Goal: Task Accomplishment & Management: Manage account settings

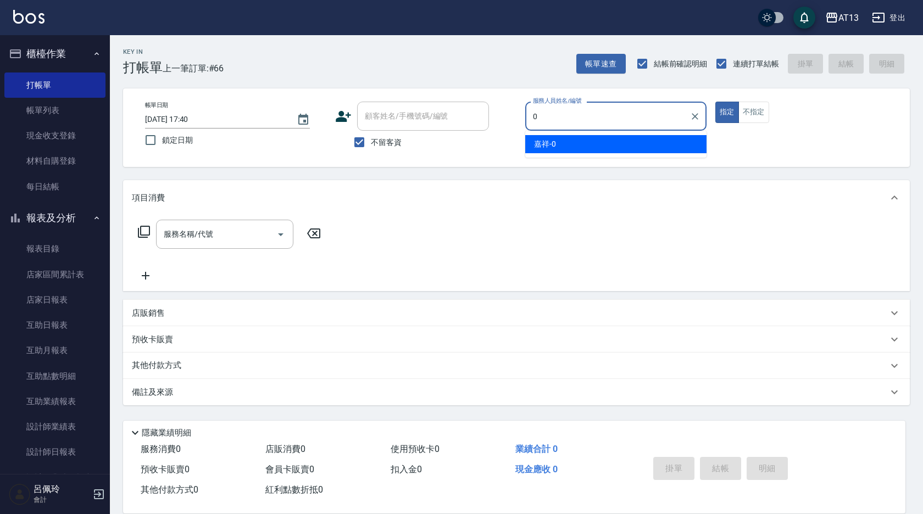
click at [667, 146] on div "嘉祥 -0" at bounding box center [615, 144] width 181 height 18
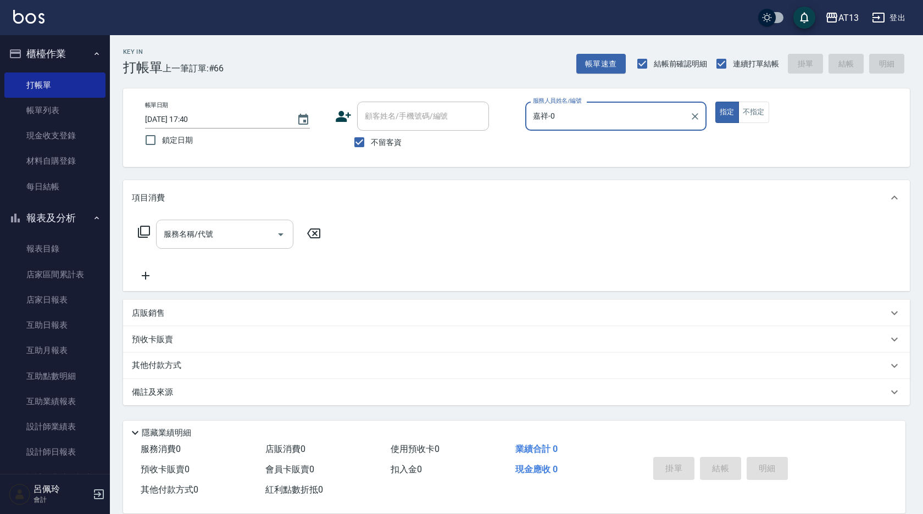
type input "嘉祥-0"
click at [189, 242] on input "服務名稱/代號" at bounding box center [216, 234] width 111 height 19
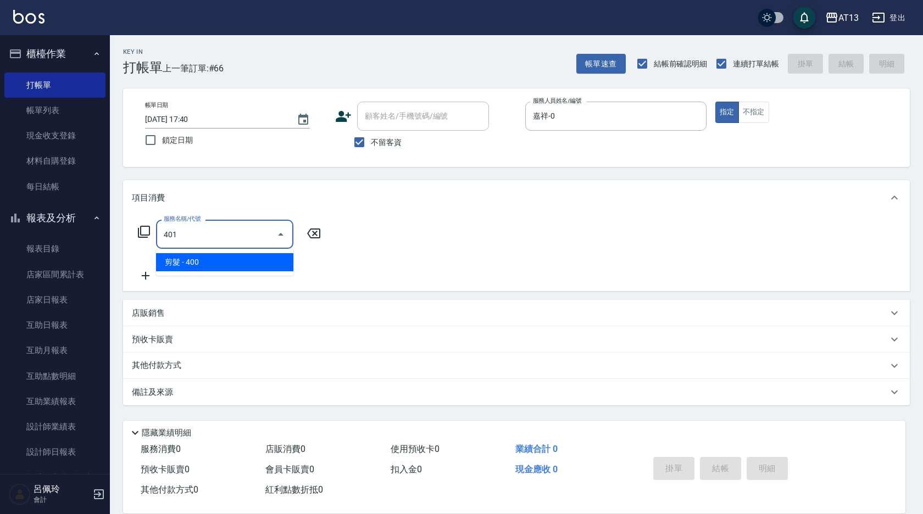
type input "剪髮(401)"
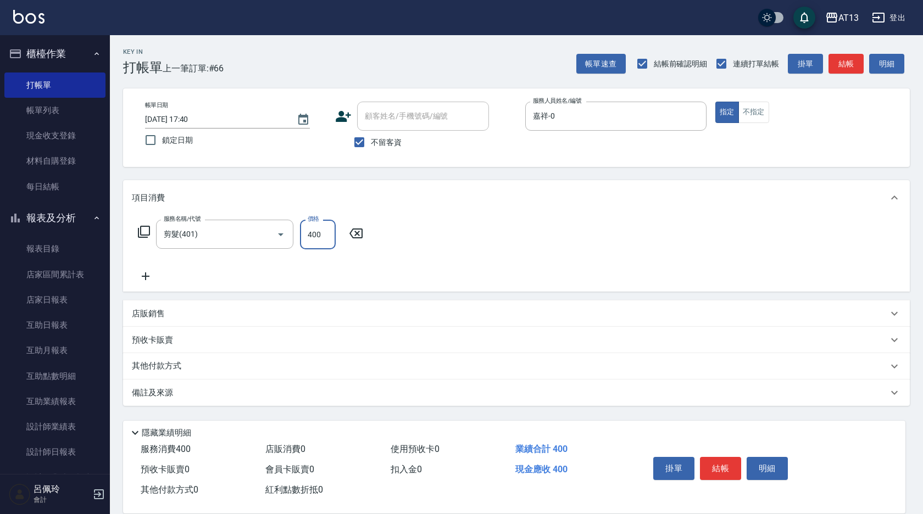
click at [706, 283] on div "服務名稱/代號 剪髮(401) 服務名稱/代號 價格 400 價格" at bounding box center [516, 253] width 787 height 76
click at [725, 473] on button "結帳" at bounding box center [720, 468] width 41 height 23
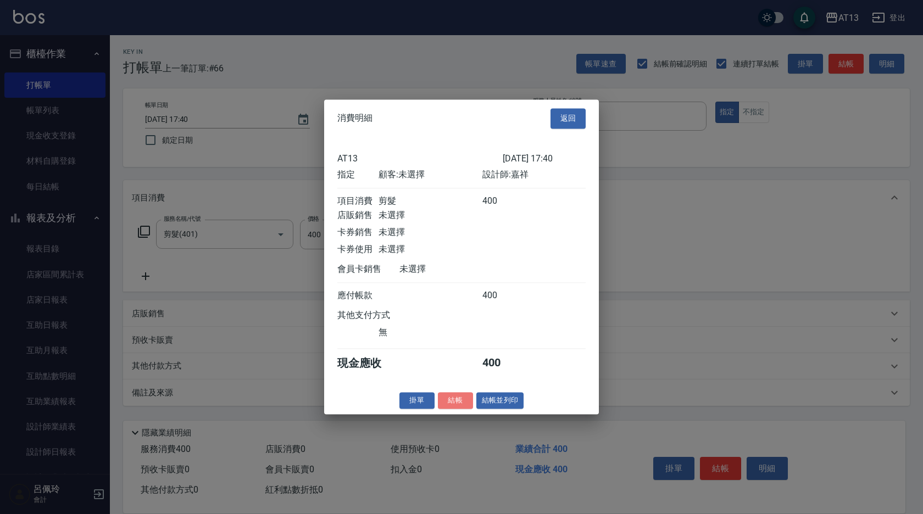
click at [448, 402] on button "結帳" at bounding box center [455, 400] width 35 height 17
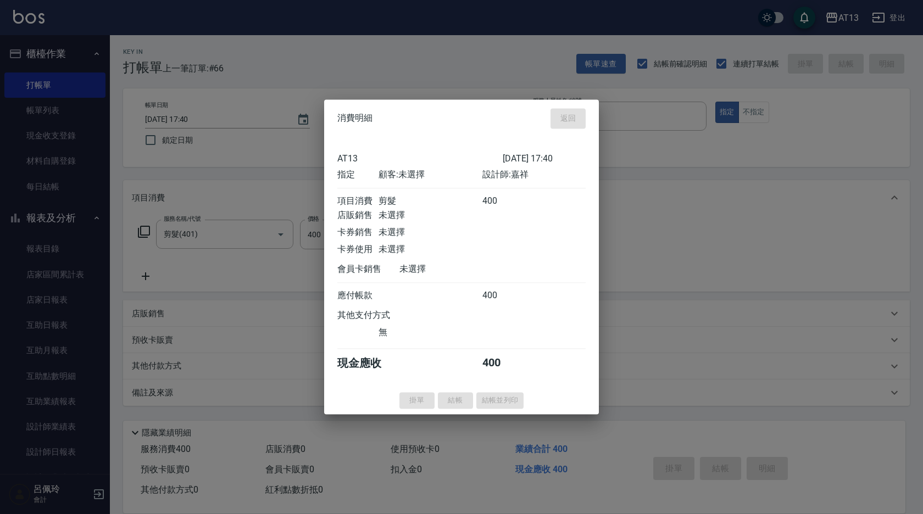
type input "2025/10/05 19:35"
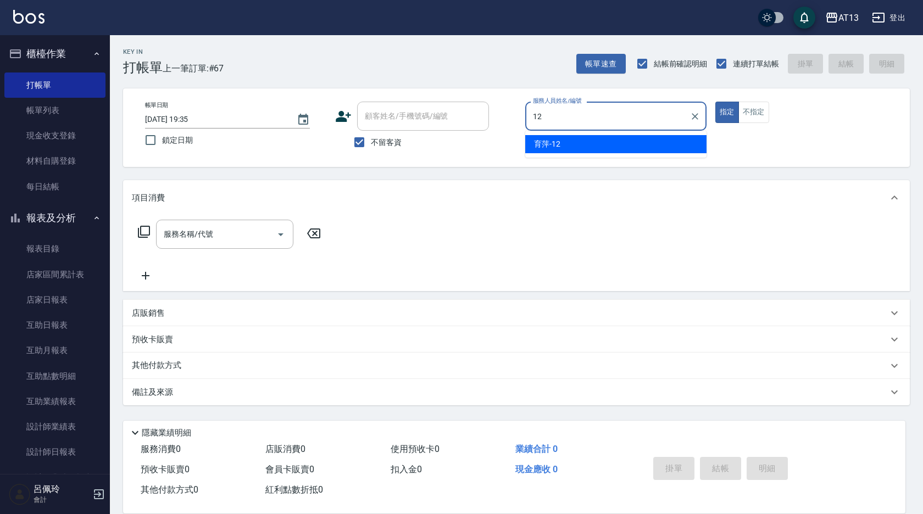
click at [566, 144] on div "育萍 -12" at bounding box center [615, 144] width 181 height 18
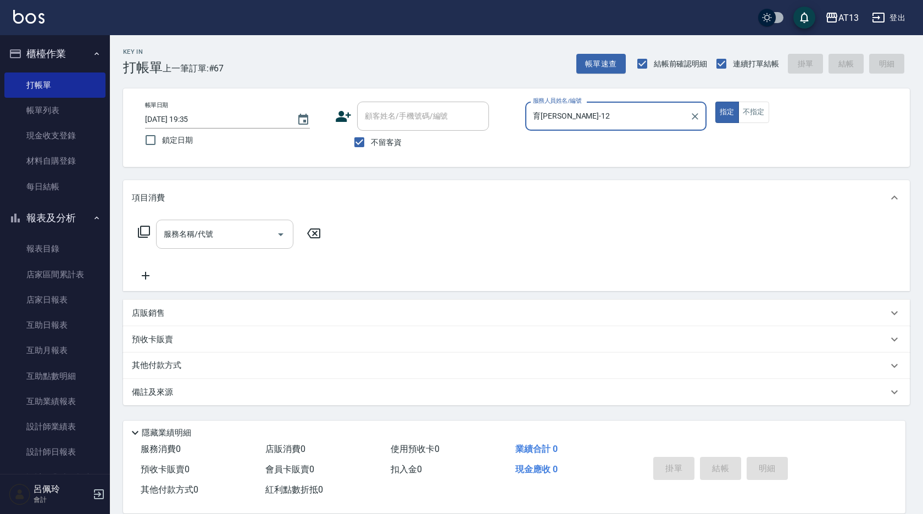
type input "育萍-12"
click at [252, 231] on input "服務名稱/代號" at bounding box center [216, 234] width 111 height 19
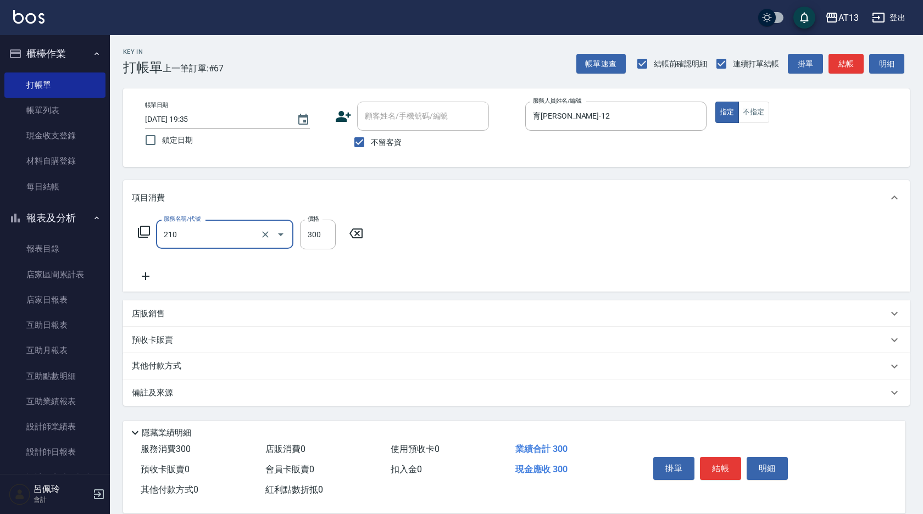
type input "[PERSON_NAME]洗髮精(210)"
type input "24"
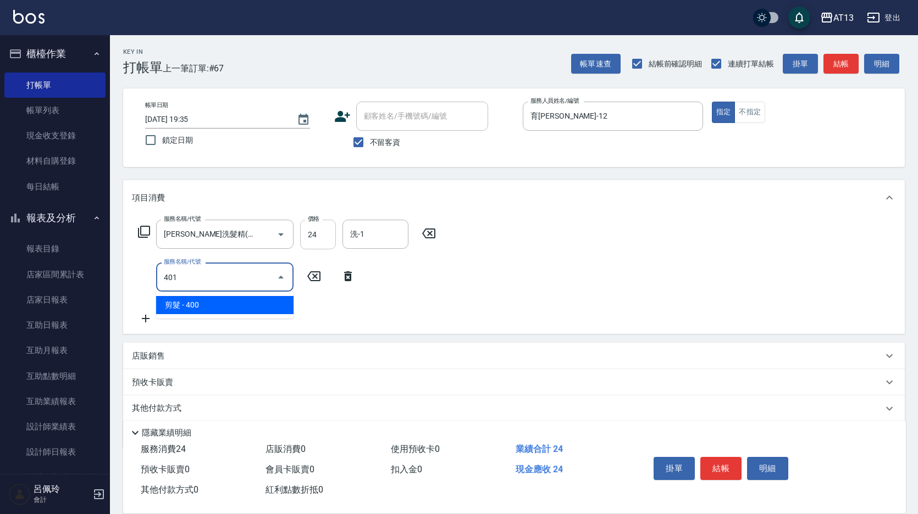
type input "401"
click at [315, 240] on input "24" at bounding box center [318, 235] width 36 height 30
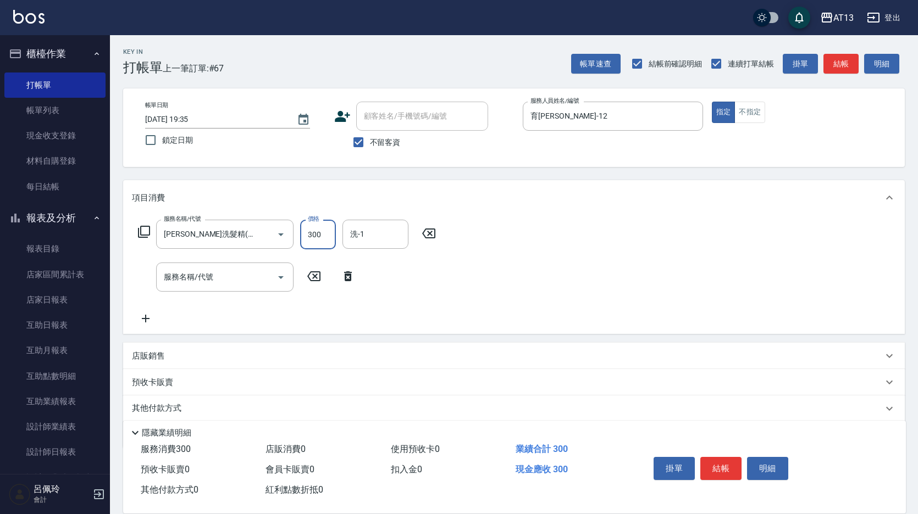
type input "300"
type input "葉采臻-24"
type input "剪髮(401)"
click at [650, 290] on div "服務名稱/代號 歐娜洗髮精(210) 服務名稱/代號 價格 300 價格 洗-1 葉采臻-24 洗-1 服務名稱/代號 剪髮(401) 服務名稱/代號 價格 …" at bounding box center [513, 274] width 781 height 119
click at [737, 460] on button "結帳" at bounding box center [720, 468] width 41 height 23
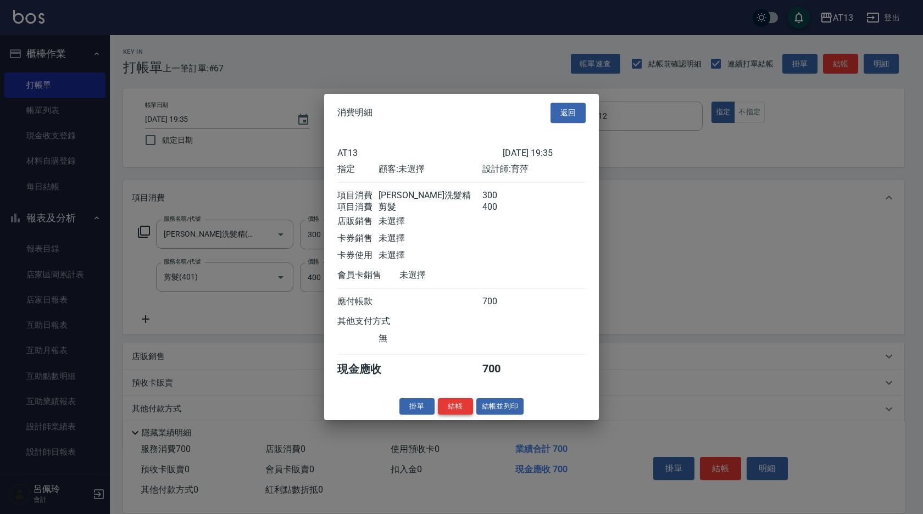
click at [464, 414] on button "結帳" at bounding box center [455, 406] width 35 height 17
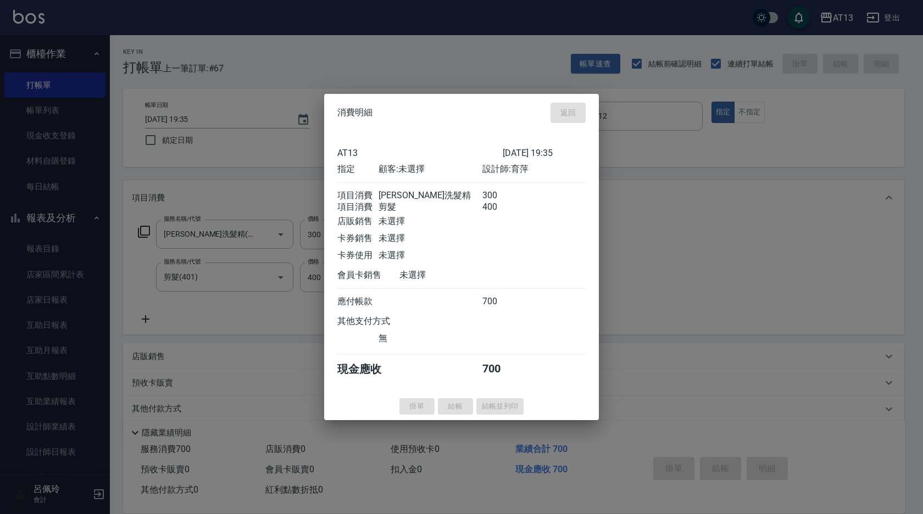
type input "2025/10/05 19:36"
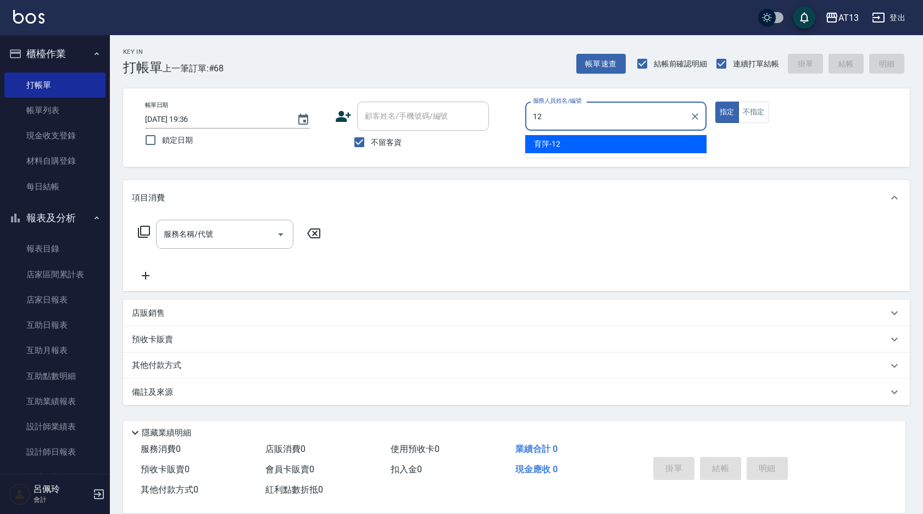
click at [561, 134] on ul "育萍 -12" at bounding box center [615, 144] width 181 height 27
click at [561, 141] on div "育萍 -12" at bounding box center [615, 144] width 181 height 18
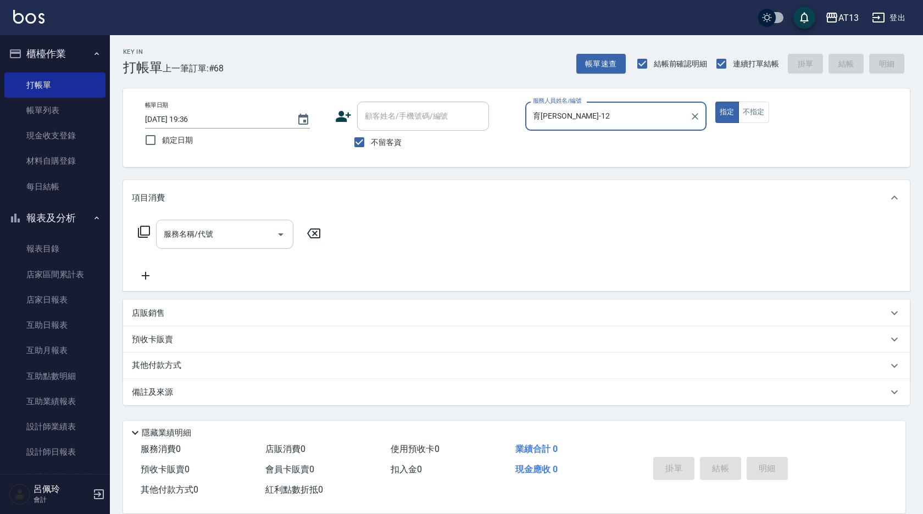
type input "育萍-12"
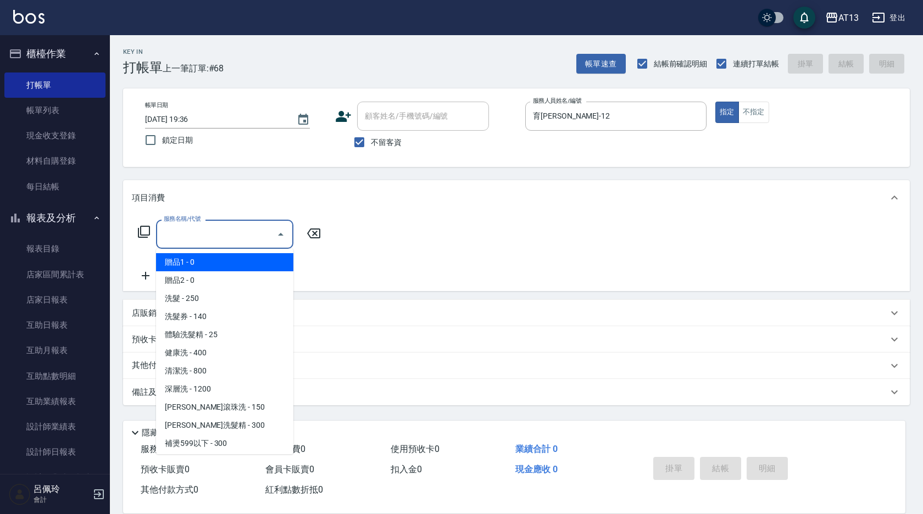
click at [229, 238] on input "服務名稱/代號" at bounding box center [216, 234] width 111 height 19
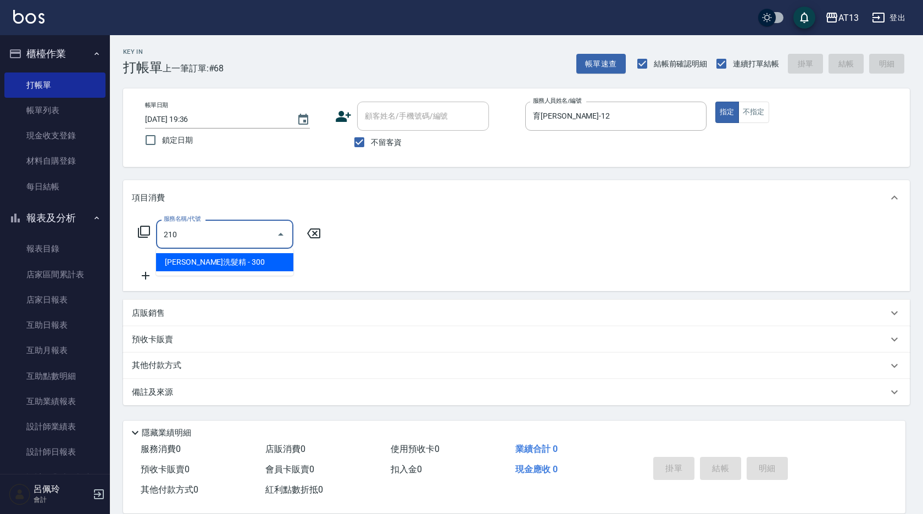
type input "[PERSON_NAME]洗髮精(210)"
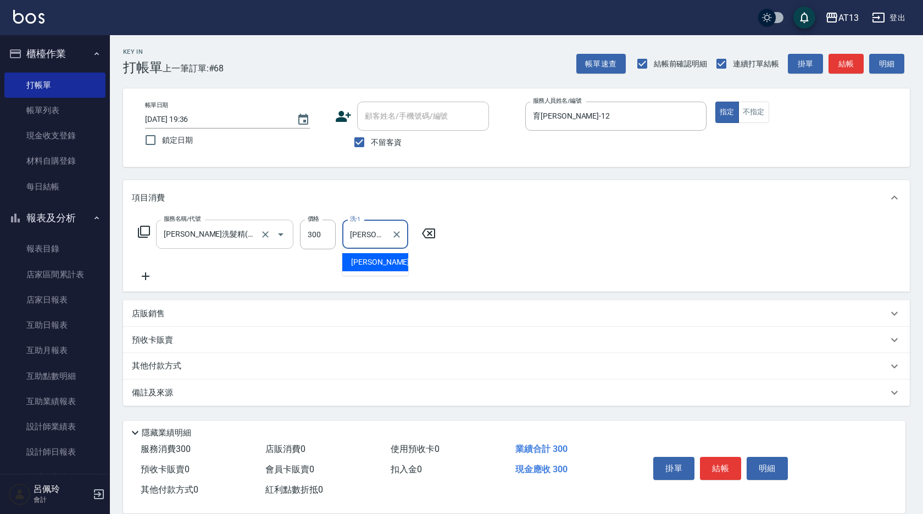
type input "妤宸-29"
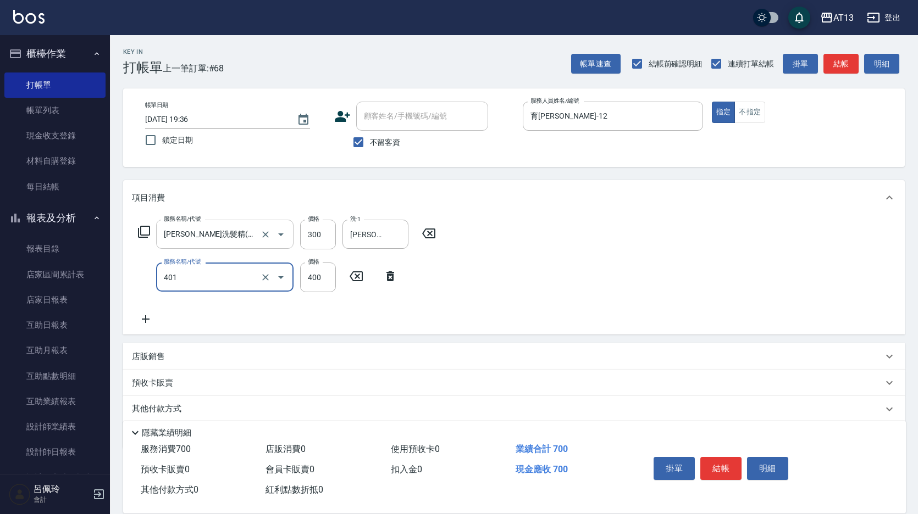
type input "剪髮(401)"
type input "500"
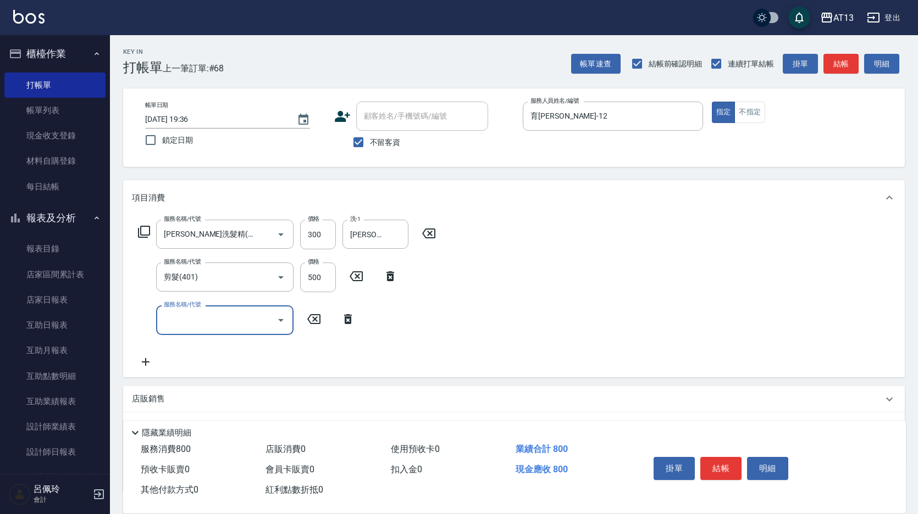
drag, startPoint x: 726, startPoint y: 263, endPoint x: 731, endPoint y: 289, distance: 26.3
click at [727, 266] on div "服務名稱/代號 歐娜洗髮精(210) 服務名稱/代號 價格 300 價格 洗-1 妤宸-29 洗-1 服務名稱/代號 剪髮(401) 服務名稱/代號 價格 5…" at bounding box center [513, 296] width 781 height 162
click at [714, 471] on button "結帳" at bounding box center [720, 468] width 41 height 23
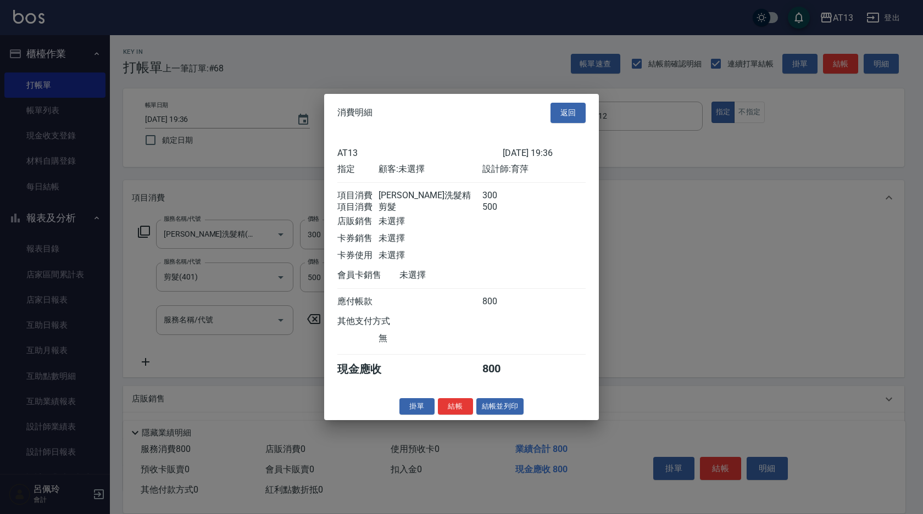
click at [463, 415] on button "結帳" at bounding box center [455, 406] width 35 height 17
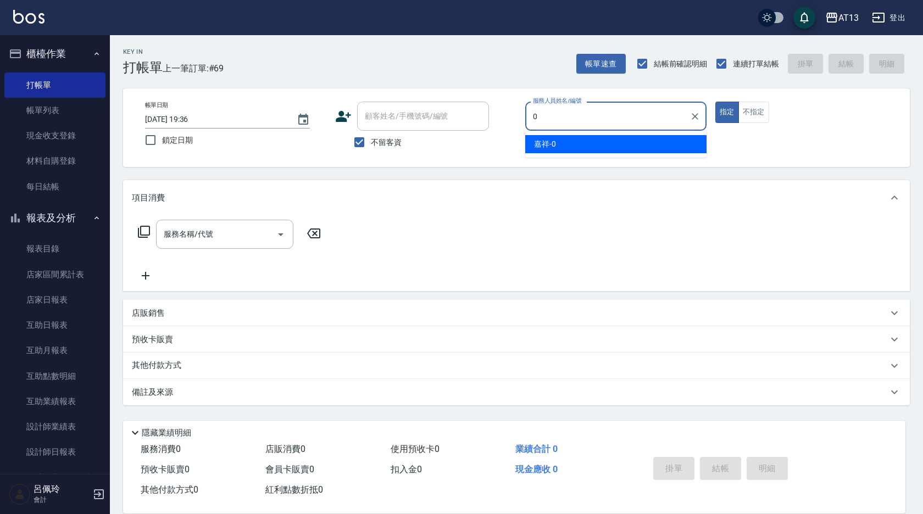
click at [677, 140] on div "嘉祥 -0" at bounding box center [615, 144] width 181 height 18
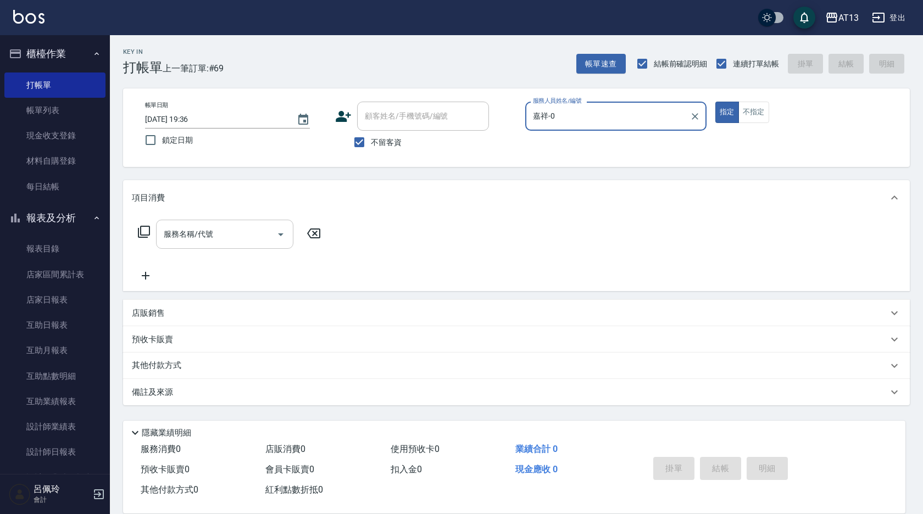
type input "嘉祥-0"
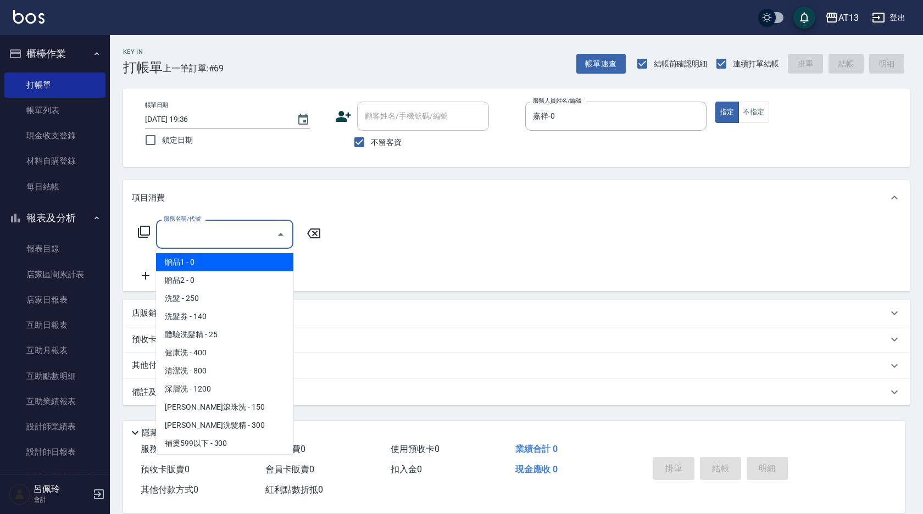
click at [210, 230] on input "服務名稱/代號" at bounding box center [216, 234] width 111 height 19
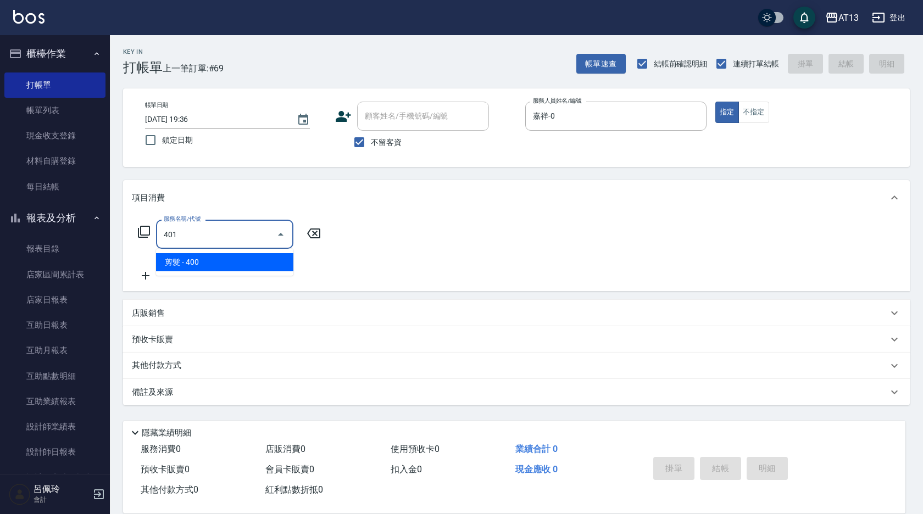
type input "剪髮(401)"
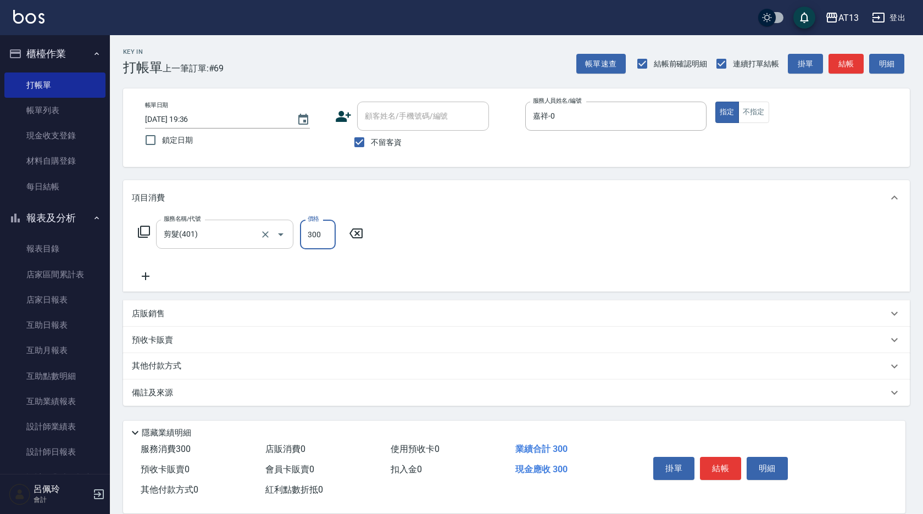
type input "300"
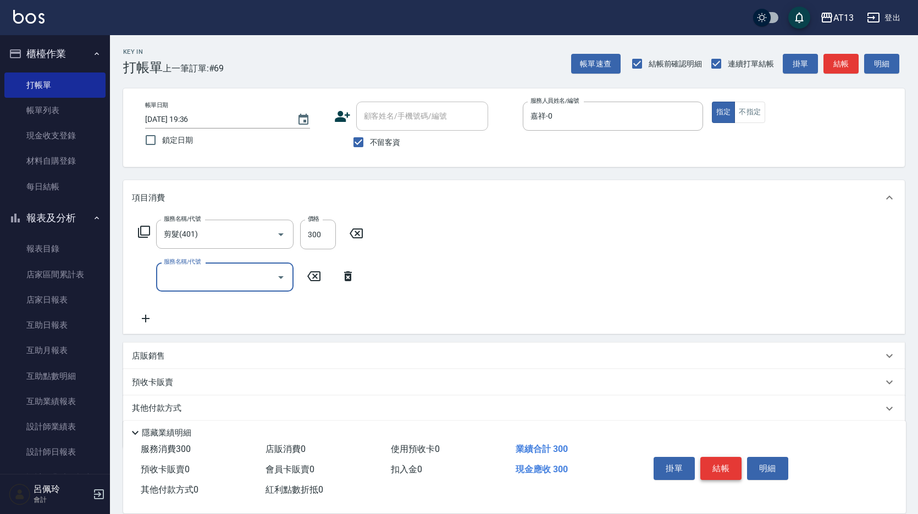
click at [733, 461] on button "結帳" at bounding box center [720, 468] width 41 height 23
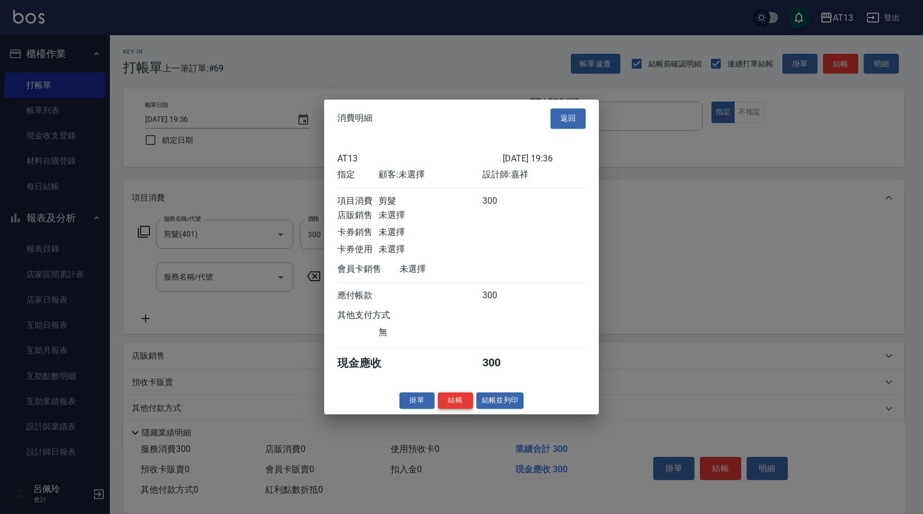
click at [449, 409] on button "結帳" at bounding box center [455, 400] width 35 height 17
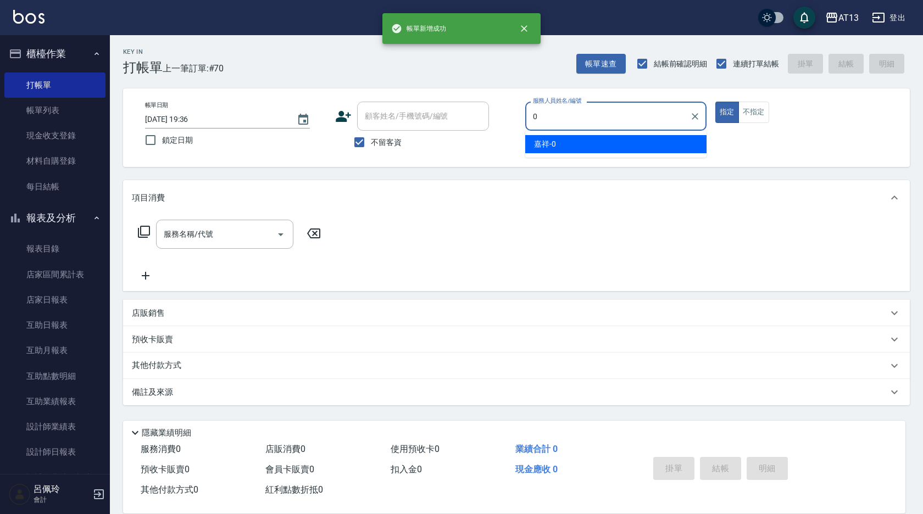
click at [530, 147] on div "嘉祥 -0" at bounding box center [615, 144] width 181 height 18
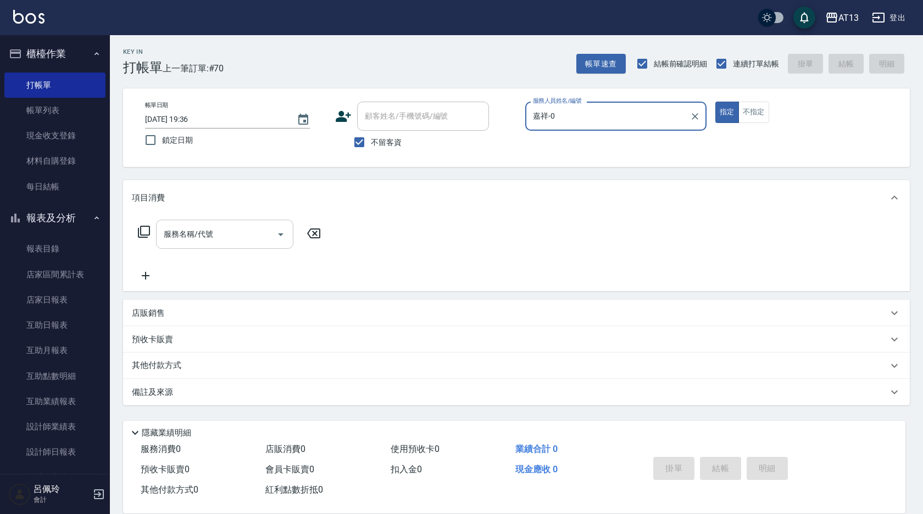
type input "嘉祥-0"
click at [229, 228] on input "服務名稱/代號" at bounding box center [216, 234] width 111 height 19
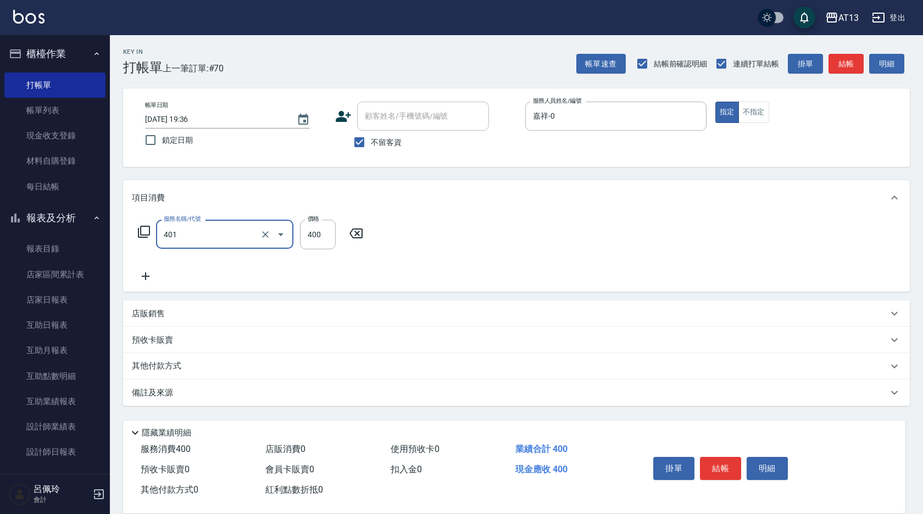
type input "剪髮(401)"
click at [566, 264] on div "服務名稱/代號 剪髮(401) 服務名稱/代號 價格 400 價格" at bounding box center [516, 253] width 787 height 76
click at [724, 468] on button "結帳" at bounding box center [720, 468] width 41 height 23
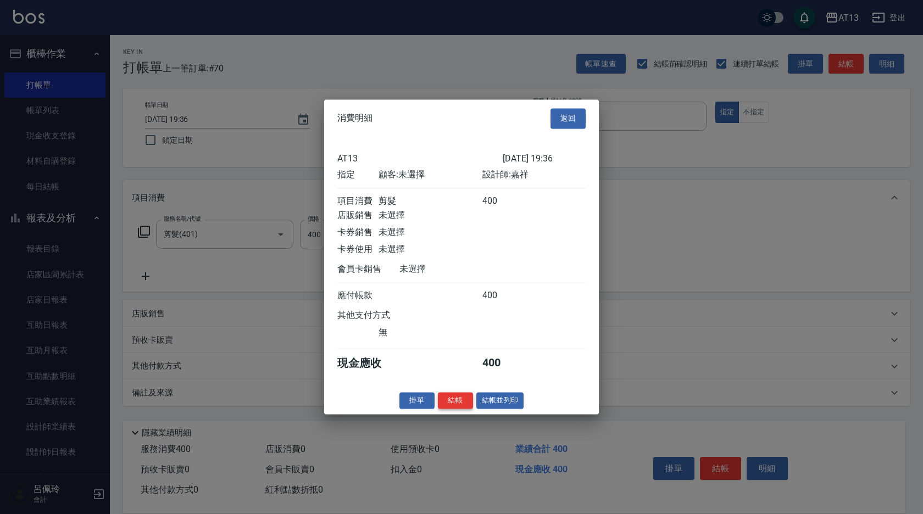
click at [462, 409] on button "結帳" at bounding box center [455, 400] width 35 height 17
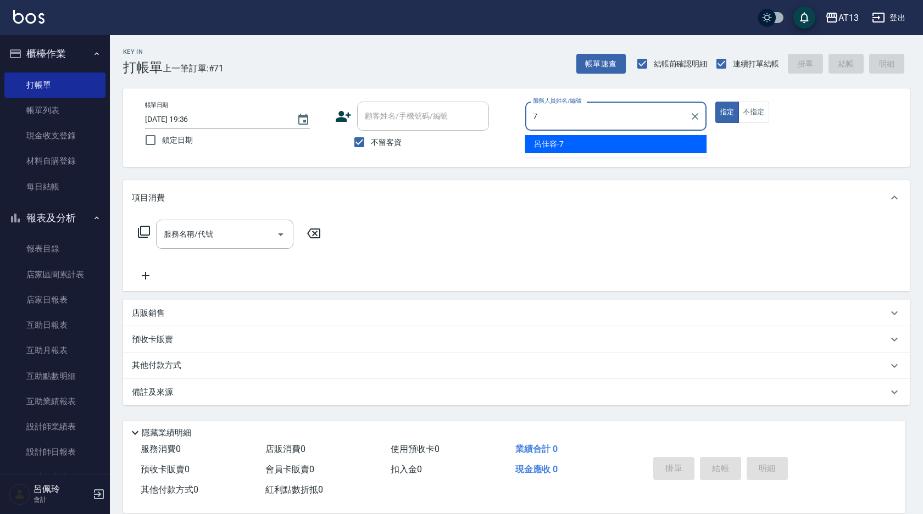
drag, startPoint x: 591, startPoint y: 143, endPoint x: 616, endPoint y: 137, distance: 26.4
click at [591, 143] on div "呂佳容 -7" at bounding box center [615, 144] width 181 height 18
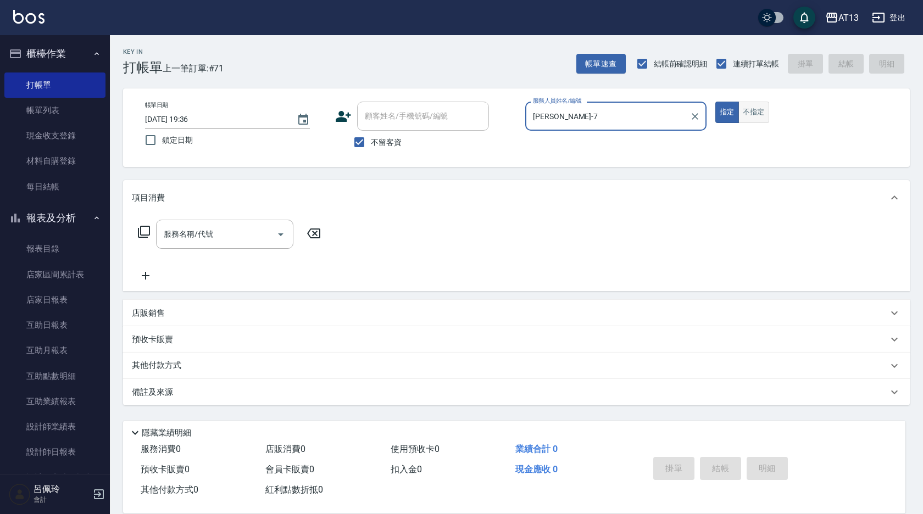
type input "呂佳容-7"
click at [758, 117] on button "不指定" at bounding box center [753, 112] width 31 height 21
click at [202, 231] on div "服務名稱/代號 服務名稱/代號" at bounding box center [224, 234] width 137 height 29
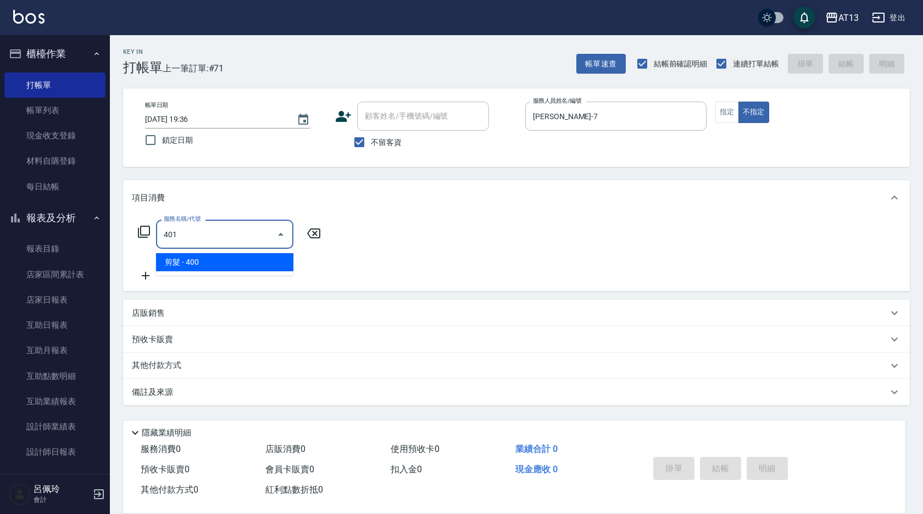
type input "剪髮(401)"
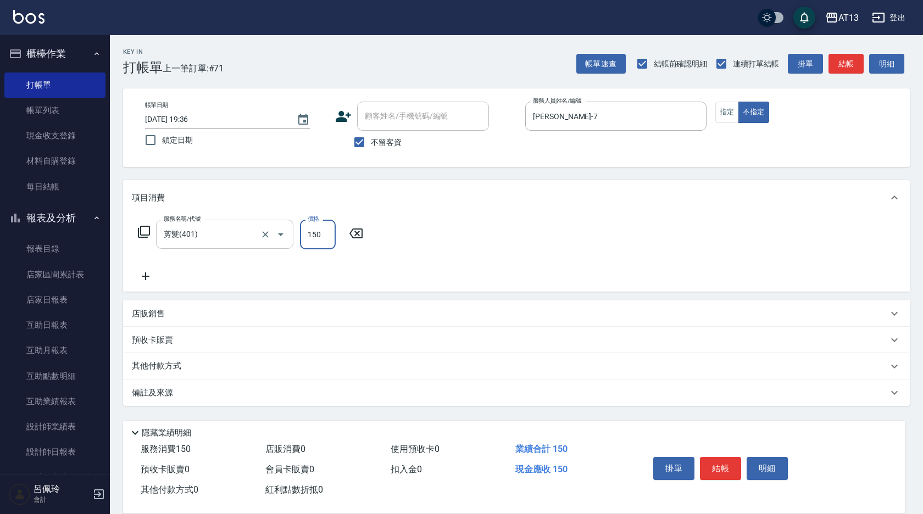
type input "150"
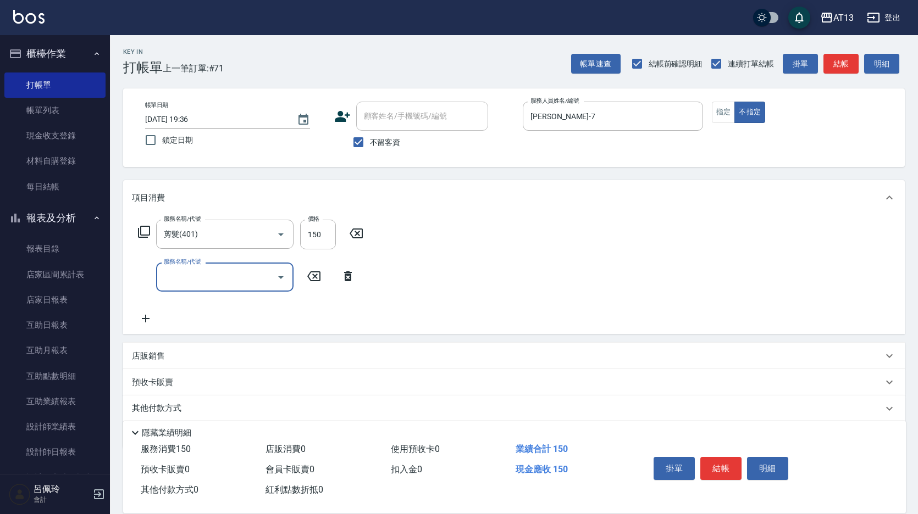
click at [570, 260] on div "服務名稱/代號 剪髮(401) 服務名稱/代號 價格 150 價格 服務名稱/代號 服務名稱/代號" at bounding box center [513, 274] width 781 height 119
click at [724, 466] on button "結帳" at bounding box center [720, 468] width 41 height 23
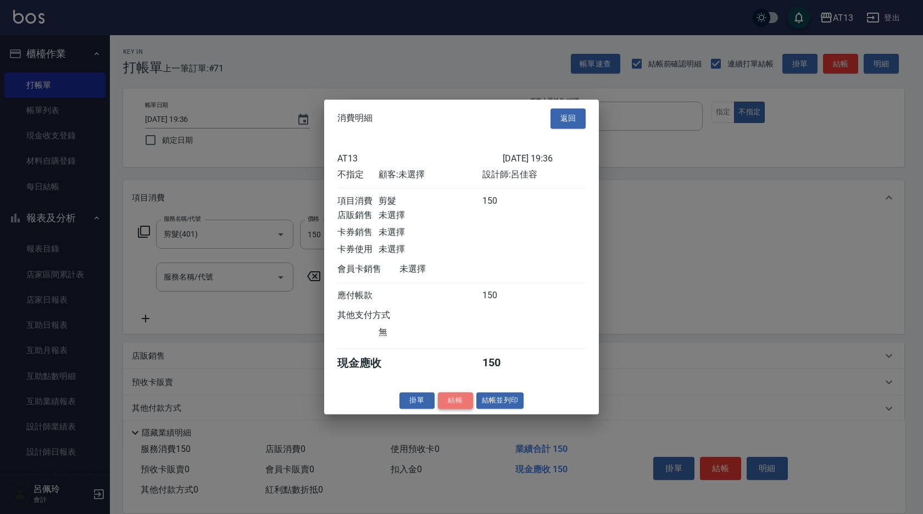
click at [457, 404] on button "結帳" at bounding box center [455, 400] width 35 height 17
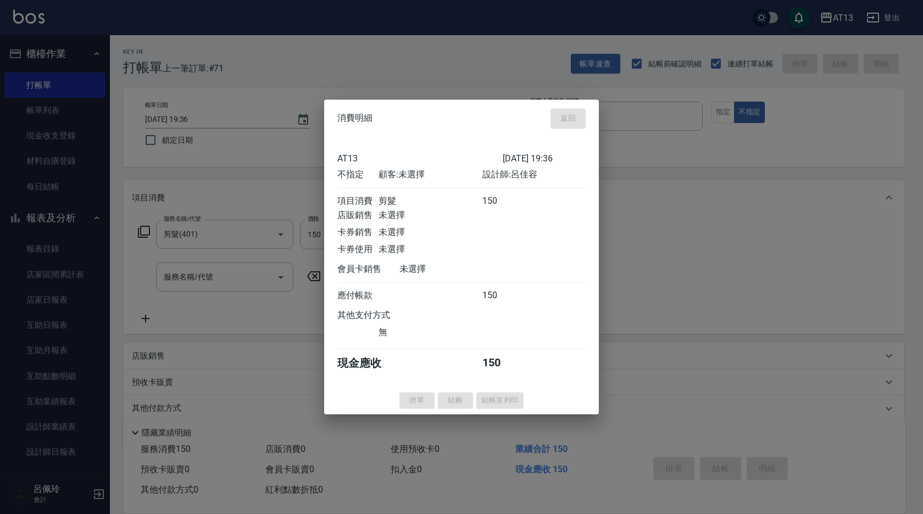
type input "2025/10/05 19:40"
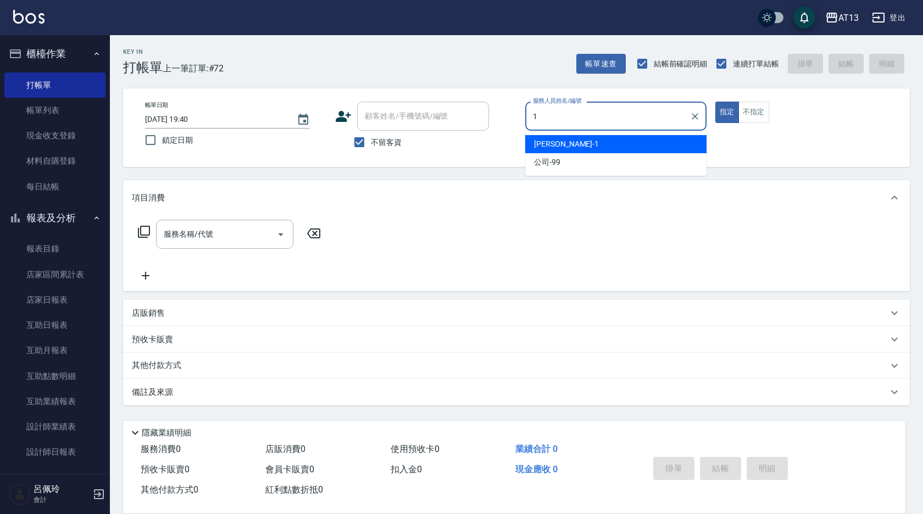
click at [603, 148] on div "[PERSON_NAME] -1" at bounding box center [615, 144] width 181 height 18
type input "[PERSON_NAME]-1"
click at [604, 147] on div "帳單日期 2025/10/05 19:40 鎖定日期 顧客姓名/手機號碼/編號 顧客姓名/手機號碼/編號 不留客資 服務人員姓名/編號 鈞茹-1 服務人員姓名…" at bounding box center [516, 128] width 760 height 52
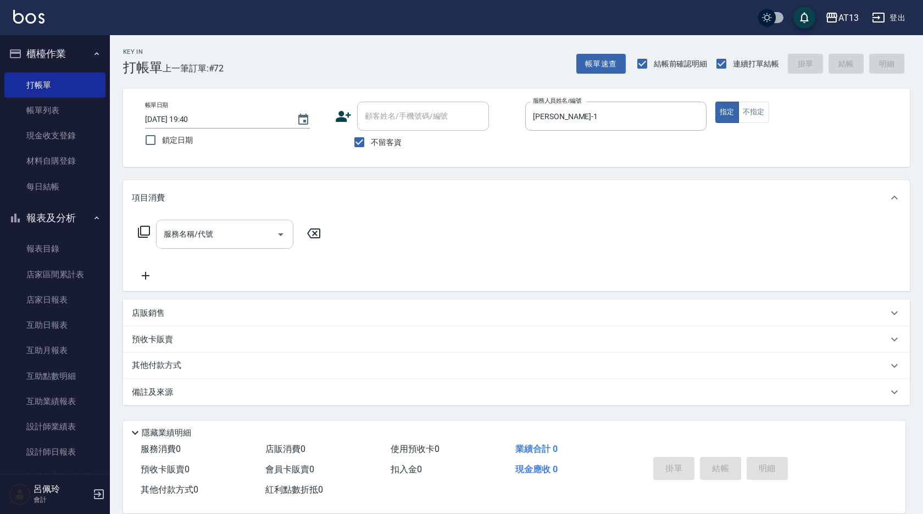
click at [200, 240] on input "服務名稱/代號" at bounding box center [216, 234] width 111 height 19
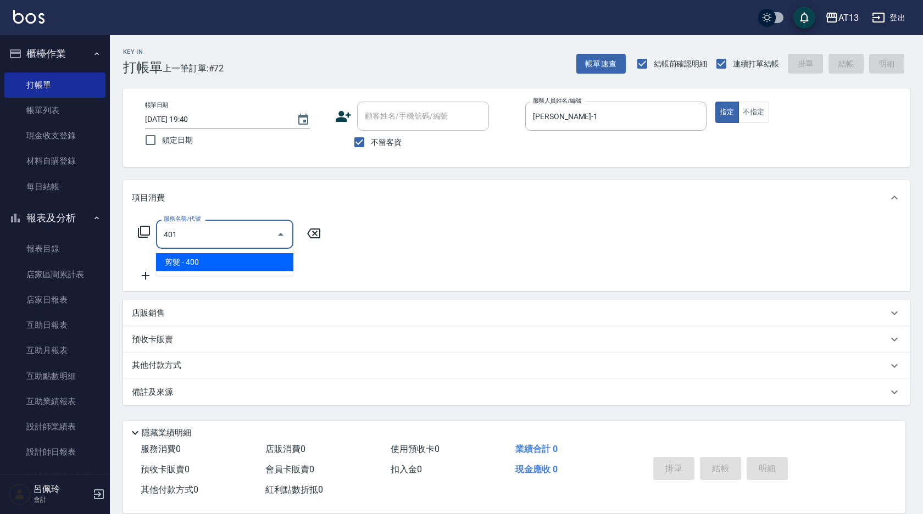
type input "剪髮(401)"
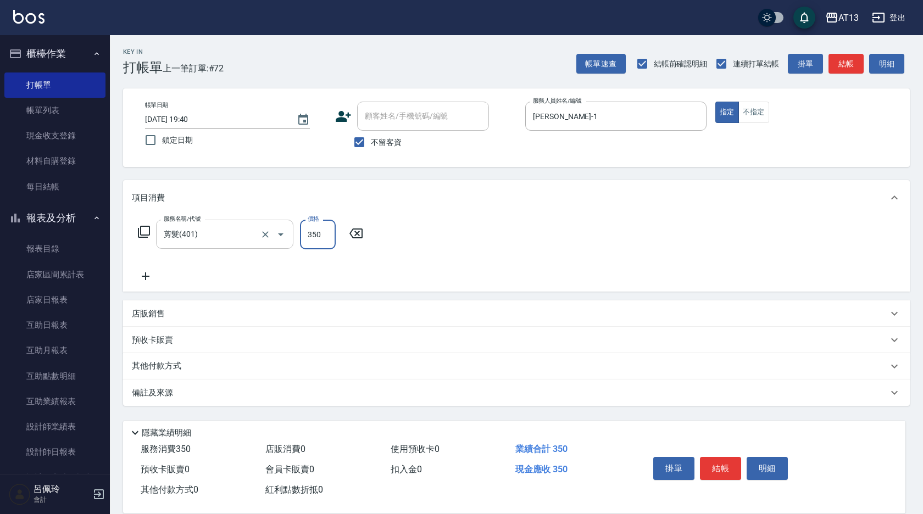
type input "350"
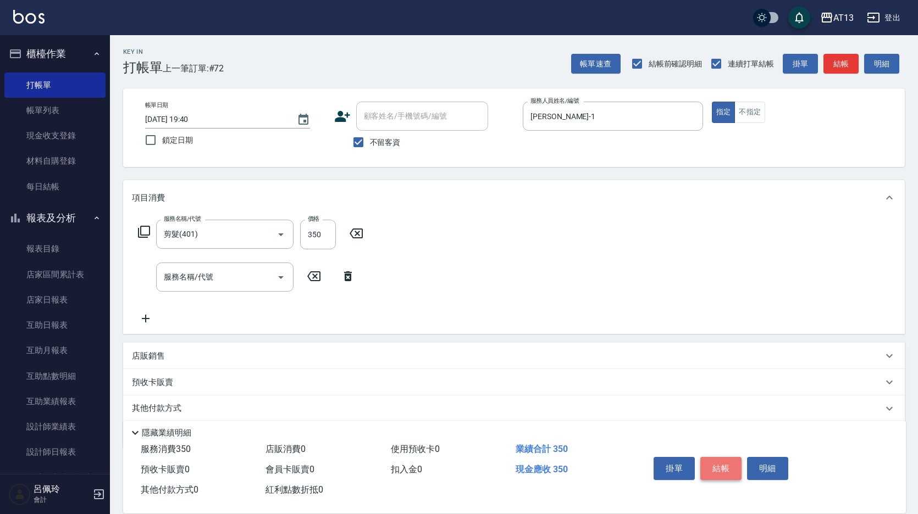
click at [735, 468] on button "結帳" at bounding box center [720, 468] width 41 height 23
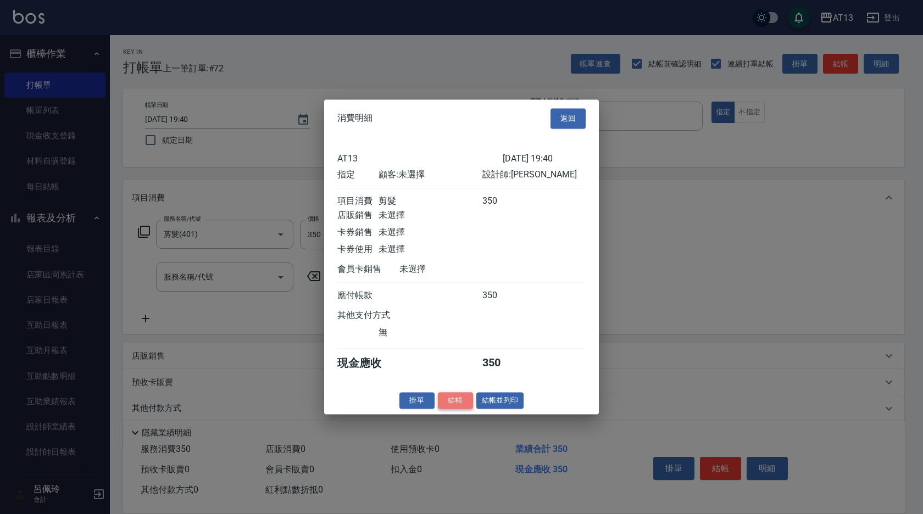
click at [456, 407] on button "結帳" at bounding box center [455, 400] width 35 height 17
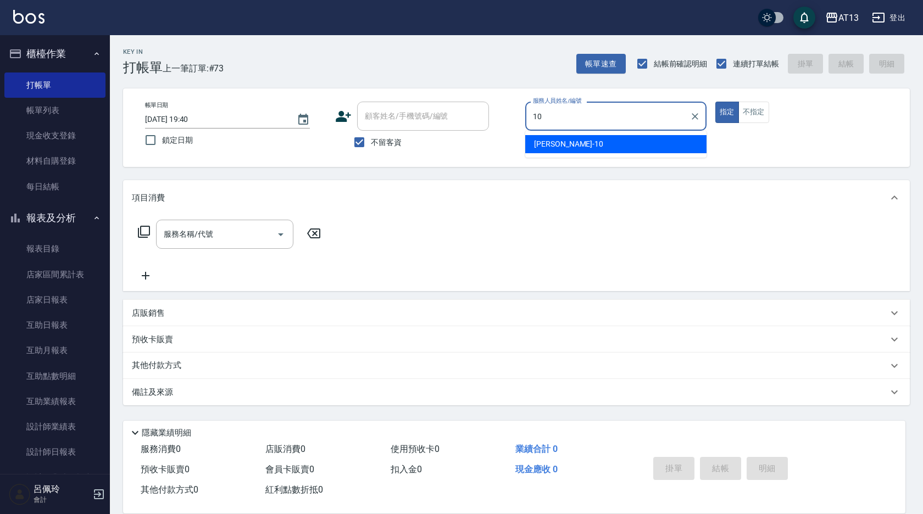
click at [558, 141] on span "稔穎 -10" at bounding box center [568, 144] width 69 height 12
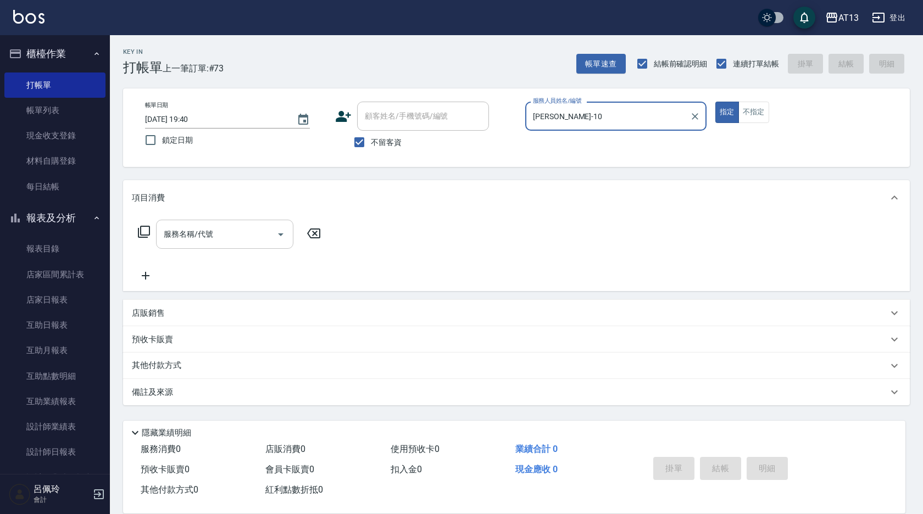
type input "稔穎-10"
click at [198, 244] on input "服務名稱/代號" at bounding box center [216, 234] width 111 height 19
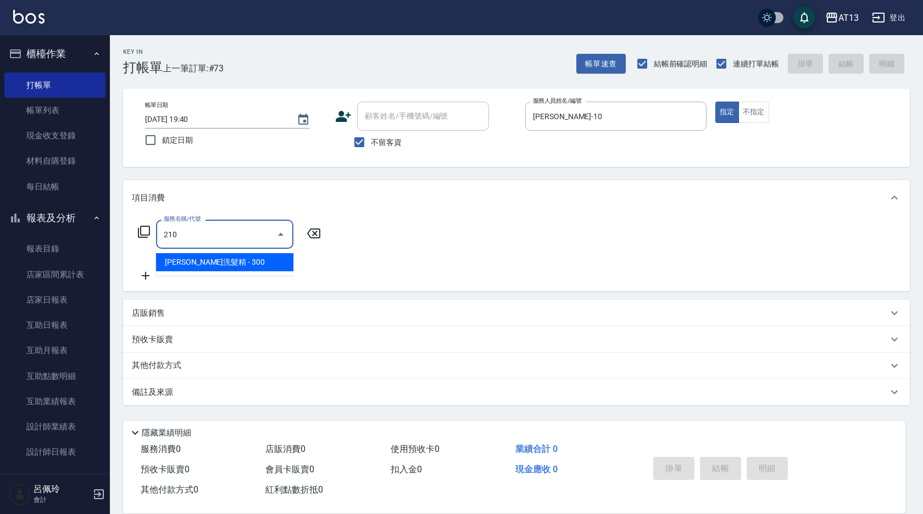
type input "[PERSON_NAME]洗髮精(210)"
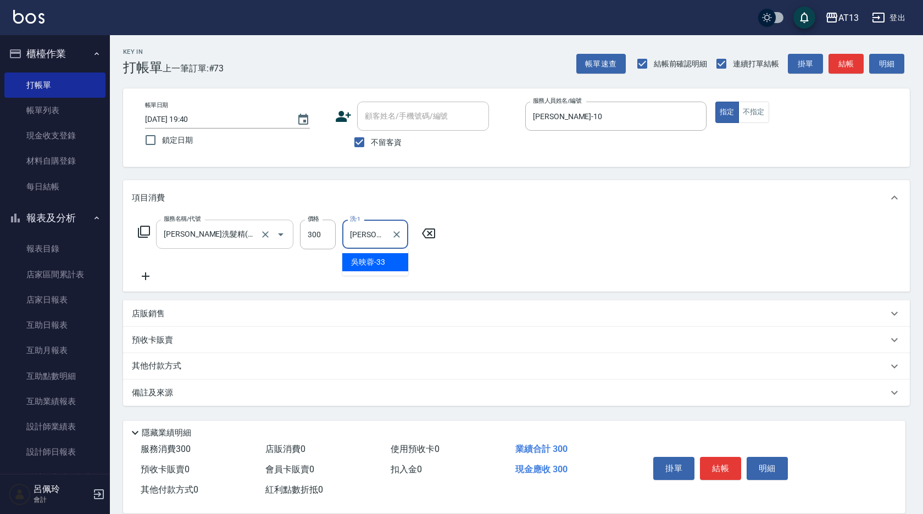
type input "吳映蓉-33"
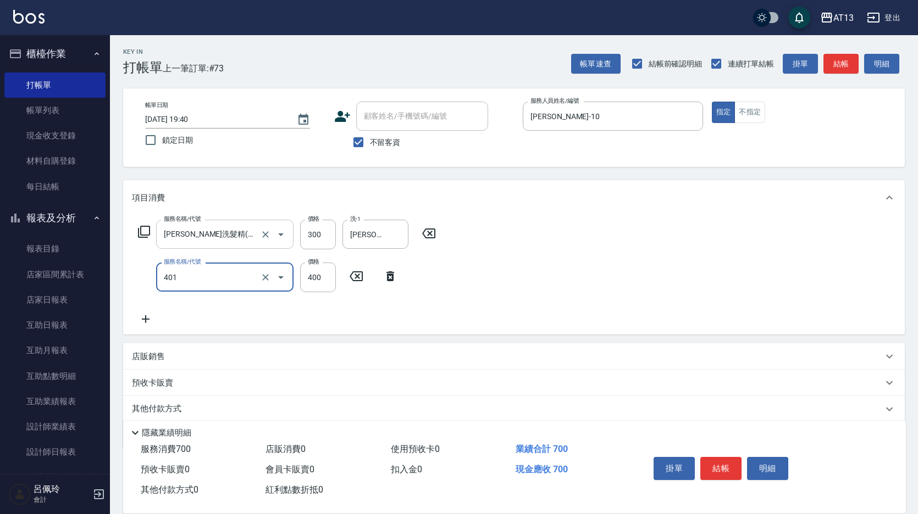
type input "剪髮(401)"
type input "250"
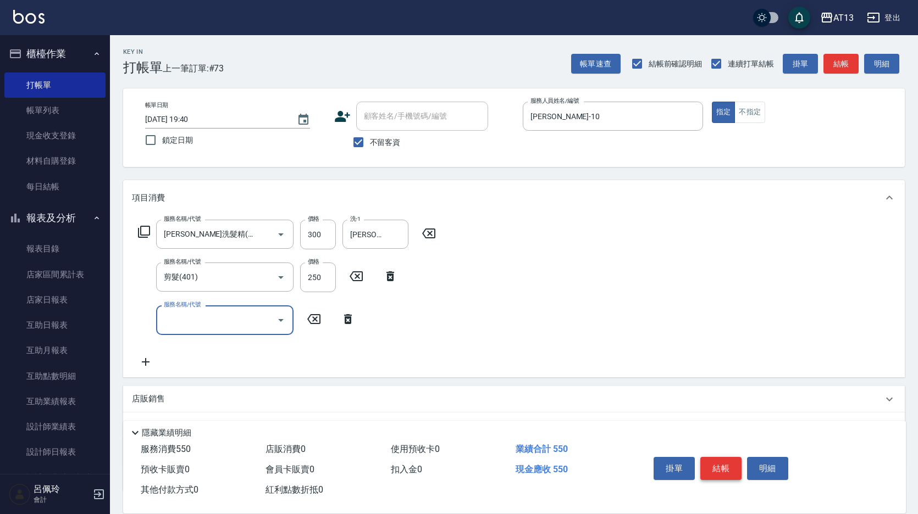
click at [727, 463] on button "結帳" at bounding box center [720, 468] width 41 height 23
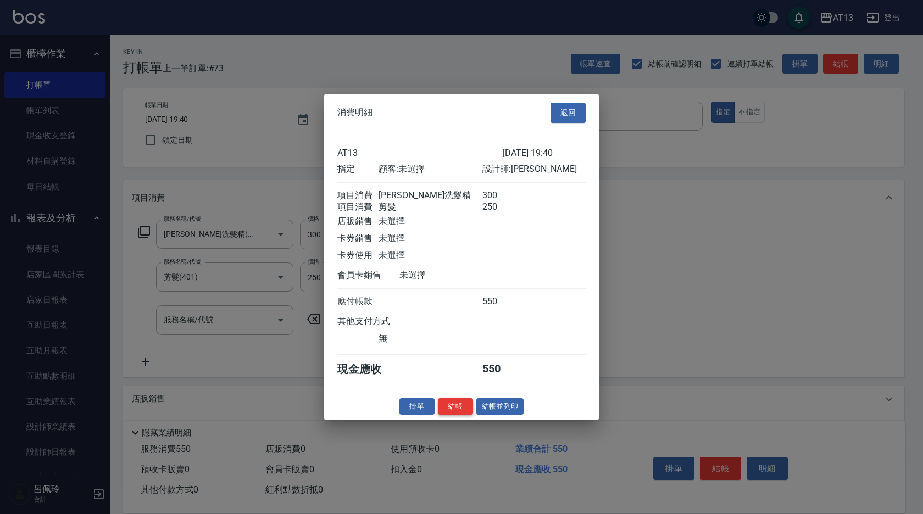
click at [460, 415] on button "結帳" at bounding box center [455, 406] width 35 height 17
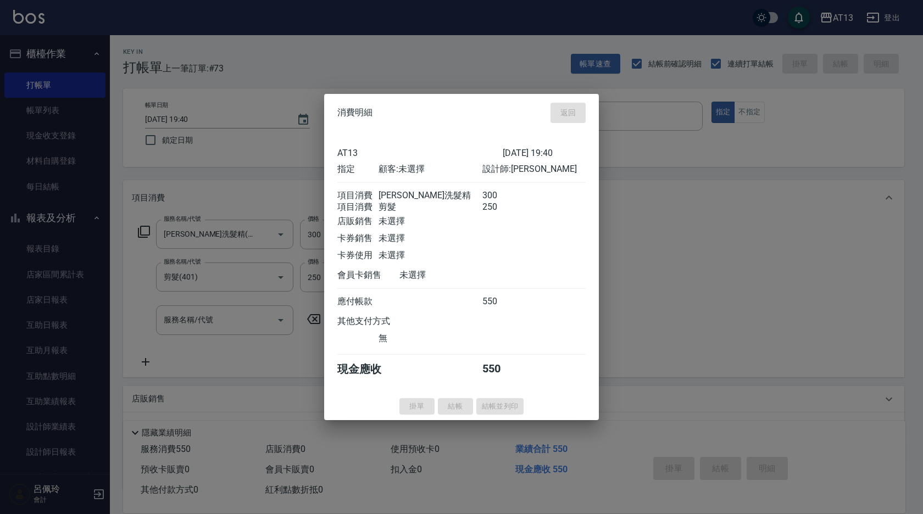
type input "2025/10/05 19:41"
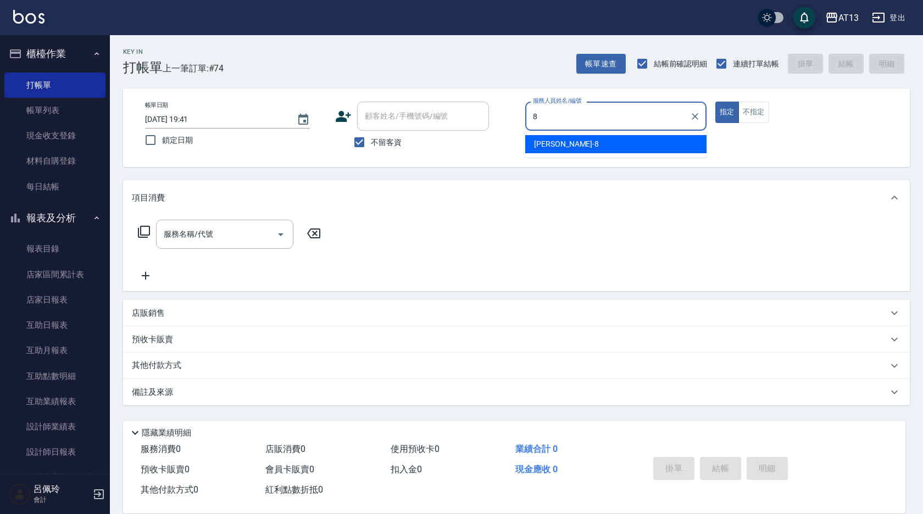
click at [558, 140] on div "Jerry -8" at bounding box center [615, 144] width 181 height 18
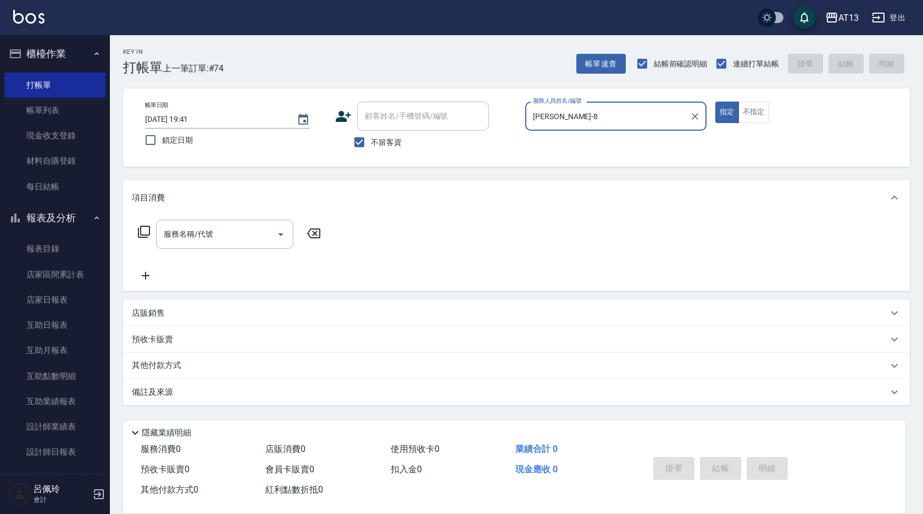
type input "Jerry-8"
click at [770, 116] on div "指定 不指定" at bounding box center [805, 112] width 181 height 21
click at [755, 116] on button "不指定" at bounding box center [753, 112] width 31 height 21
click at [214, 230] on input "服務名稱/代號" at bounding box center [216, 234] width 111 height 19
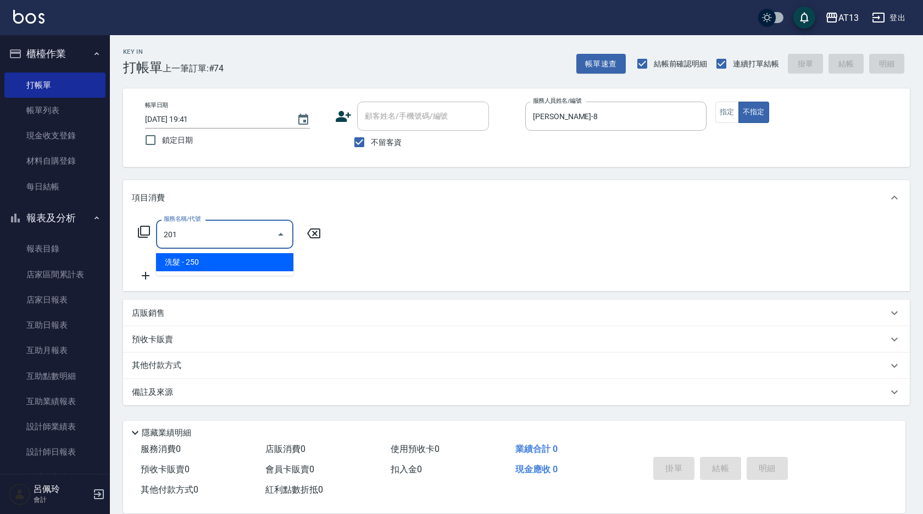
type input "洗髮(201)"
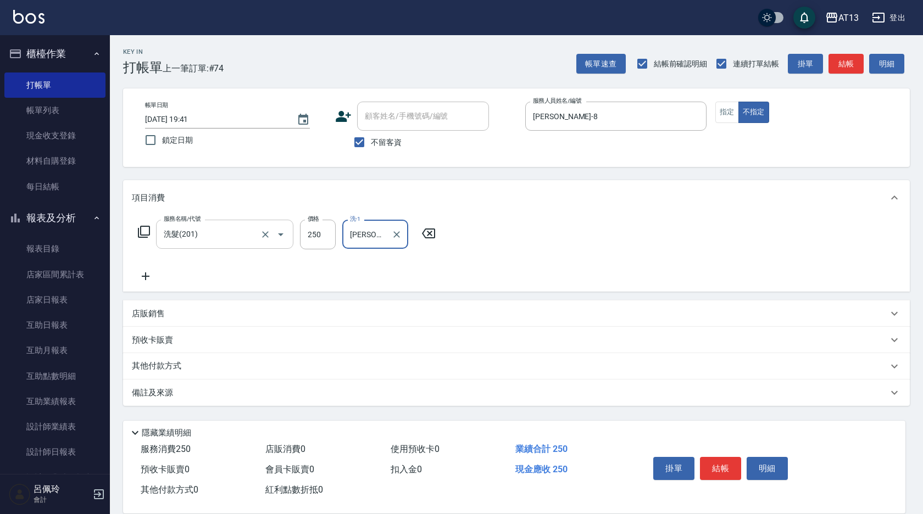
type input "妤宸-29"
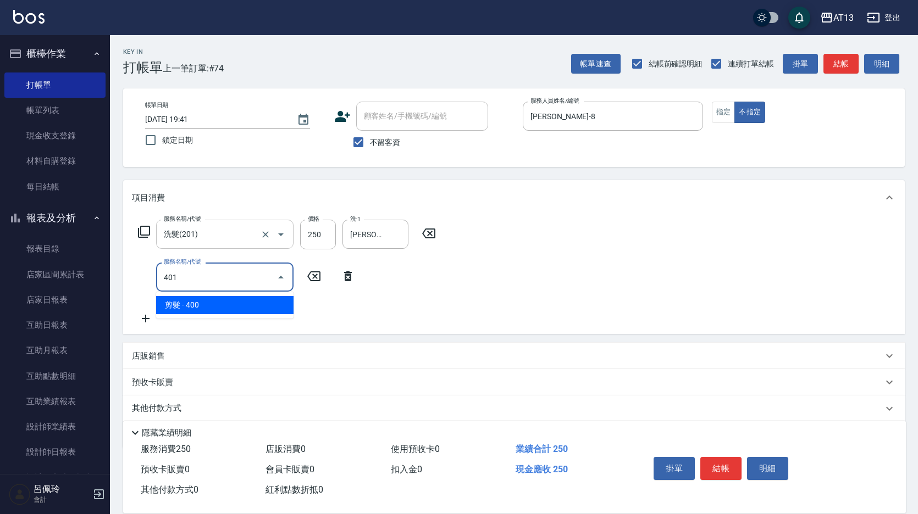
type input "剪髮(401)"
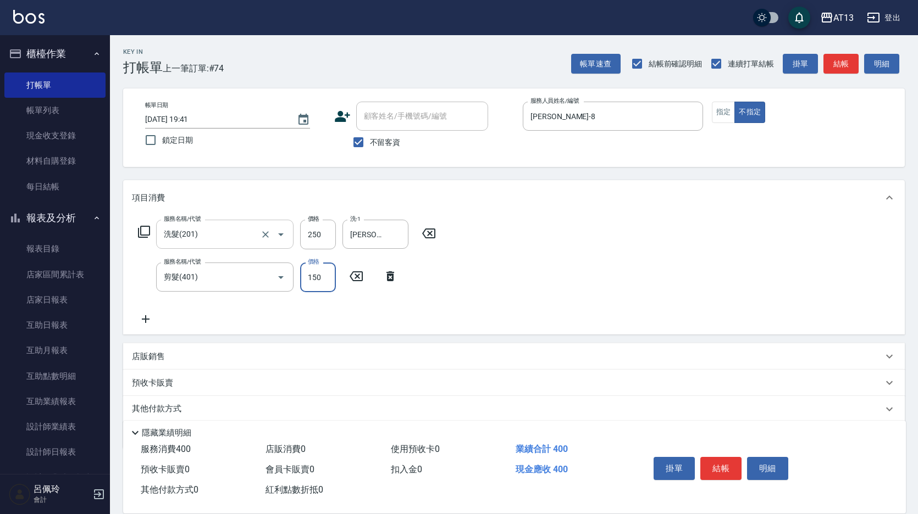
type input "150"
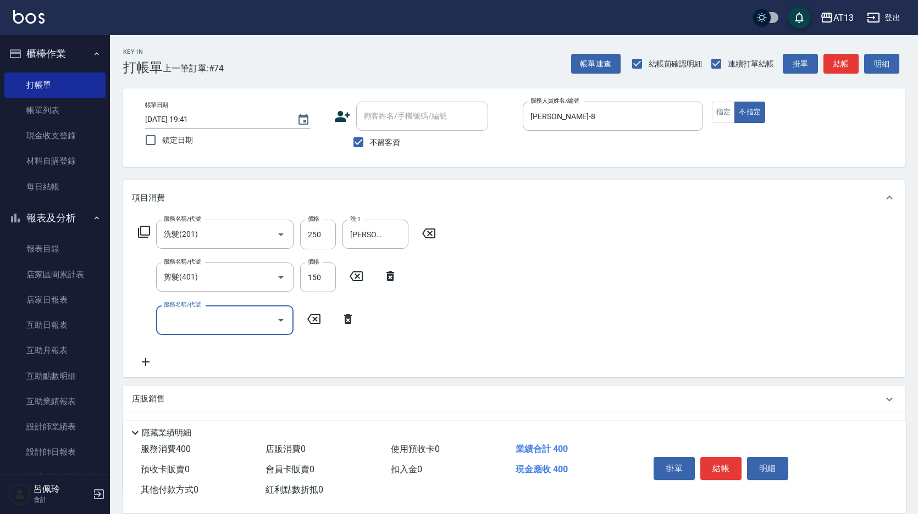
click at [565, 317] on div "服務名稱/代號 洗髮(201) 服務名稱/代號 價格 250 價格 洗-1 妤宸-29 洗-1 服務名稱/代號 剪髮(401) 服務名稱/代號 價格 150 …" at bounding box center [513, 296] width 781 height 162
click at [729, 466] on button "結帳" at bounding box center [720, 468] width 41 height 23
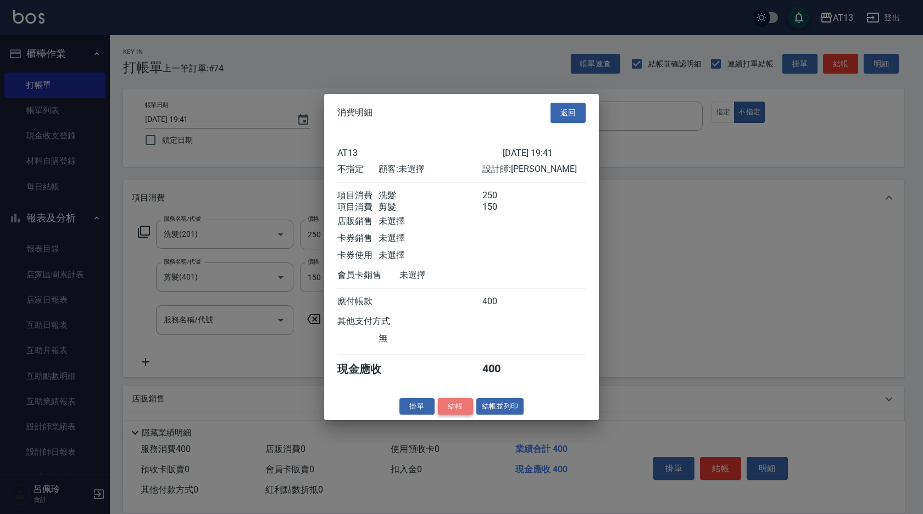
click at [457, 409] on button "結帳" at bounding box center [455, 406] width 35 height 17
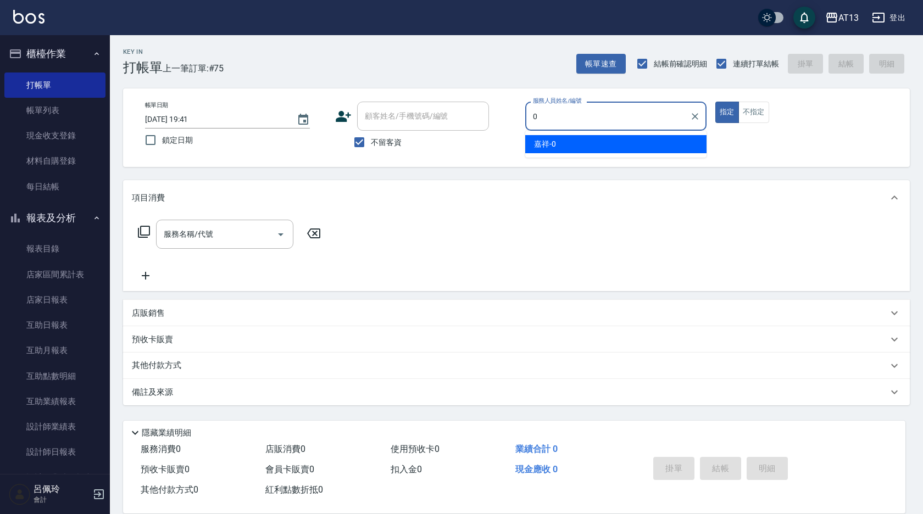
click at [557, 141] on div "嘉祥 -0" at bounding box center [615, 144] width 181 height 18
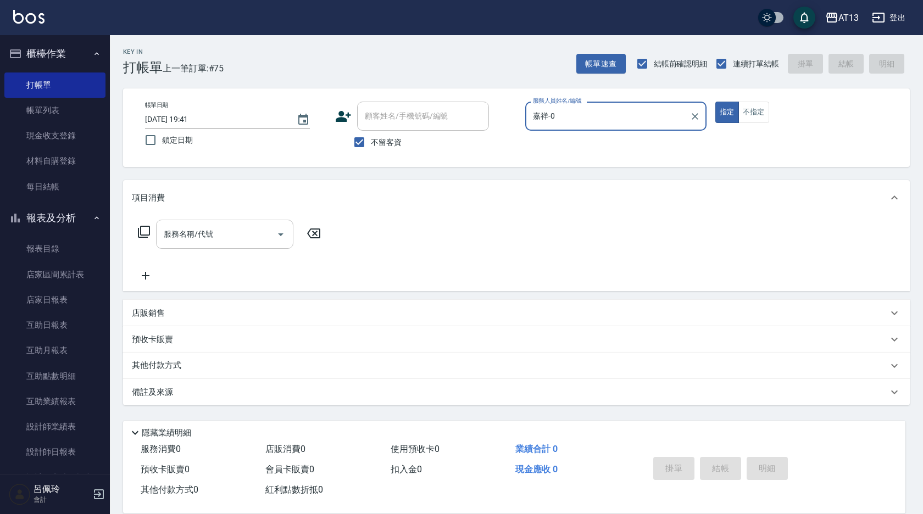
type input "嘉祥-0"
click at [192, 239] on div "服務名稱/代號 服務名稱/代號" at bounding box center [224, 234] width 137 height 29
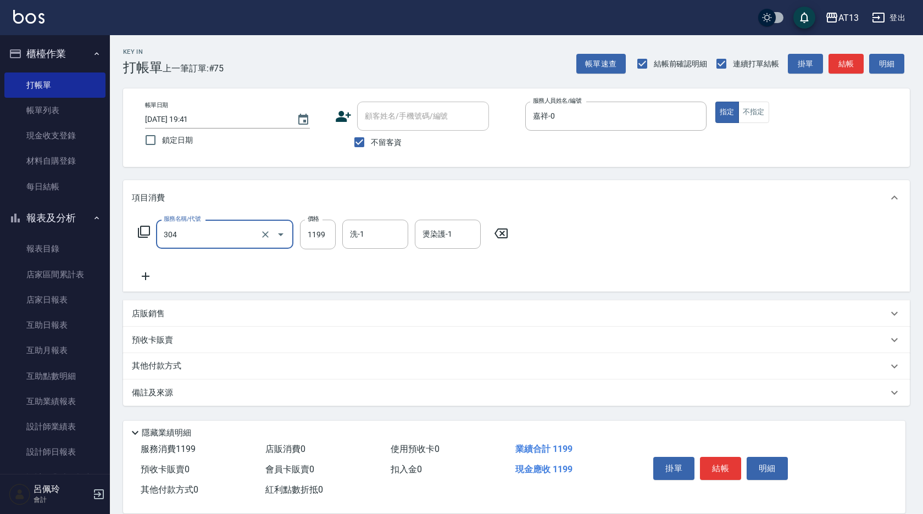
type input "離子燙(特價)(304)"
type input "1200"
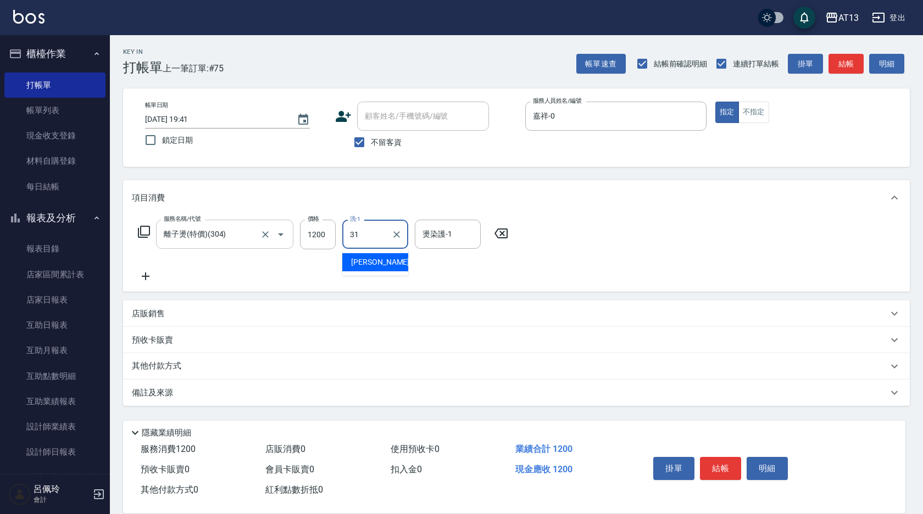
type input "[PERSON_NAME]-31"
click at [737, 464] on button "結帳" at bounding box center [720, 468] width 41 height 23
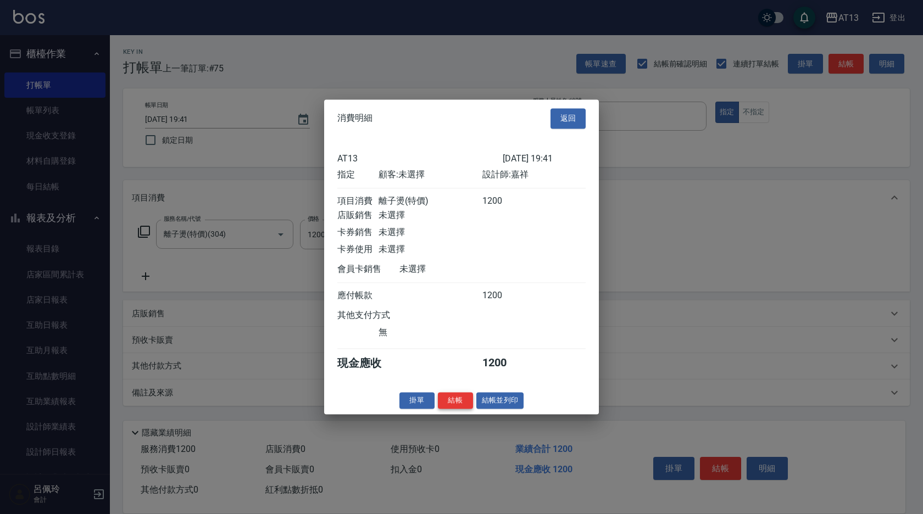
click at [461, 407] on button "結帳" at bounding box center [455, 400] width 35 height 17
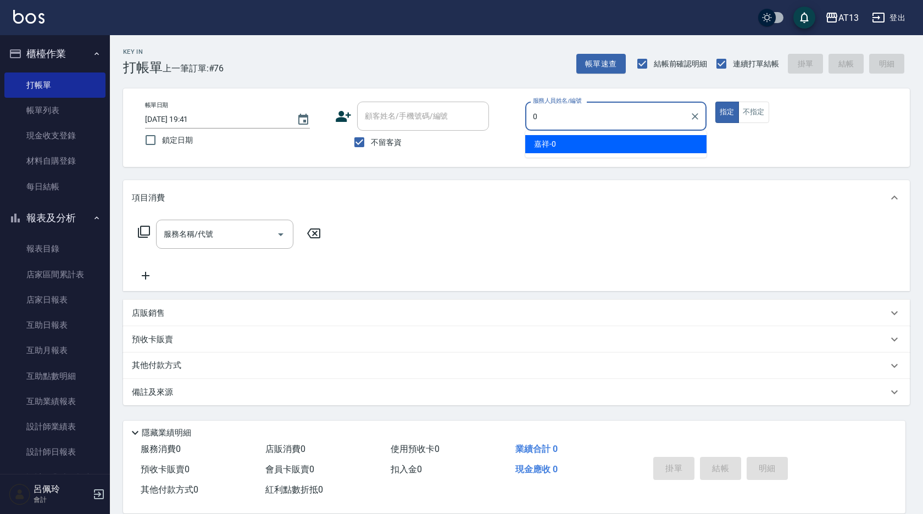
click at [554, 137] on div "嘉祥 -0" at bounding box center [615, 144] width 181 height 18
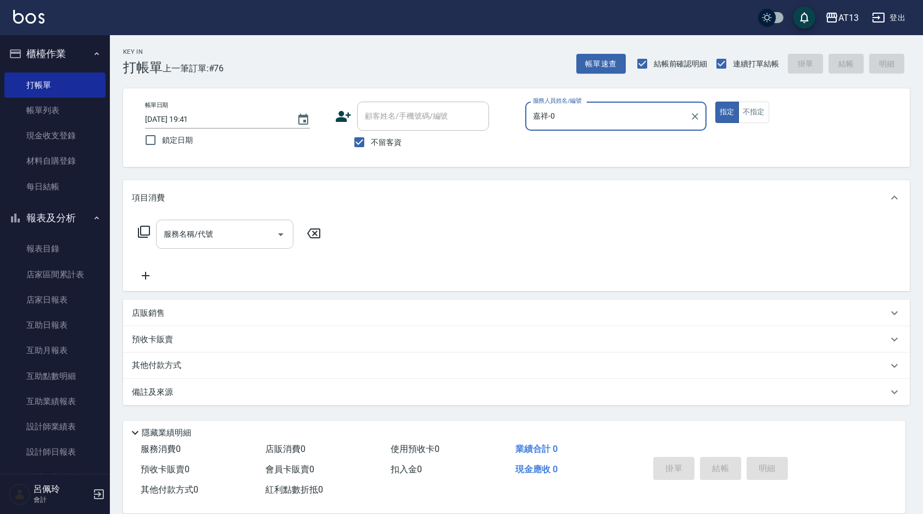
type input "嘉祥-0"
click at [219, 225] on input "服務名稱/代號" at bounding box center [216, 234] width 111 height 19
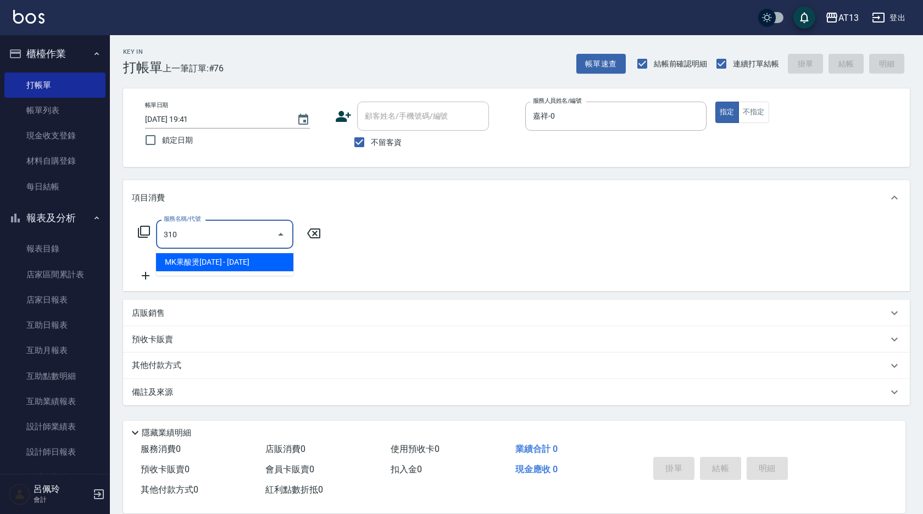
type input "MK果酸燙2000(310)"
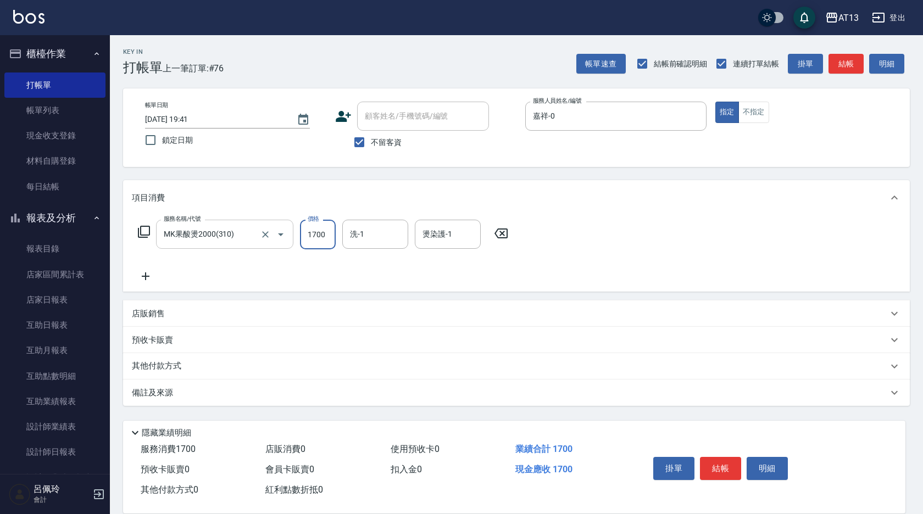
type input "1700"
type input "[PERSON_NAME]-31"
click at [724, 466] on button "結帳" at bounding box center [720, 468] width 41 height 23
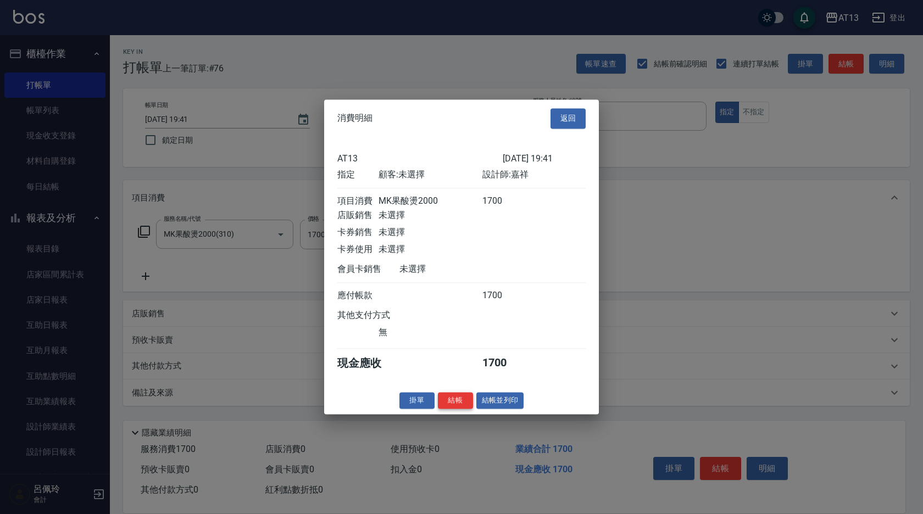
click at [447, 407] on button "結帳" at bounding box center [455, 400] width 35 height 17
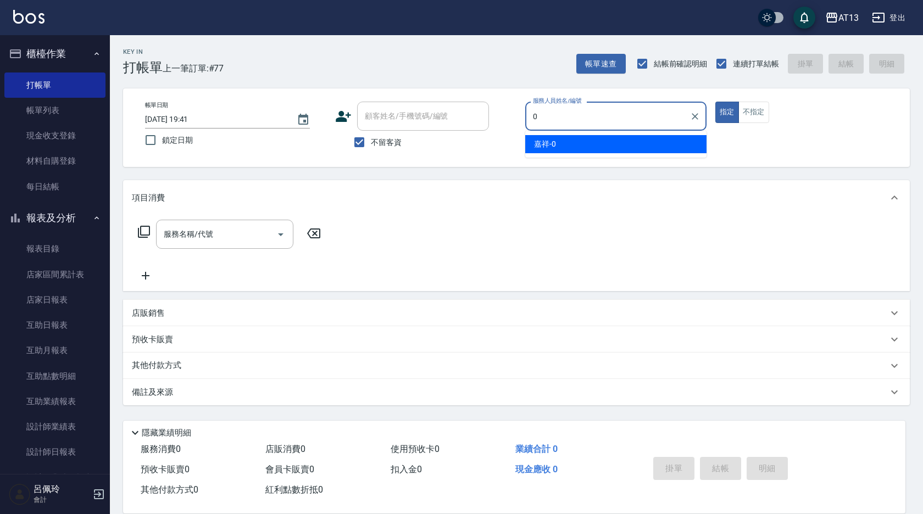
click at [554, 143] on span "嘉祥 -0" at bounding box center [545, 144] width 22 height 12
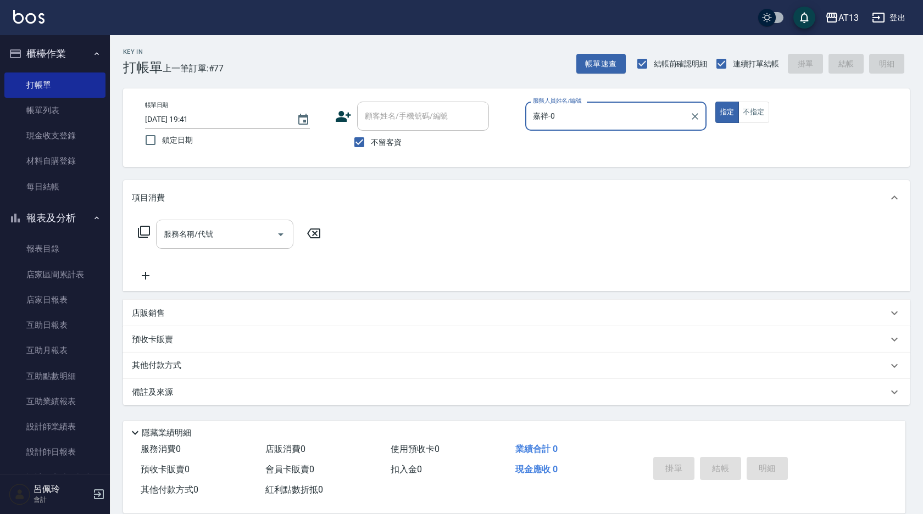
type input "嘉祥-0"
click at [215, 244] on input "服務名稱/代號" at bounding box center [216, 234] width 111 height 19
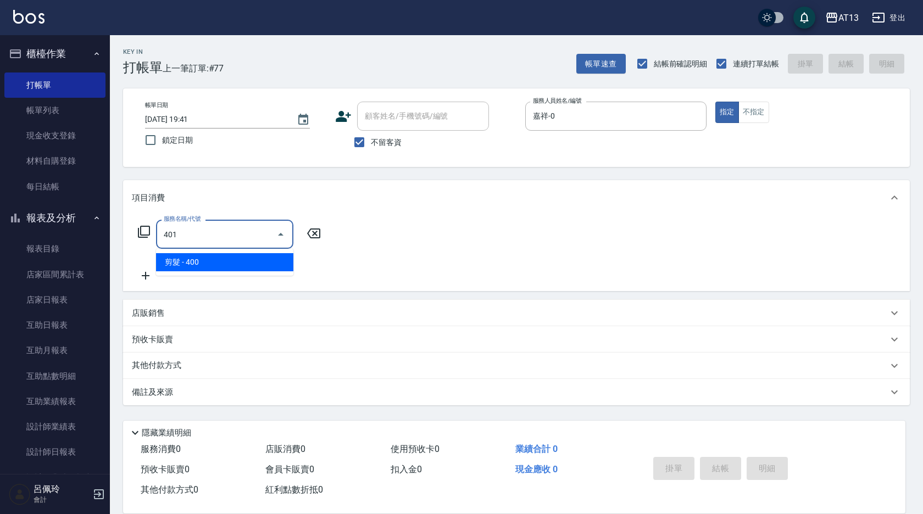
type input "剪髮(401)"
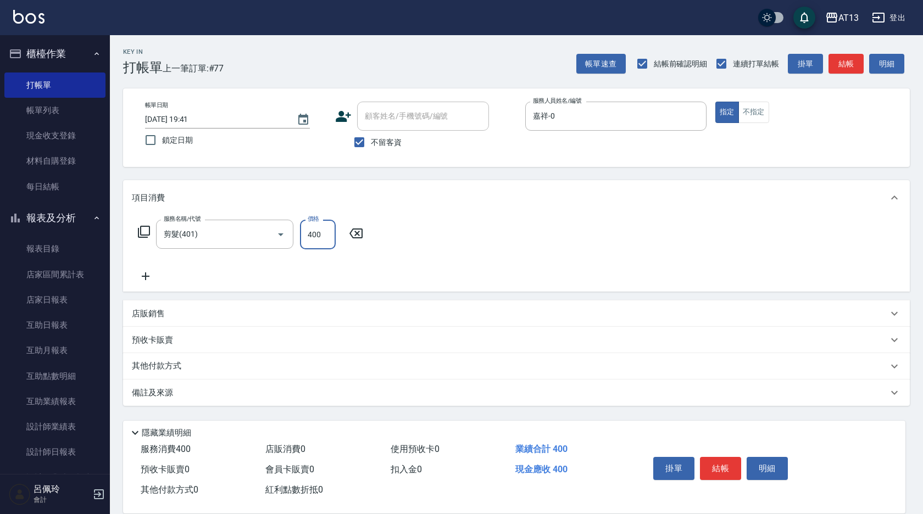
click at [152, 315] on p "店販銷售" at bounding box center [148, 314] width 33 height 12
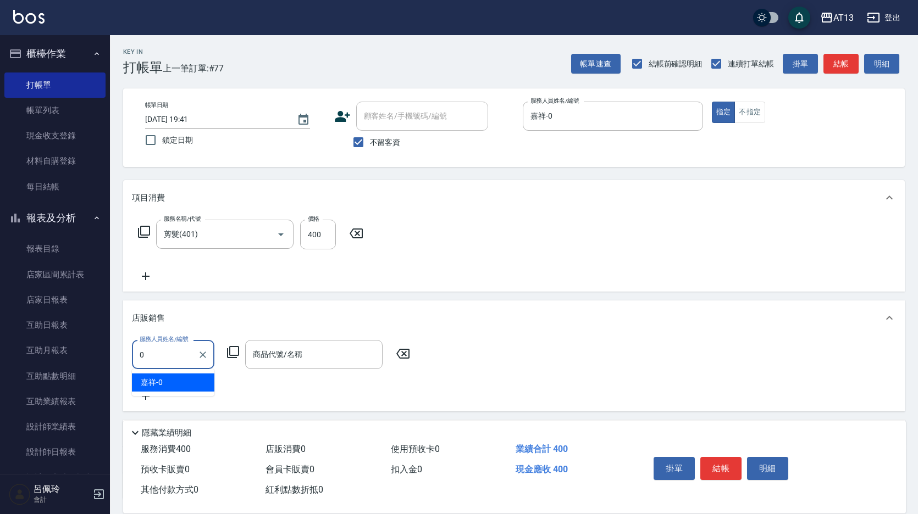
click at [169, 384] on div "嘉祥 -0" at bounding box center [173, 383] width 82 height 18
type input "嘉祥-0"
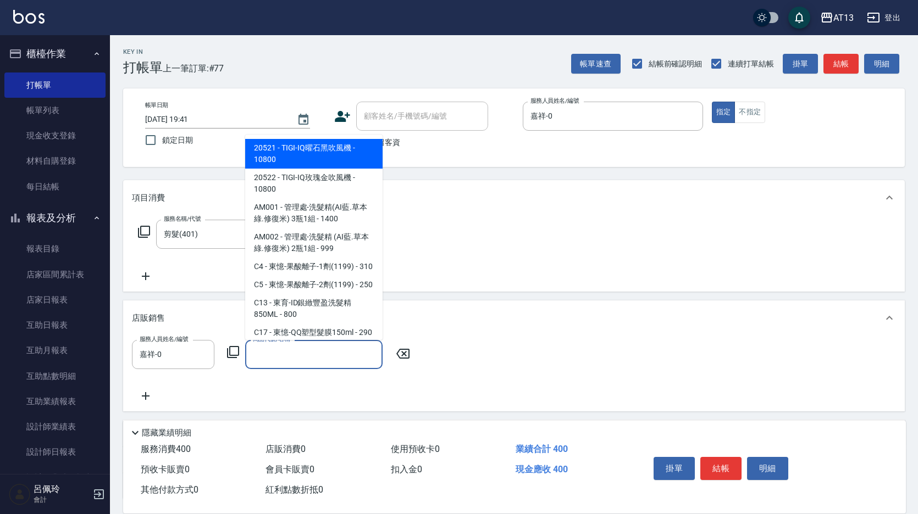
click at [283, 355] on div "商品代號/名稱 商品代號/名稱" at bounding box center [313, 354] width 137 height 29
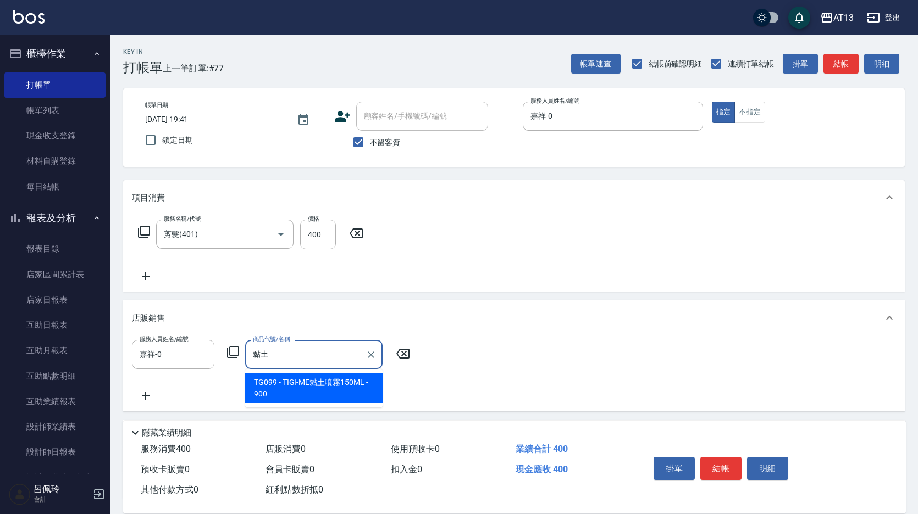
click at [357, 385] on span "TG099 - TIGI-ME黏土噴霧150ML - 900" at bounding box center [313, 389] width 137 height 30
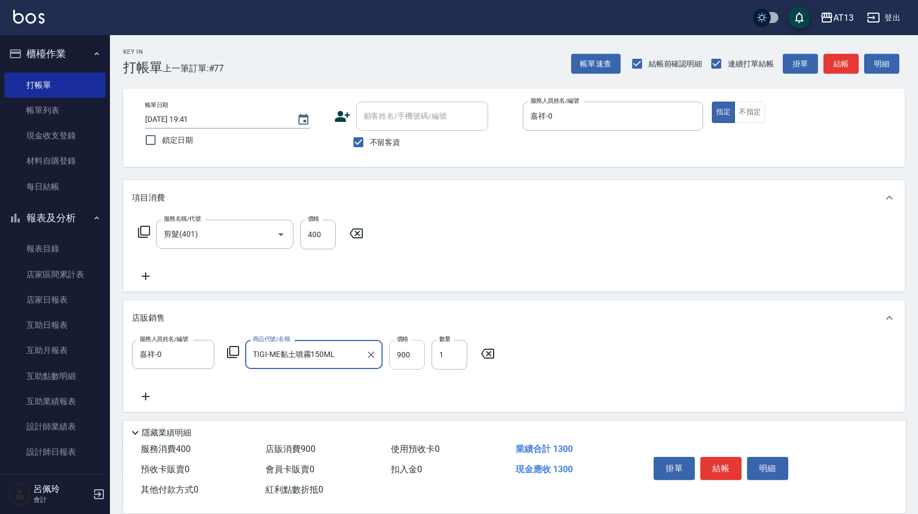
type input "TIGI-ME黏土噴霧150ML"
click at [400, 363] on input "900" at bounding box center [407, 355] width 36 height 30
type input "630"
click at [716, 459] on button "結帳" at bounding box center [720, 468] width 41 height 23
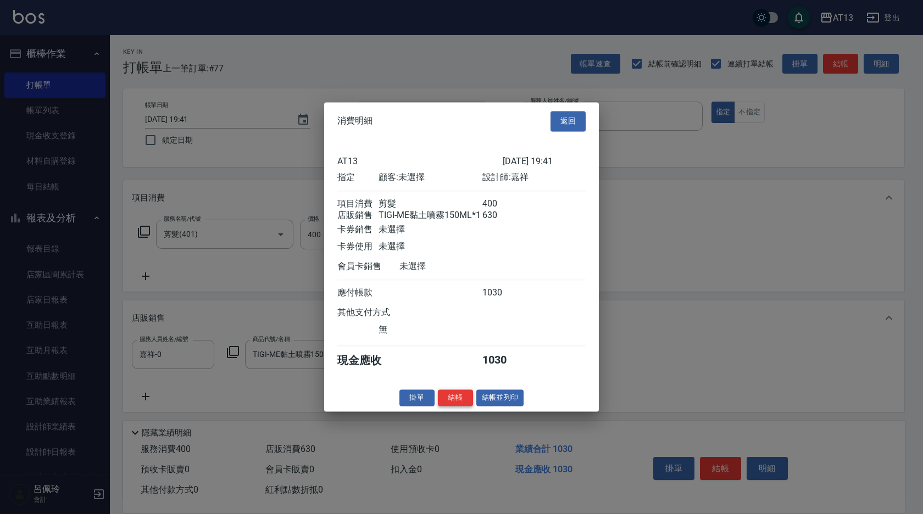
click at [447, 404] on button "結帳" at bounding box center [455, 398] width 35 height 17
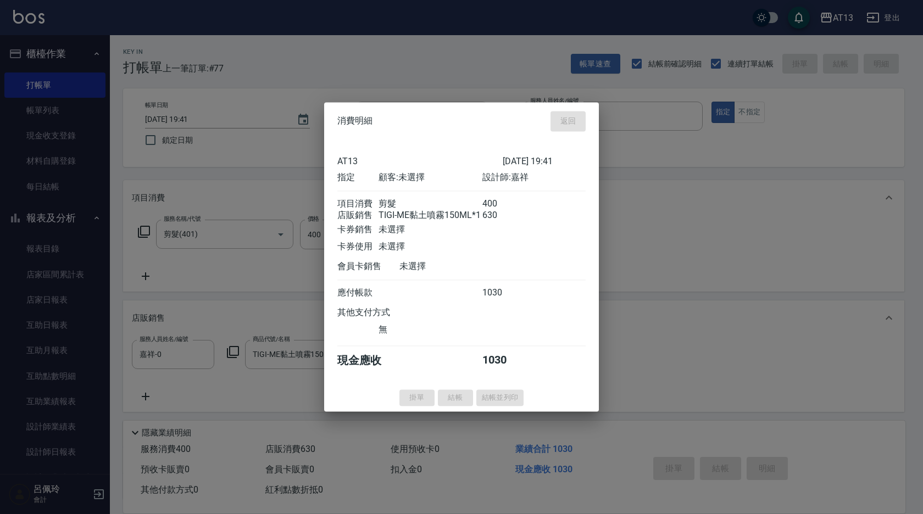
type input "2025/10/05 19:42"
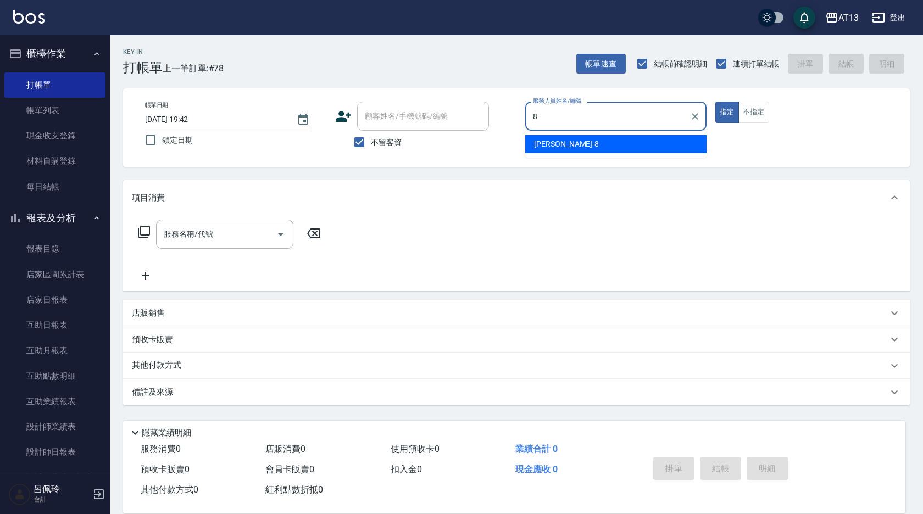
click at [654, 148] on div "Jerry -8" at bounding box center [615, 144] width 181 height 18
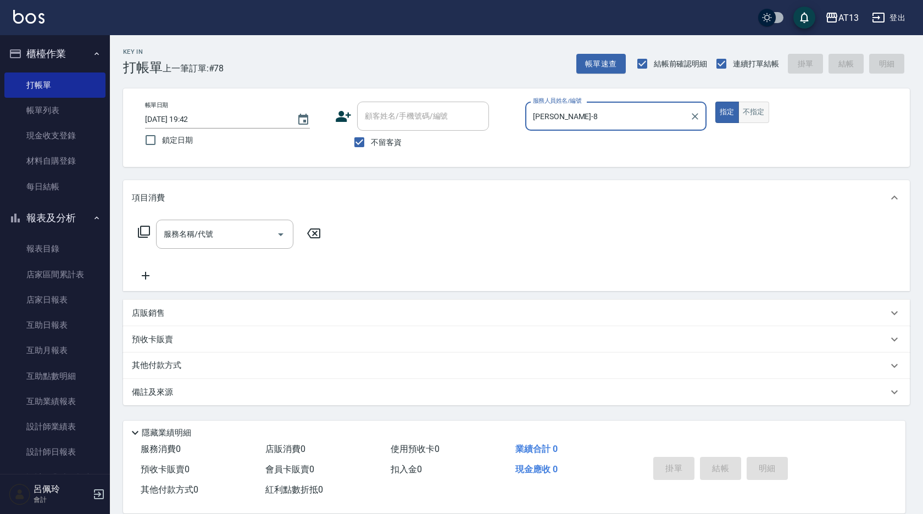
type input "Jerry-8"
click at [748, 104] on button "不指定" at bounding box center [753, 112] width 31 height 21
click at [245, 231] on input "服務名稱/代號" at bounding box center [216, 234] width 111 height 19
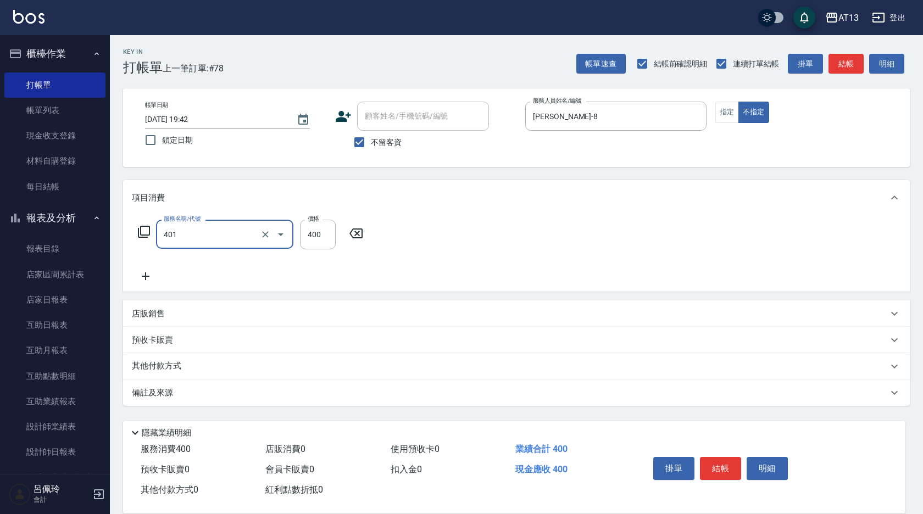
type input "剪髮(401)"
type input "150"
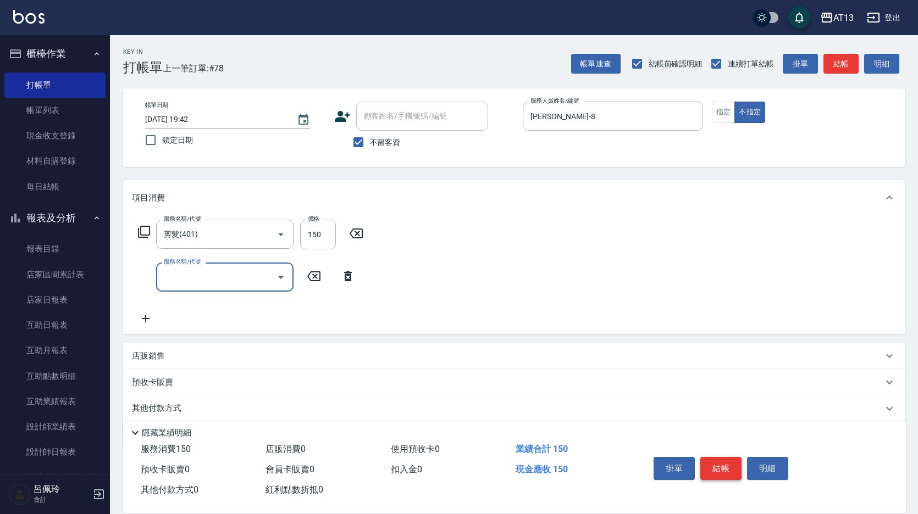
click at [725, 467] on button "結帳" at bounding box center [720, 468] width 41 height 23
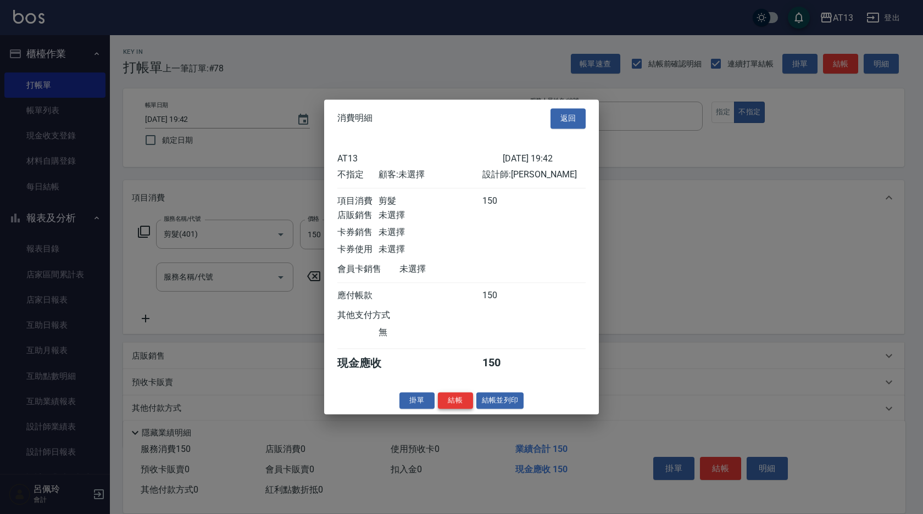
click at [456, 409] on button "結帳" at bounding box center [455, 400] width 35 height 17
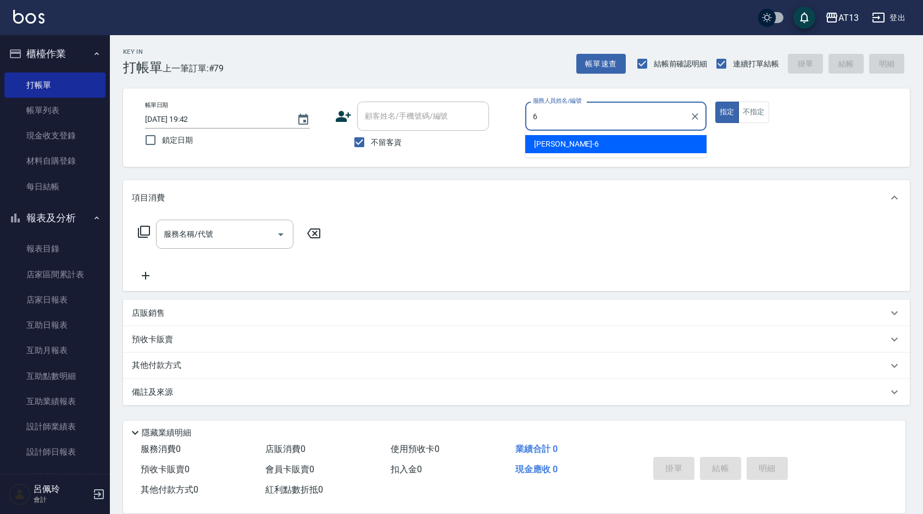
click at [559, 146] on div "亭妤 -6" at bounding box center [615, 144] width 181 height 18
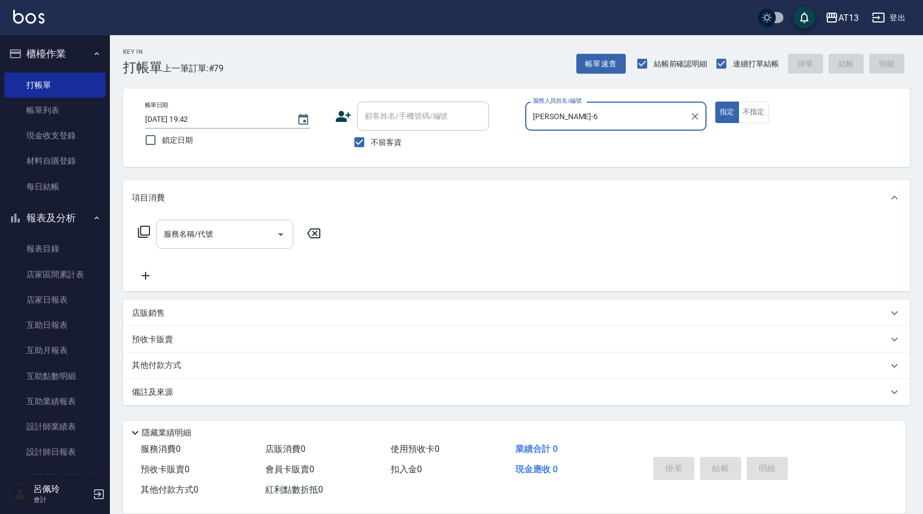
type input "[PERSON_NAME]-6"
drag, startPoint x: 218, startPoint y: 235, endPoint x: 206, endPoint y: 238, distance: 12.2
click at [215, 235] on input "服務名稱/代號" at bounding box center [216, 234] width 111 height 19
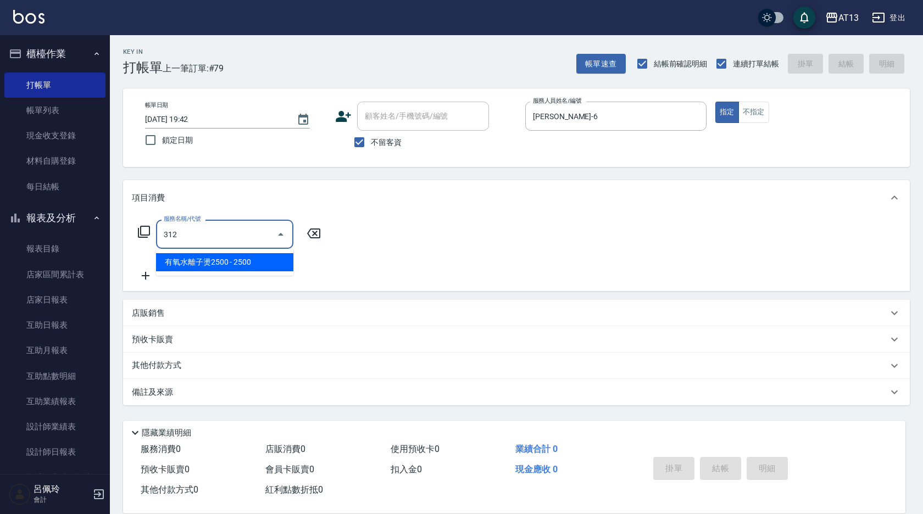
type input "有氧水離子燙2500(312)"
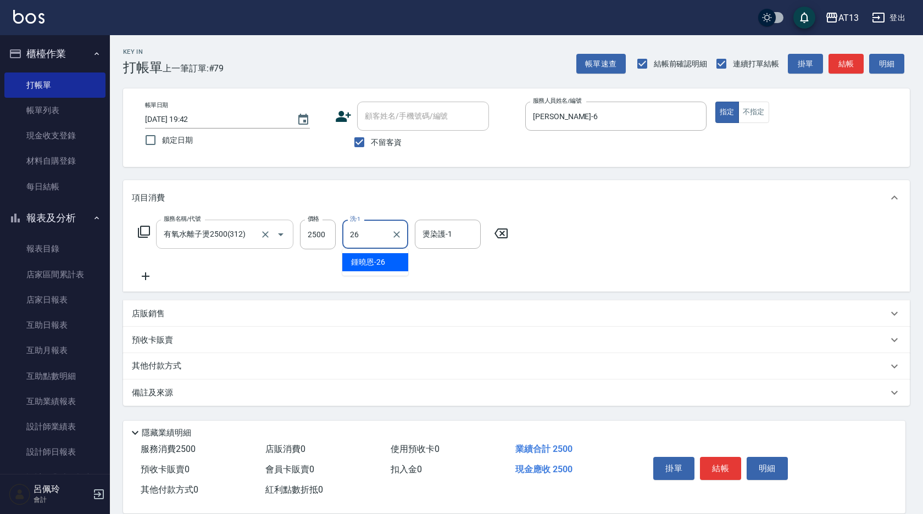
type input "[PERSON_NAME]-26"
click at [137, 319] on p "店販銷售" at bounding box center [148, 314] width 33 height 12
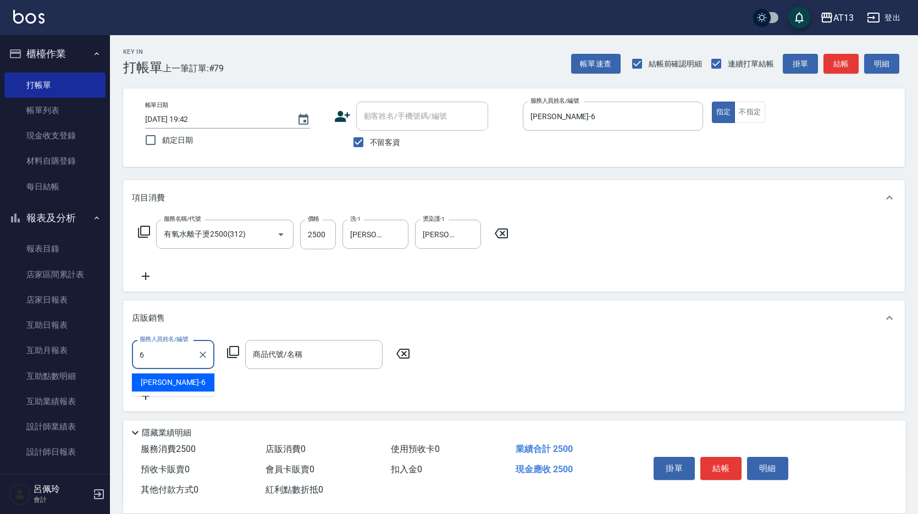
drag, startPoint x: 207, startPoint y: 373, endPoint x: 200, endPoint y: 379, distance: 8.9
click at [201, 378] on ul "亭妤 -6" at bounding box center [173, 382] width 82 height 27
click at [197, 383] on div "亭妤 -6" at bounding box center [173, 383] width 82 height 18
type input "[PERSON_NAME]-6"
click at [275, 353] on input "商品代號/名稱" at bounding box center [313, 354] width 127 height 19
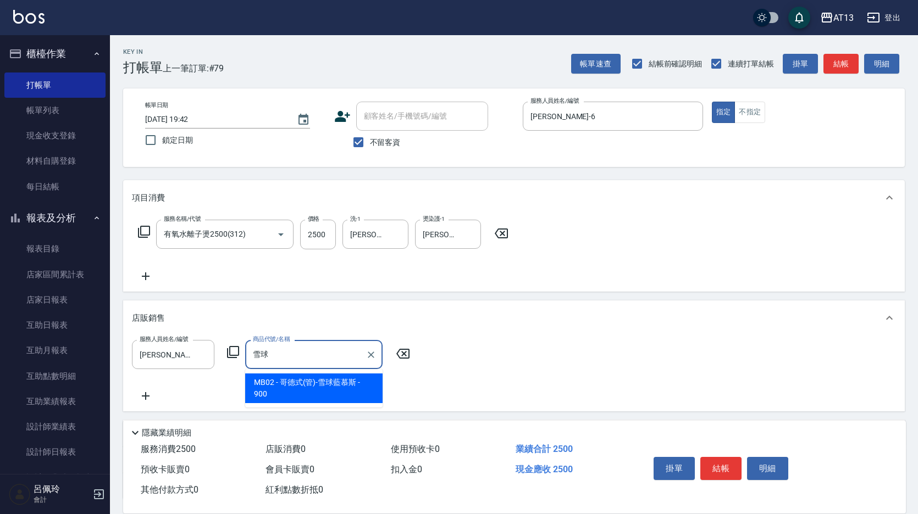
click at [354, 387] on span "MB02 - 哥德式(管)-雪球藍慕斯 - 900" at bounding box center [313, 389] width 137 height 30
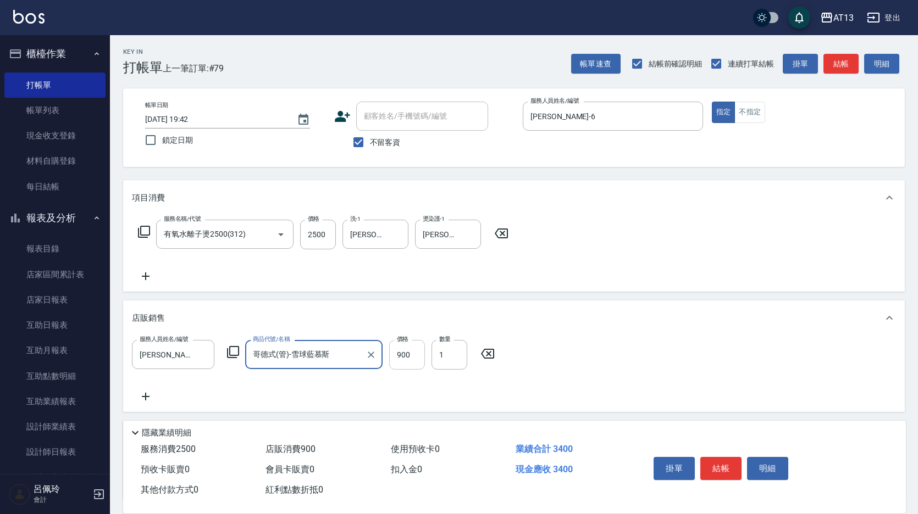
type input "哥德式(管)-雪球藍慕斯"
click at [407, 361] on input "900" at bounding box center [407, 355] width 36 height 30
type input "720"
drag, startPoint x: 786, startPoint y: 241, endPoint x: 766, endPoint y: 420, distance: 180.2
click at [786, 242] on div "服務名稱/代號 有氧水離子燙2500(312) 服務名稱/代號 價格 2500 價格 洗-1 鍾曉恩-26 洗-1 燙染護-1 鍾曉恩-26 燙染護-1" at bounding box center [513, 253] width 781 height 76
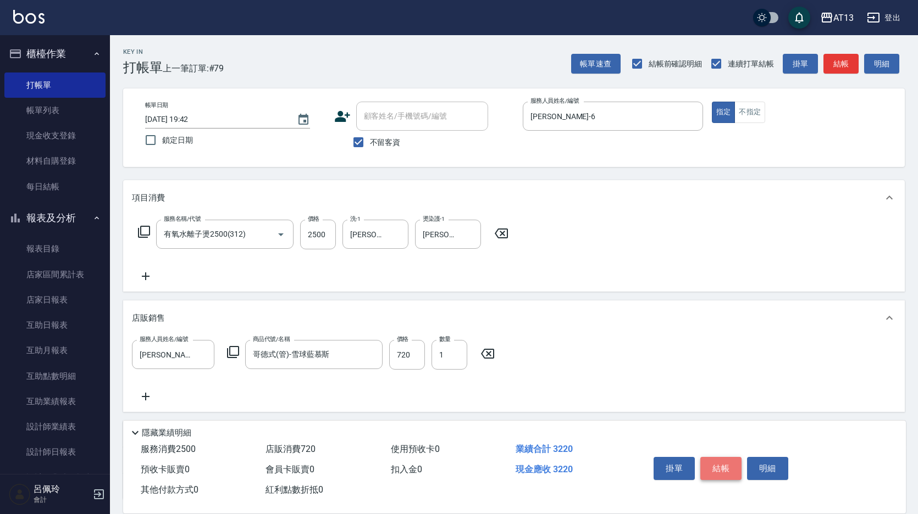
click at [726, 465] on button "結帳" at bounding box center [720, 468] width 41 height 23
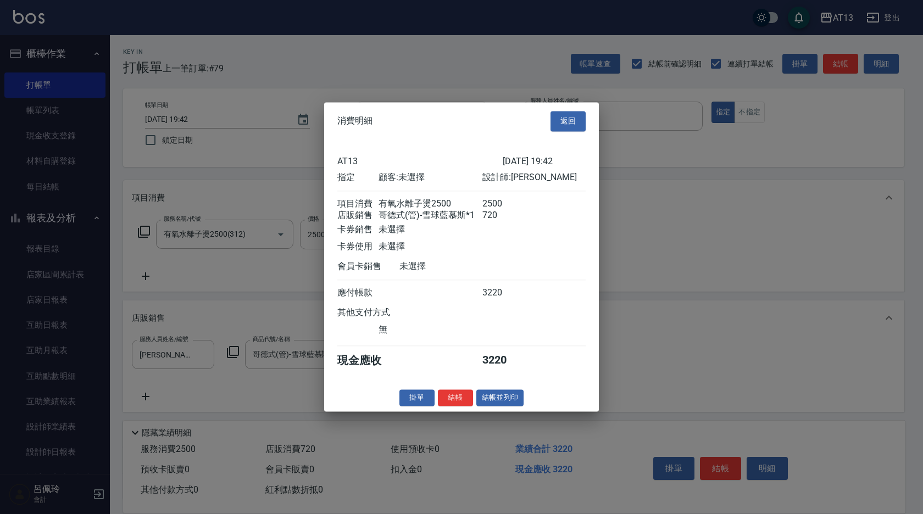
click at [457, 403] on button "結帳" at bounding box center [455, 398] width 35 height 17
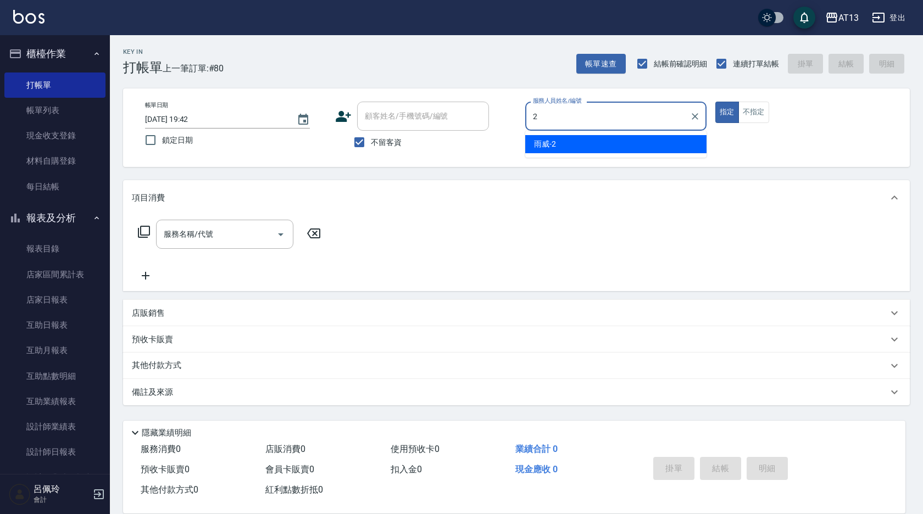
click at [530, 145] on div "雨威 -2" at bounding box center [615, 144] width 181 height 18
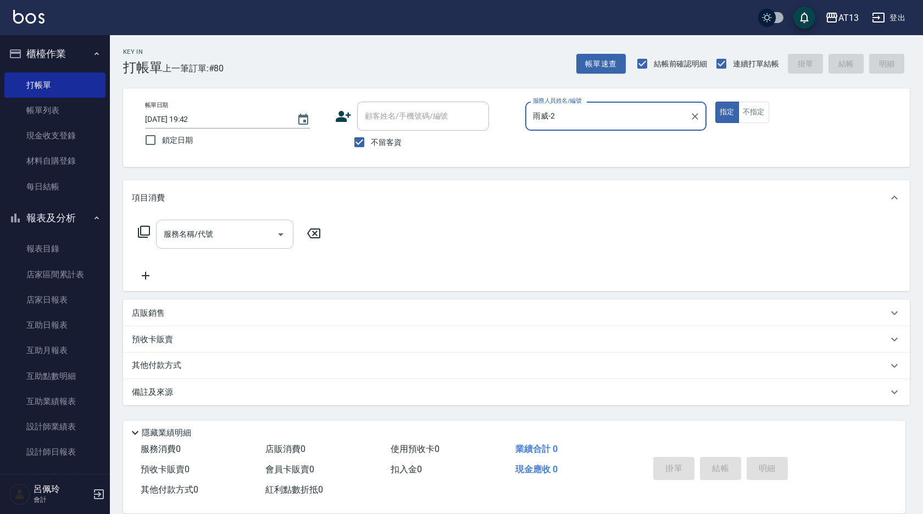
type input "雨威-2"
click at [234, 232] on input "服務名稱/代號" at bounding box center [216, 234] width 111 height 19
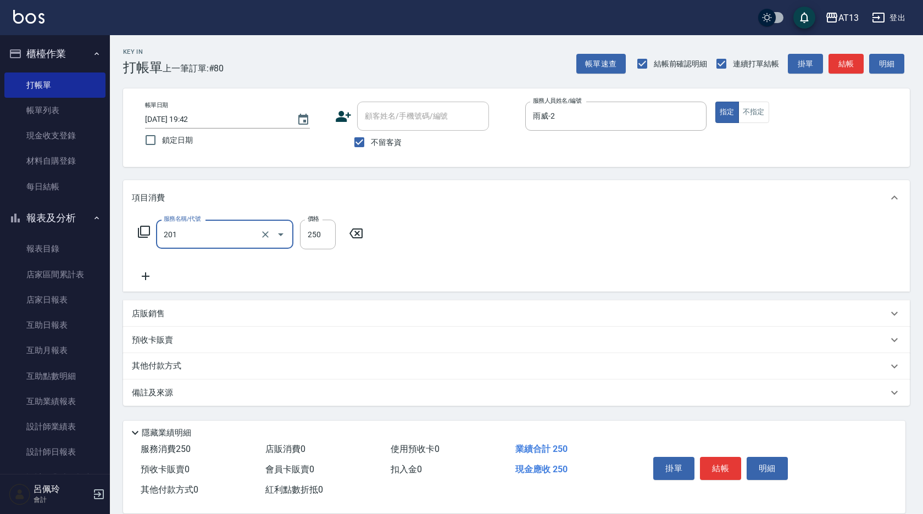
type input "洗髮(201)"
type input "雨威-2"
click at [737, 460] on button "結帳" at bounding box center [720, 468] width 41 height 23
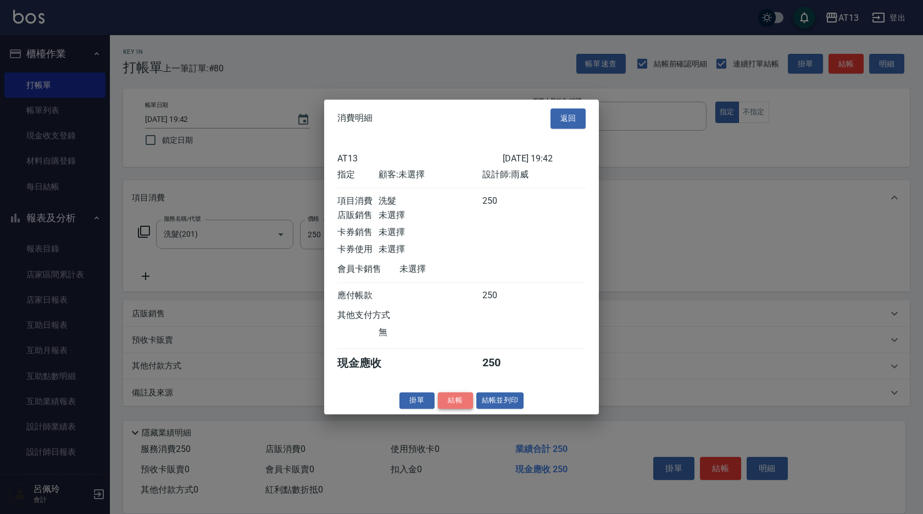
click at [452, 405] on button "結帳" at bounding box center [455, 400] width 35 height 17
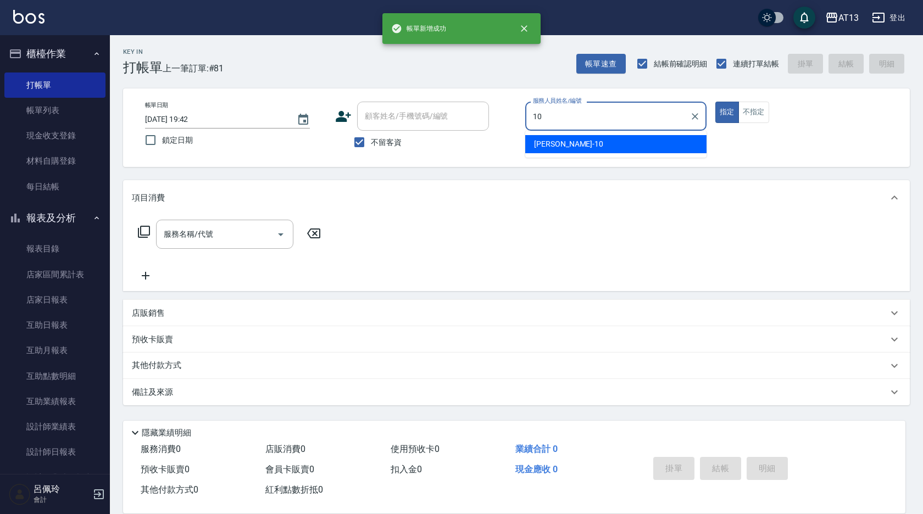
click at [574, 138] on div "稔穎 -10" at bounding box center [615, 144] width 181 height 18
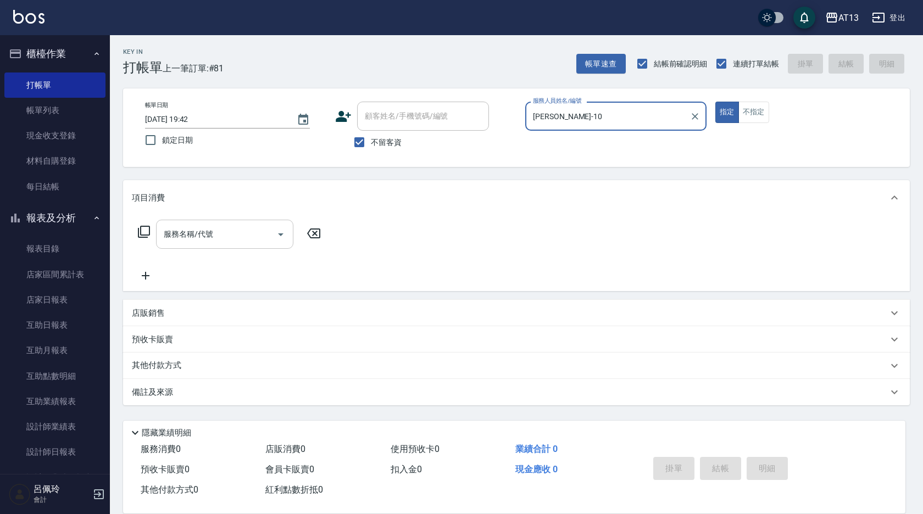
click at [158, 235] on div "服務名稱/代號" at bounding box center [224, 234] width 137 height 29
type input "稔穎-10"
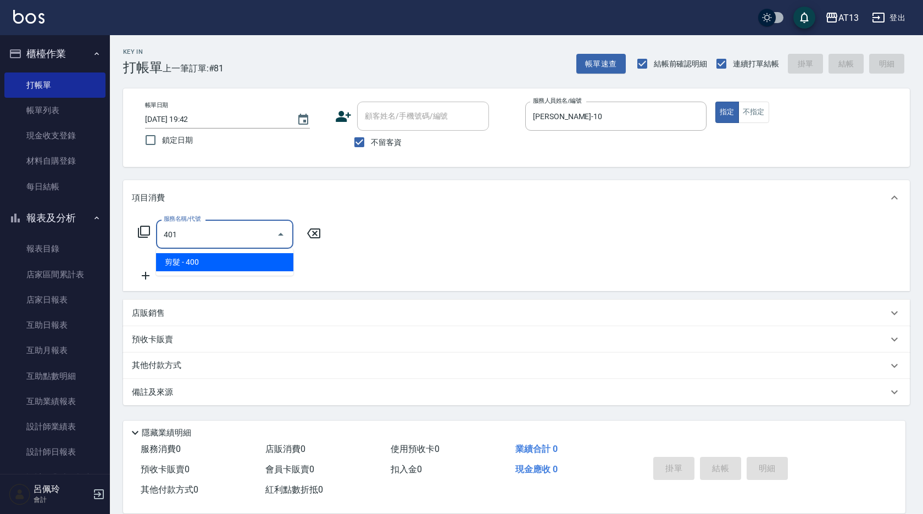
type input "剪髮(401)"
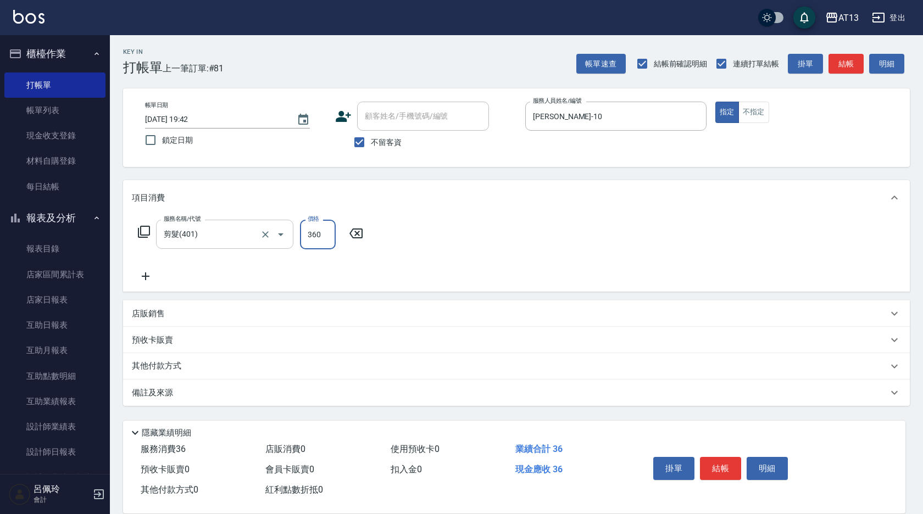
type input "360"
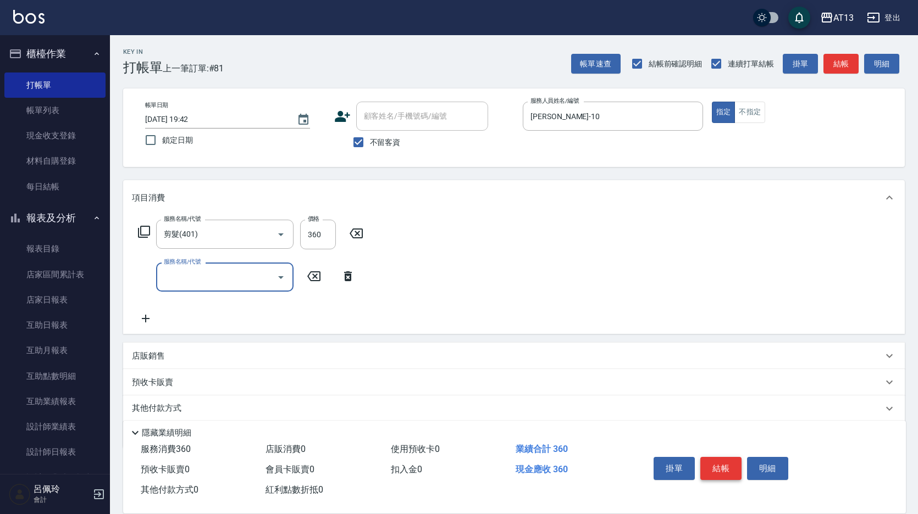
click at [725, 457] on button "結帳" at bounding box center [720, 468] width 41 height 23
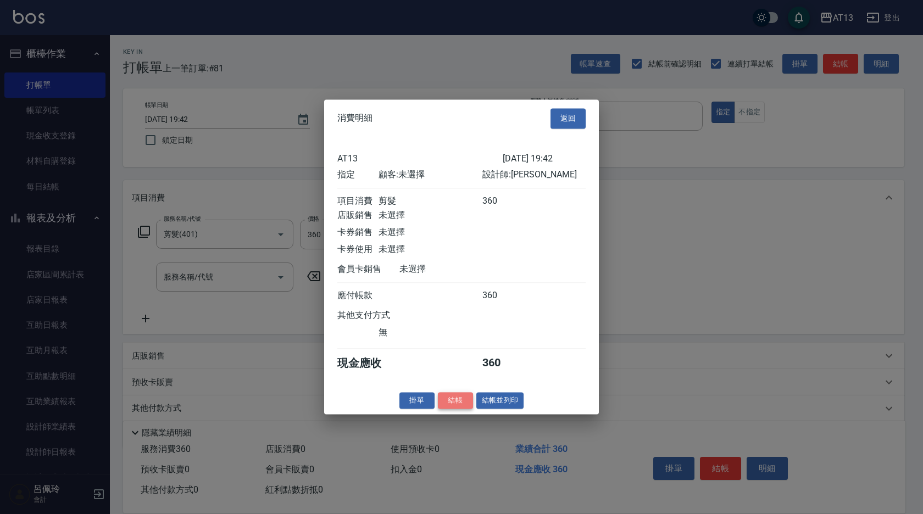
click at [451, 409] on button "結帳" at bounding box center [455, 400] width 35 height 17
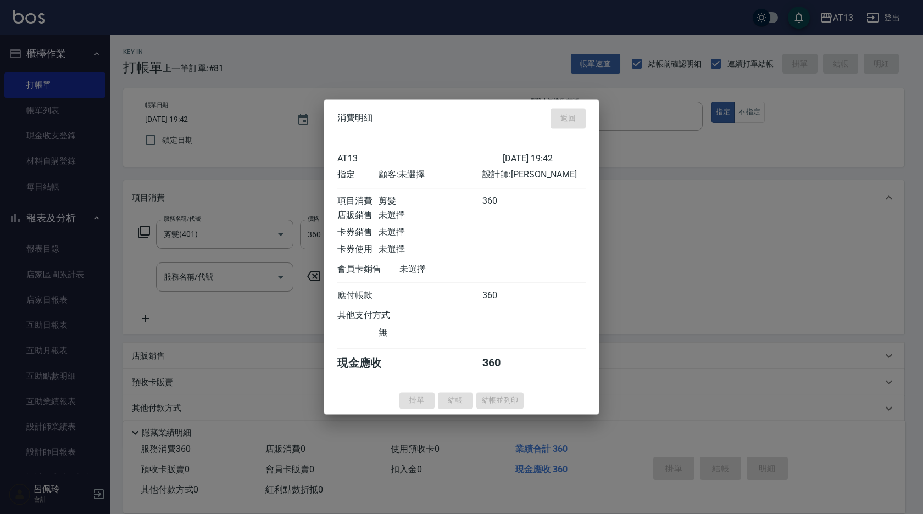
type input "2025/10/05 19:43"
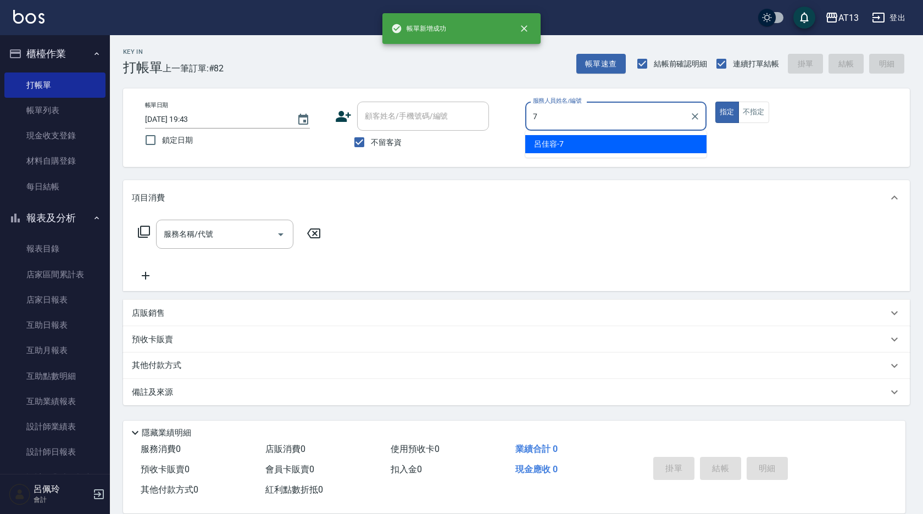
click at [653, 152] on div "呂佳容 -7" at bounding box center [615, 144] width 181 height 18
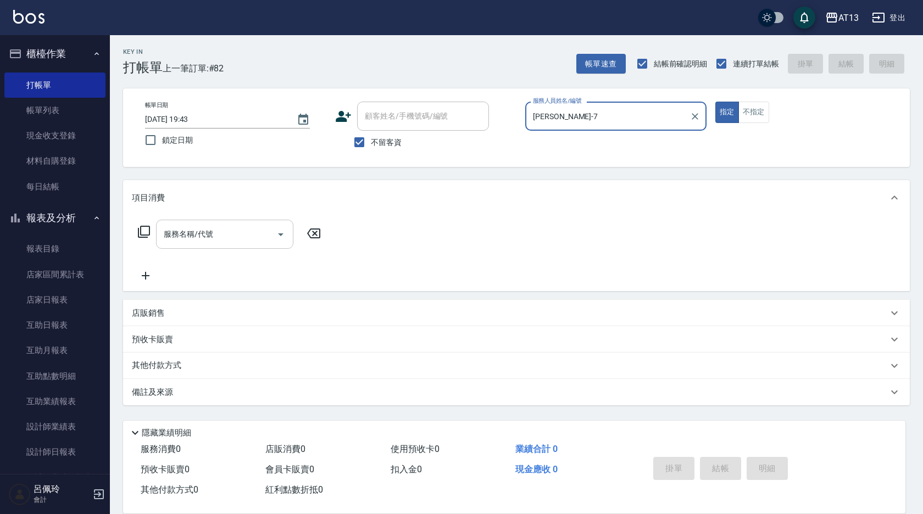
type input "呂佳容-7"
click at [245, 233] on input "服務名稱/代號" at bounding box center [216, 234] width 111 height 19
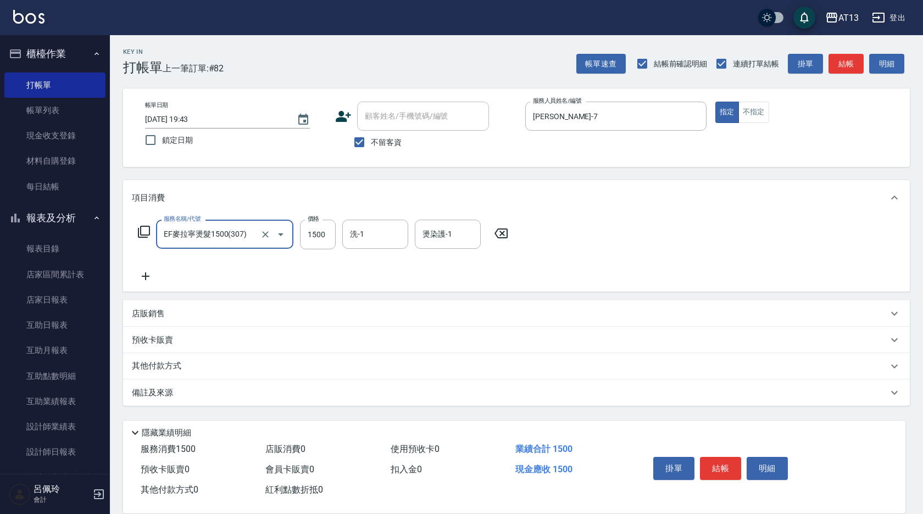
type input "EF麥拉寧燙髮1500(307)"
click at [501, 236] on icon at bounding box center [500, 234] width 13 height 10
type input "剪髮(401)"
type input "150"
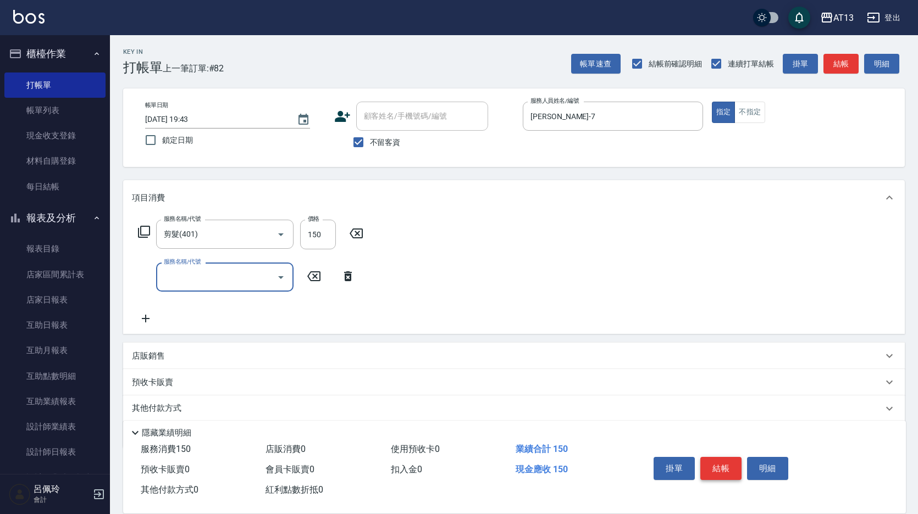
click at [720, 464] on button "結帳" at bounding box center [720, 468] width 41 height 23
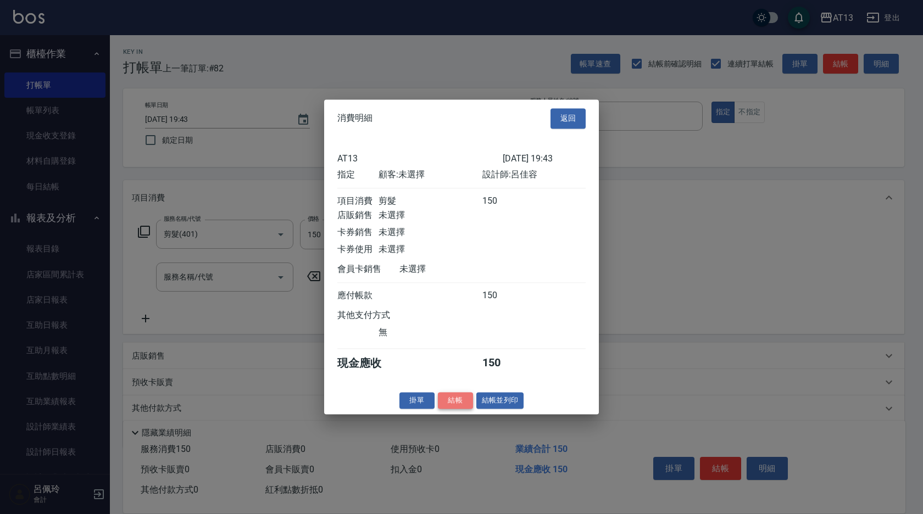
click at [449, 409] on button "結帳" at bounding box center [455, 400] width 35 height 17
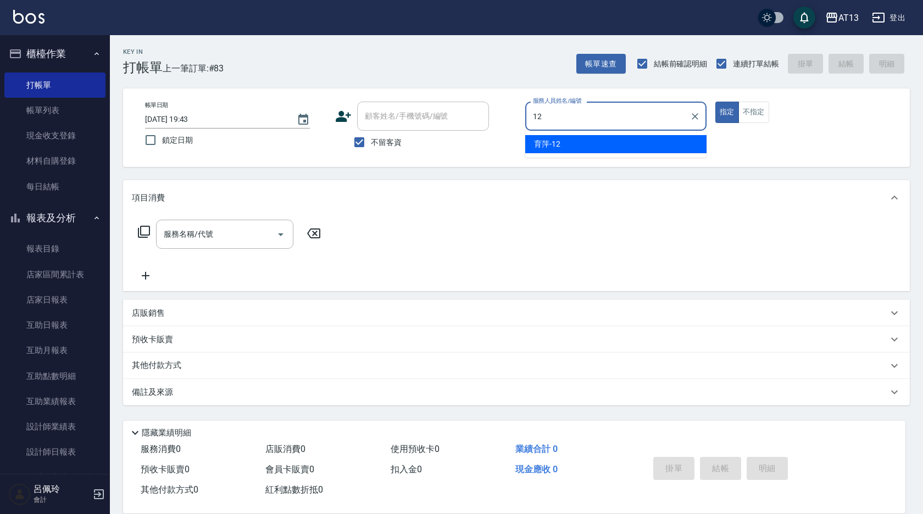
click at [562, 144] on div "育萍 -12" at bounding box center [615, 144] width 181 height 18
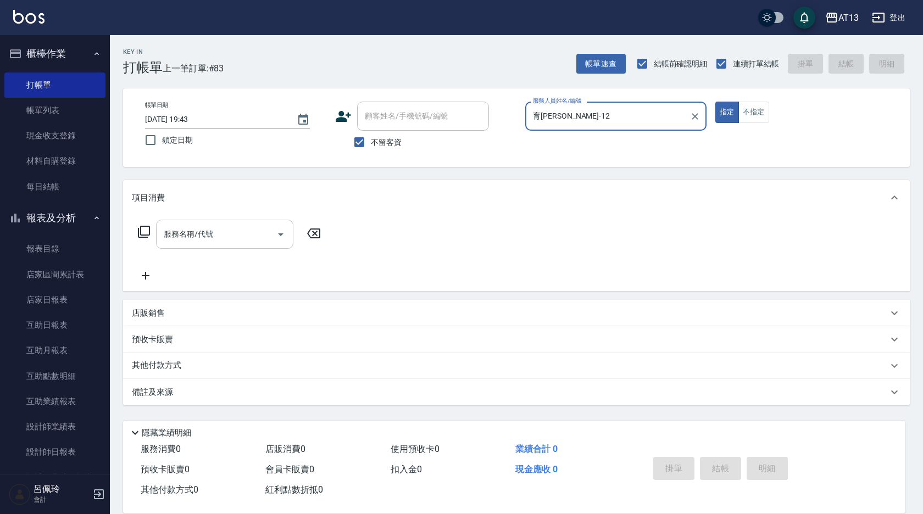
type input "育萍-12"
click at [178, 244] on input "服務名稱/代號" at bounding box center [216, 234] width 111 height 19
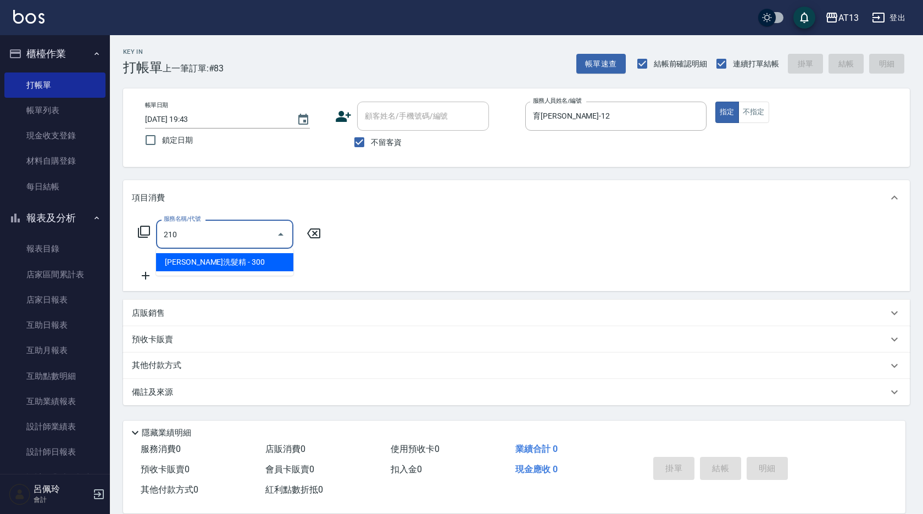
type input "[PERSON_NAME]洗髮精(210)"
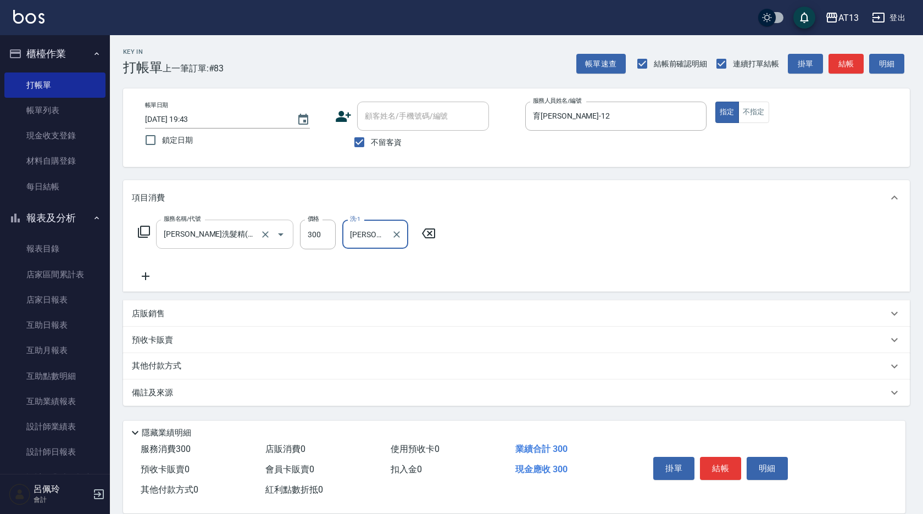
type input "葉采臻-24"
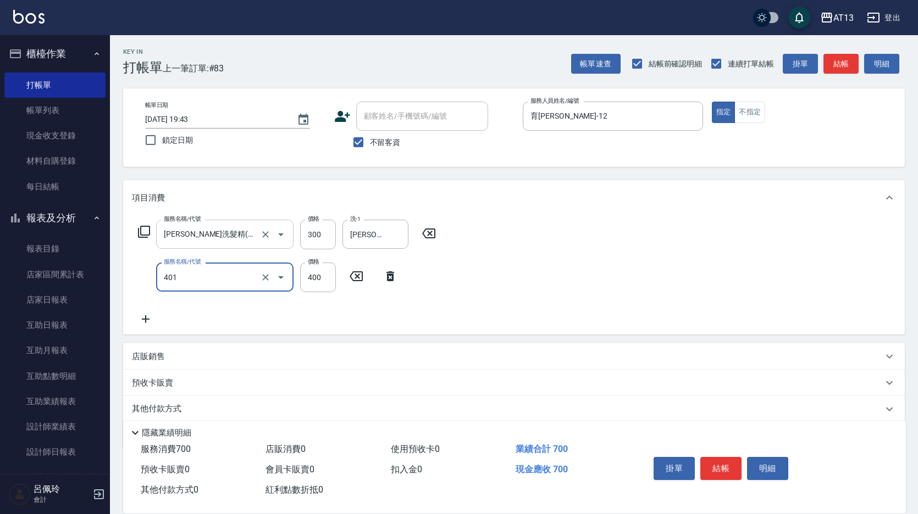
type input "剪髮(401)"
type input "500"
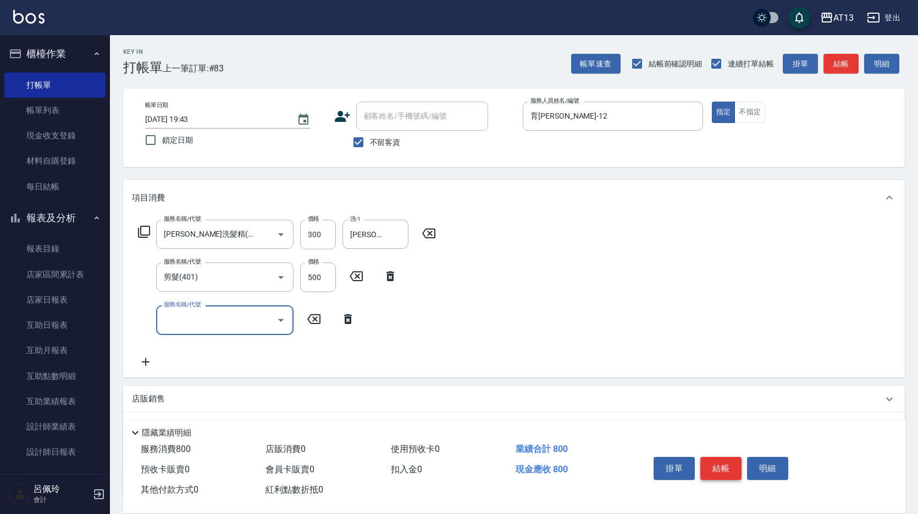
click at [729, 463] on button "結帳" at bounding box center [720, 468] width 41 height 23
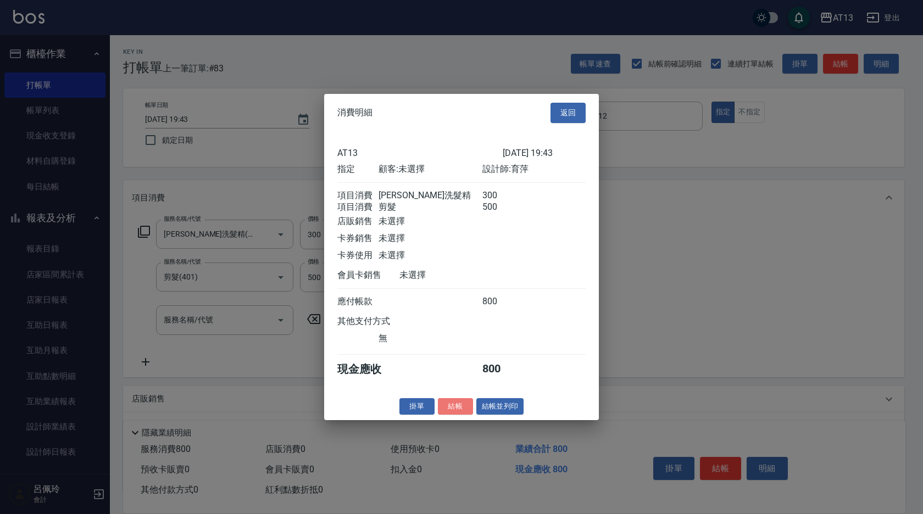
drag, startPoint x: 467, startPoint y: 416, endPoint x: 458, endPoint y: 418, distance: 9.5
click at [466, 415] on button "結帳" at bounding box center [455, 406] width 35 height 17
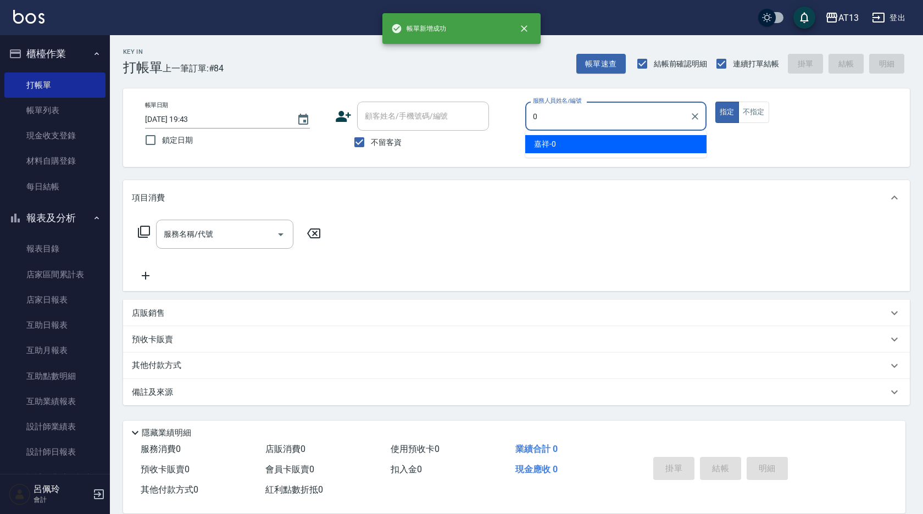
click at [618, 151] on div "嘉祥 -0" at bounding box center [615, 144] width 181 height 18
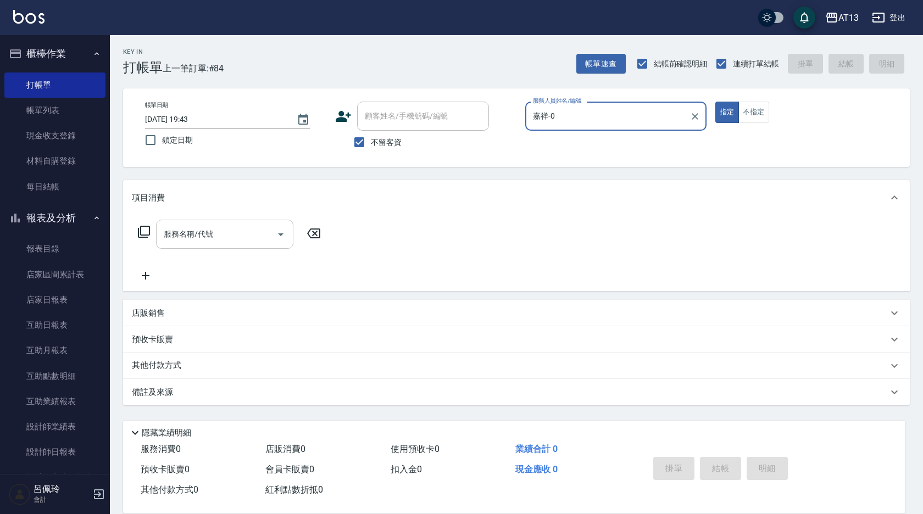
type input "嘉祥-0"
click at [223, 236] on input "服務名稱/代號" at bounding box center [216, 234] width 111 height 19
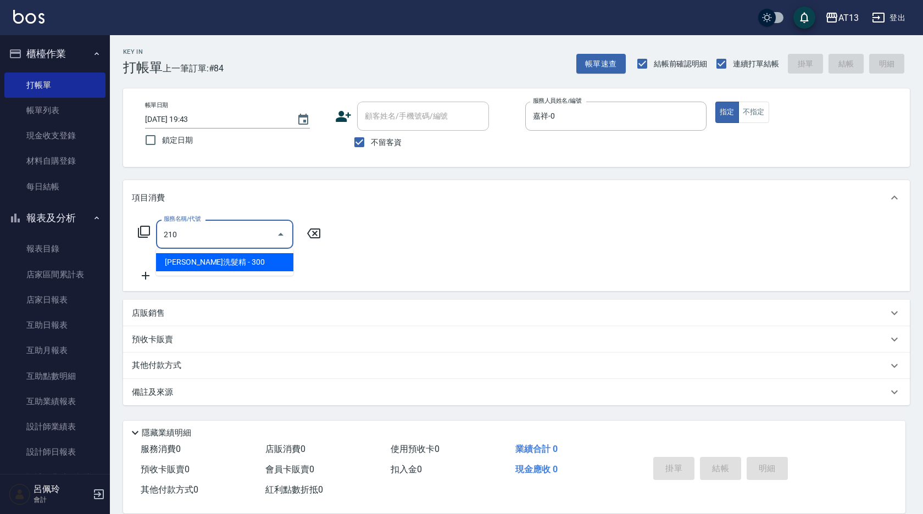
type input "[PERSON_NAME]洗髮精(210)"
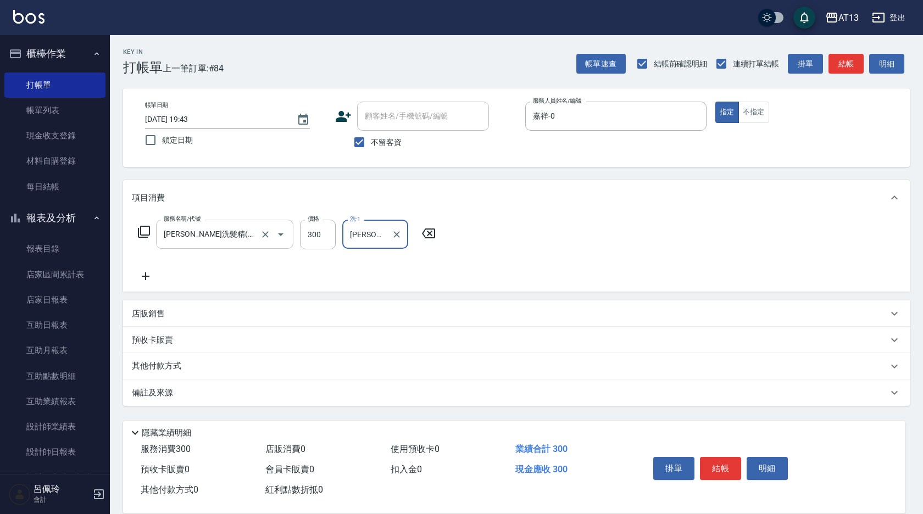
type input "[PERSON_NAME]-31"
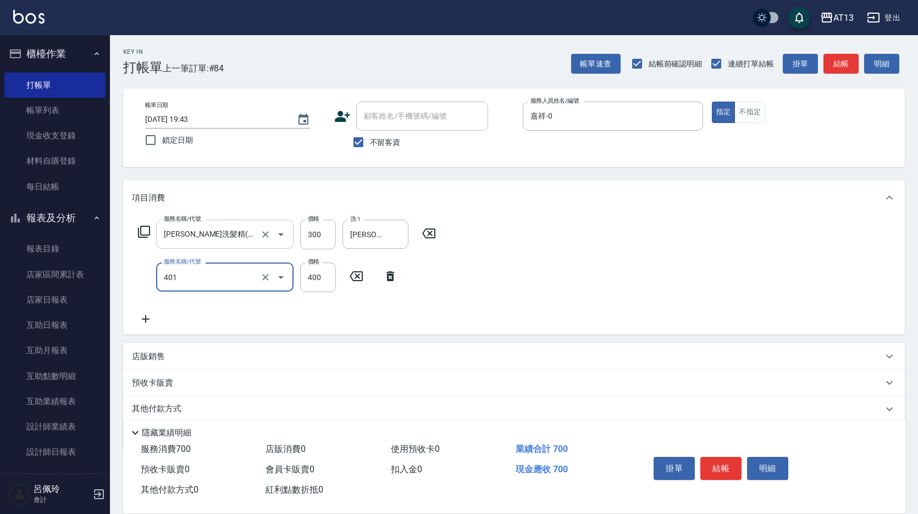
type input "剪髮(401)"
click at [621, 274] on div "服務名稱/代號 歐娜洗髮精(210) 服務名稱/代號 價格 300 價格 洗-1 李垣潔-31 洗-1 服務名稱/代號 剪髮(401) 服務名稱/代號 價格 …" at bounding box center [513, 274] width 781 height 119
click at [733, 457] on button "結帳" at bounding box center [720, 468] width 41 height 23
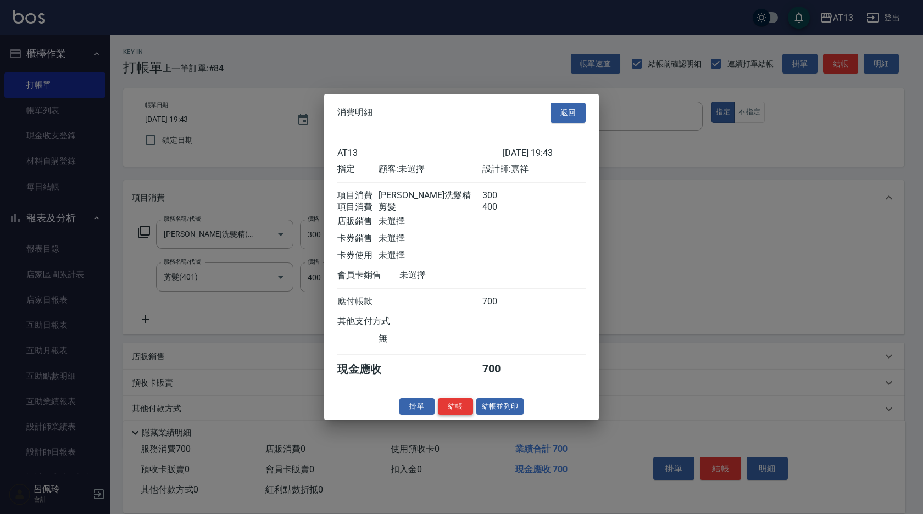
click at [468, 414] on button "結帳" at bounding box center [455, 406] width 35 height 17
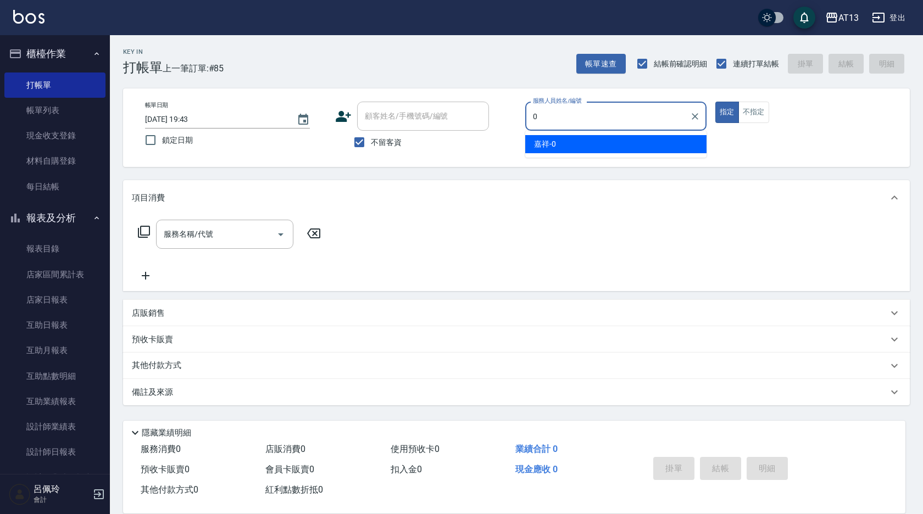
click at [652, 143] on div "嘉祥 -0" at bounding box center [615, 144] width 181 height 18
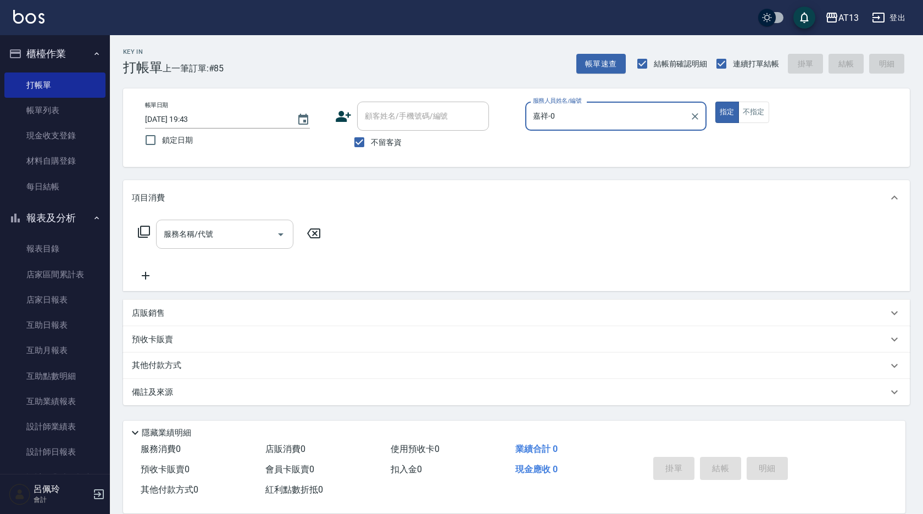
type input "嘉祥-0"
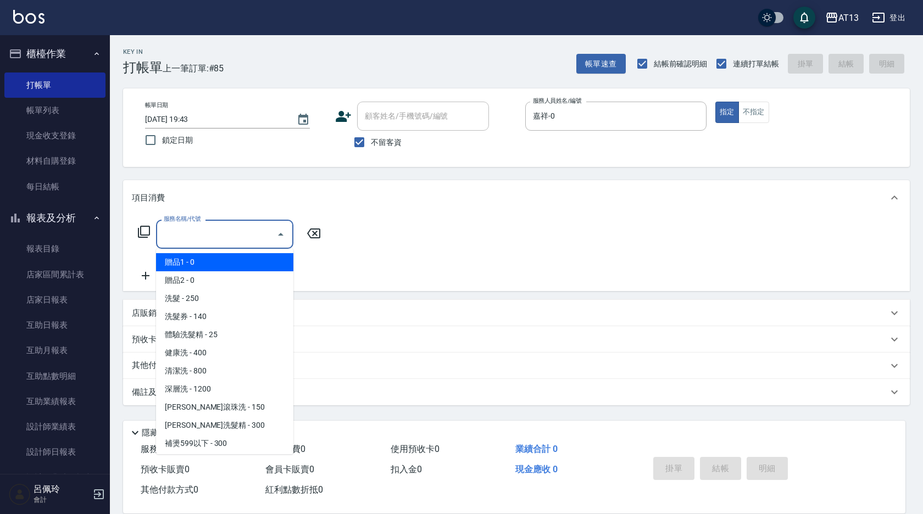
click at [222, 226] on input "服務名稱/代號" at bounding box center [216, 234] width 111 height 19
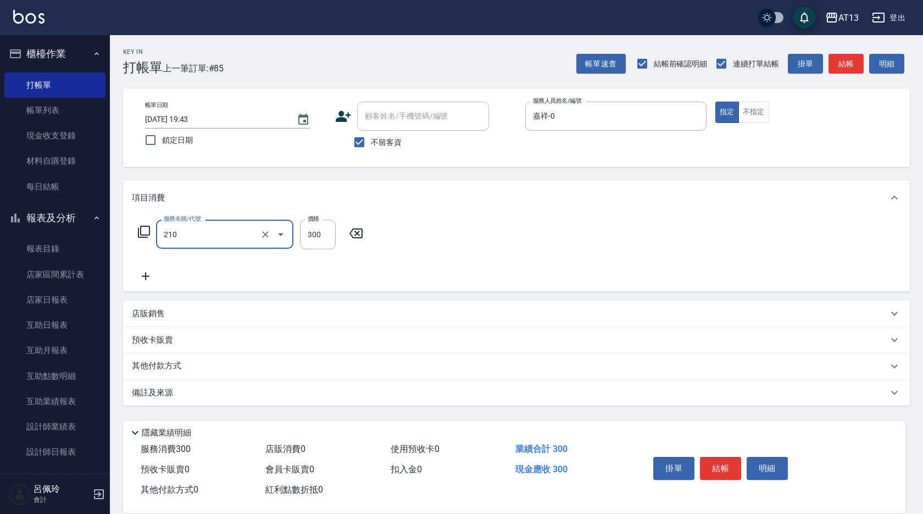
type input "[PERSON_NAME]洗髮精(210)"
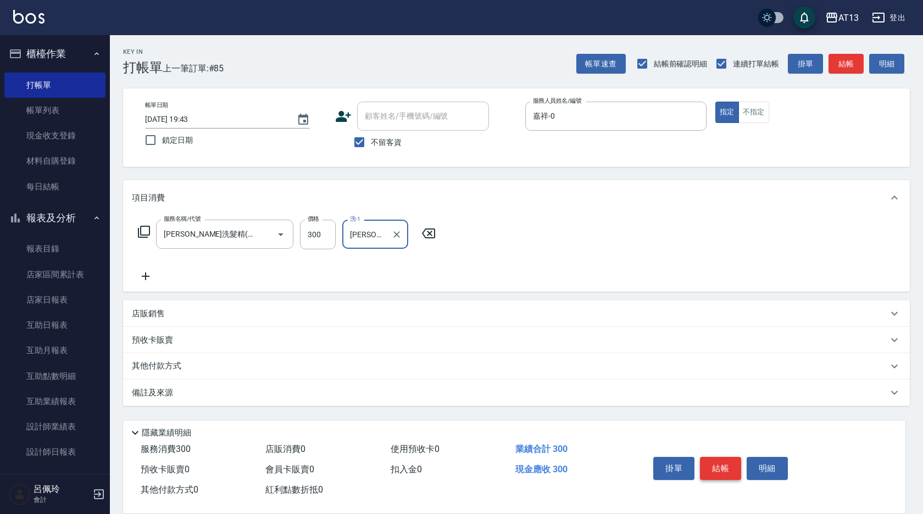
type input "[PERSON_NAME]-26"
click at [717, 465] on button "結帳" at bounding box center [720, 468] width 41 height 23
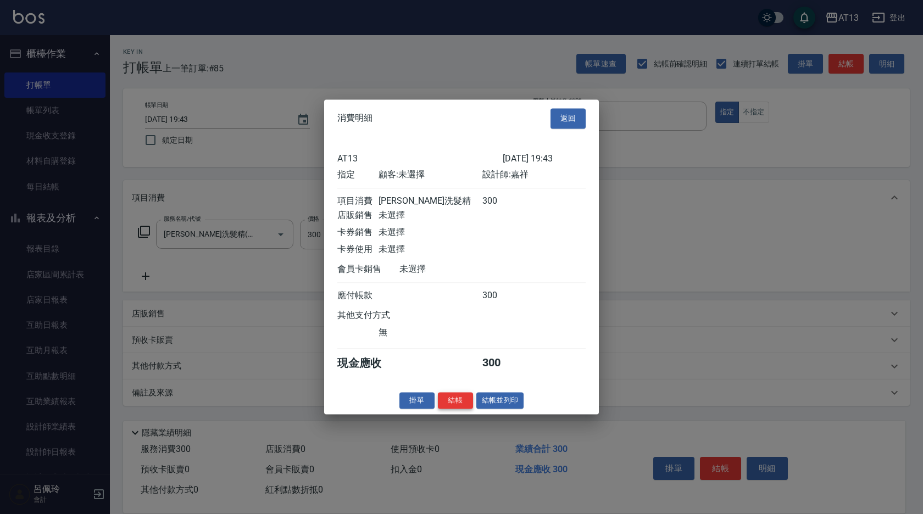
click at [465, 408] on button "結帳" at bounding box center [455, 400] width 35 height 17
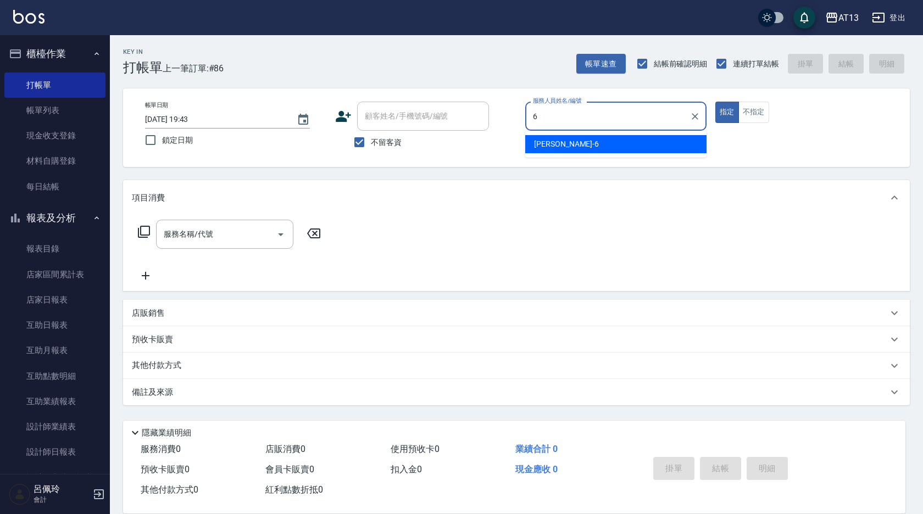
click at [588, 141] on div "亭妤 -6" at bounding box center [615, 144] width 181 height 18
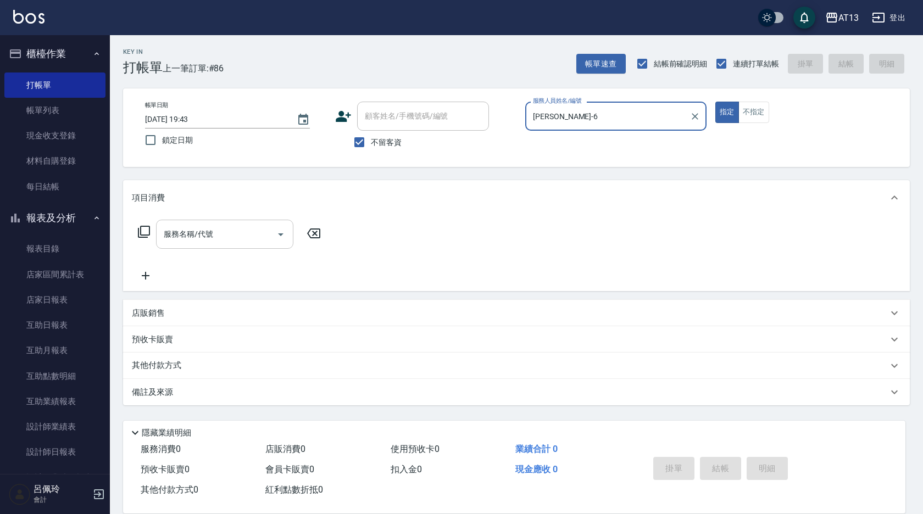
type input "[PERSON_NAME]-6"
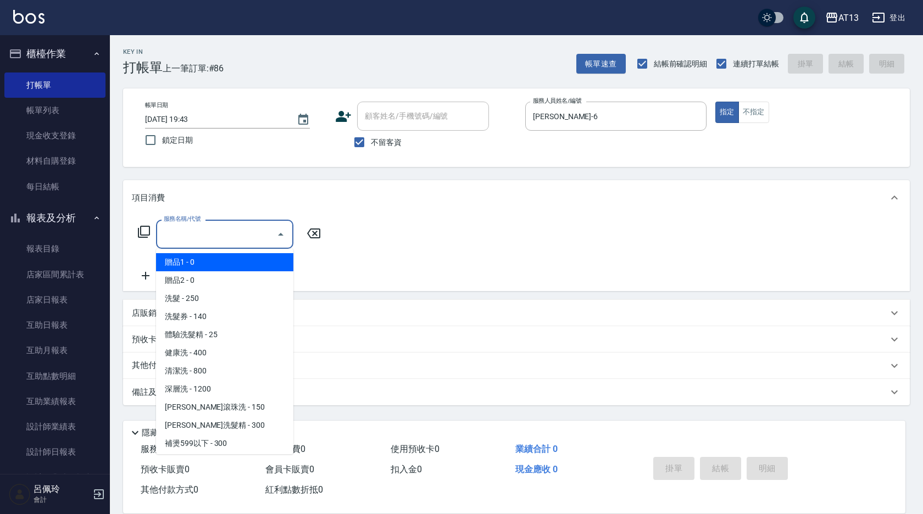
click at [208, 229] on input "服務名稱/代號" at bounding box center [216, 234] width 111 height 19
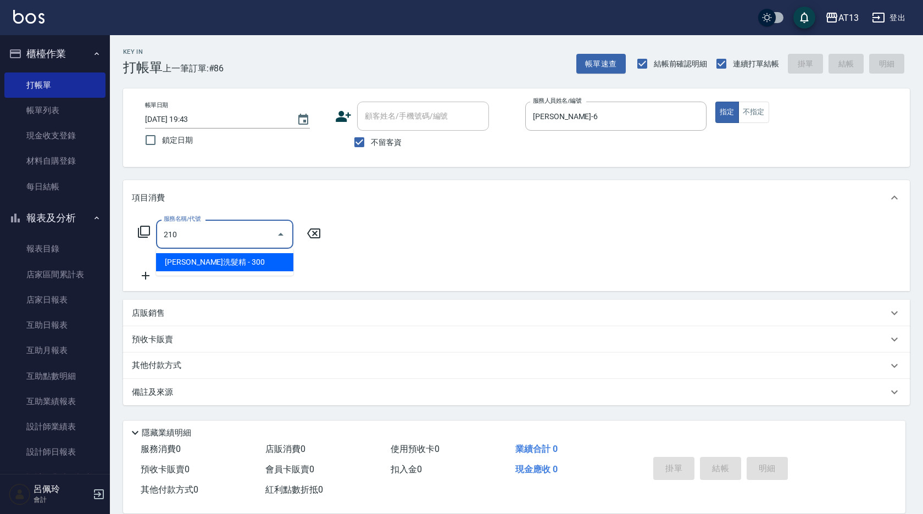
type input "[PERSON_NAME]洗髮精(210)"
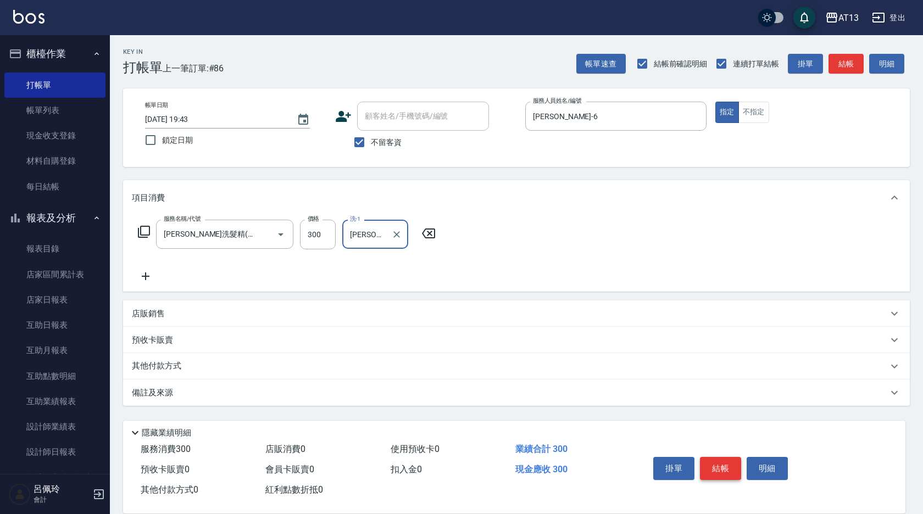
type input "葉采臻-24"
click at [729, 467] on button "結帳" at bounding box center [720, 468] width 41 height 23
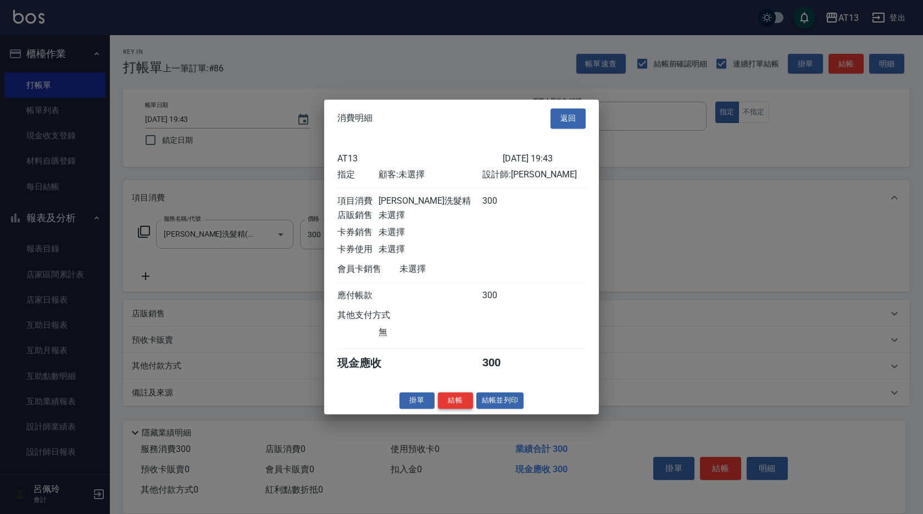
click at [466, 408] on button "結帳" at bounding box center [455, 400] width 35 height 17
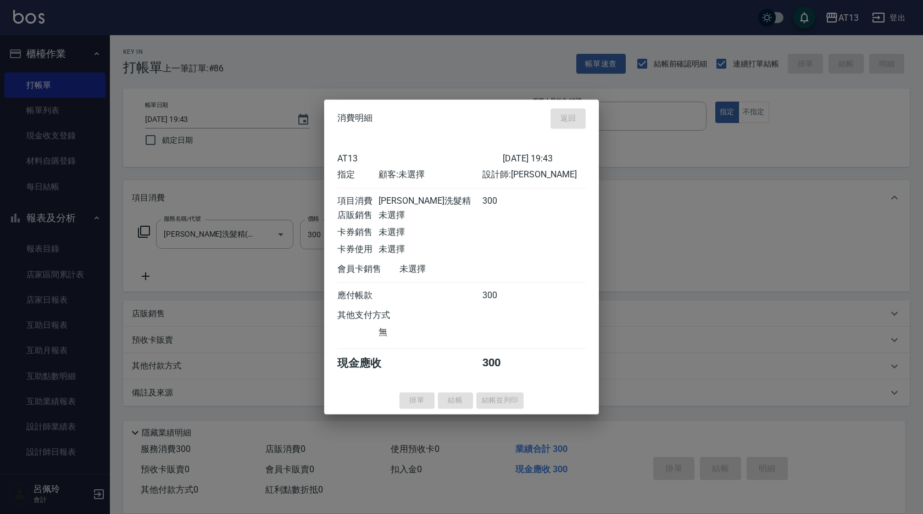
type input "2025/10/05 19:44"
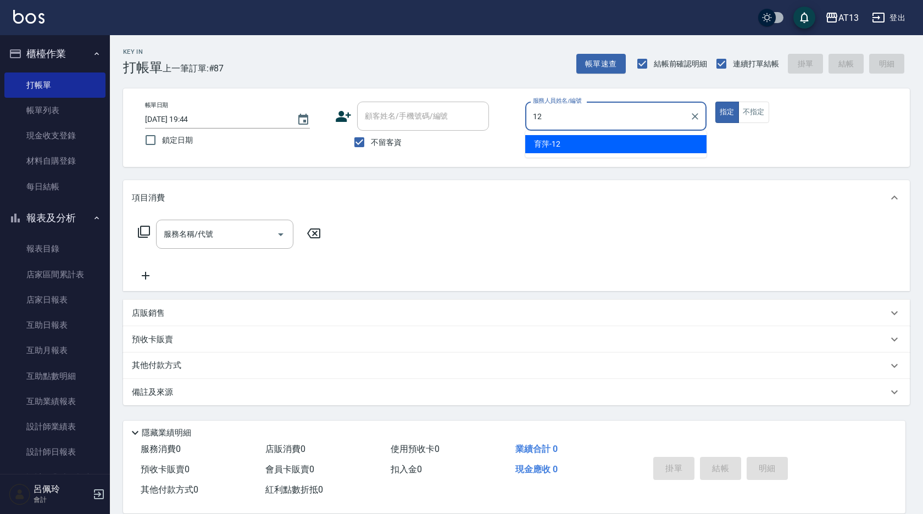
click at [569, 145] on div "育萍 -12" at bounding box center [615, 144] width 181 height 18
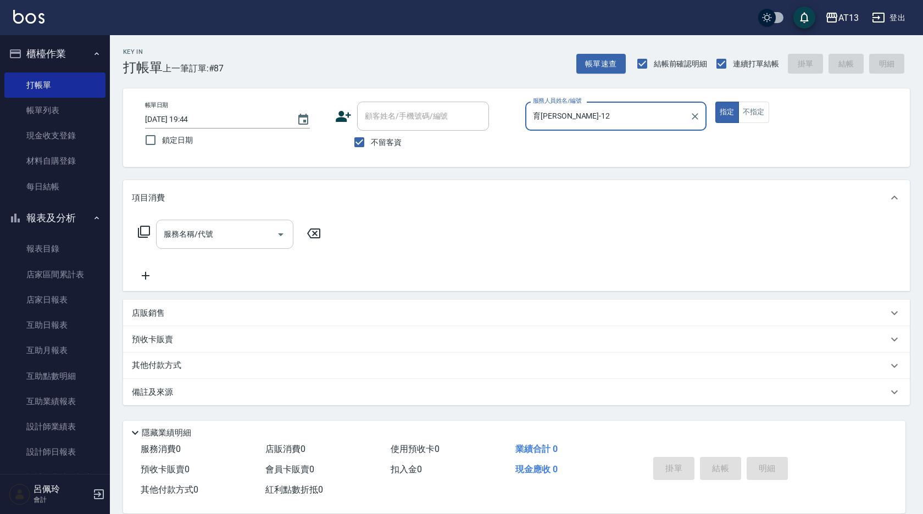
type input "育萍-12"
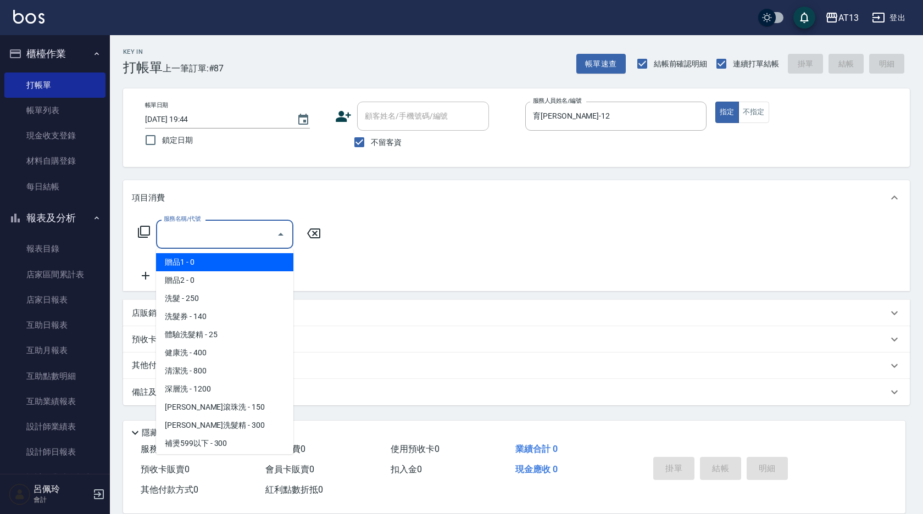
click at [191, 229] on div "服務名稱/代號 服務名稱/代號" at bounding box center [224, 234] width 137 height 29
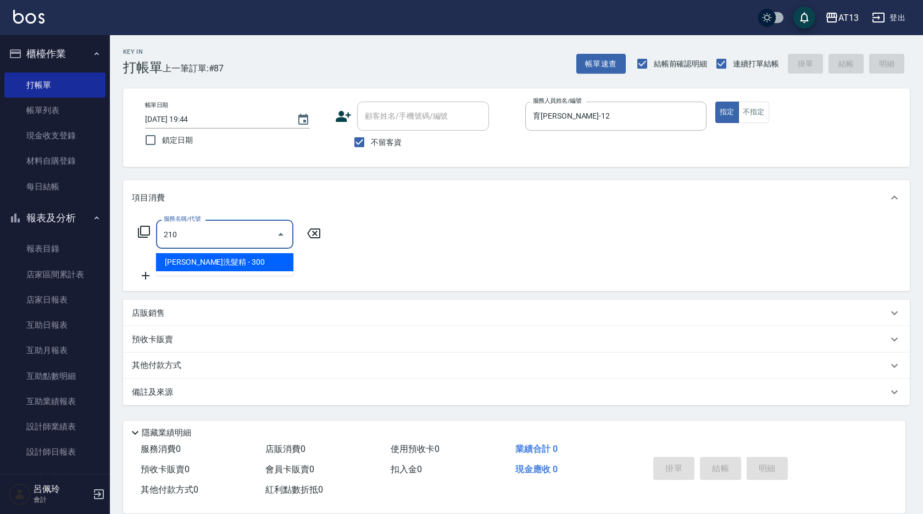
type input "[PERSON_NAME]洗髮精(210)"
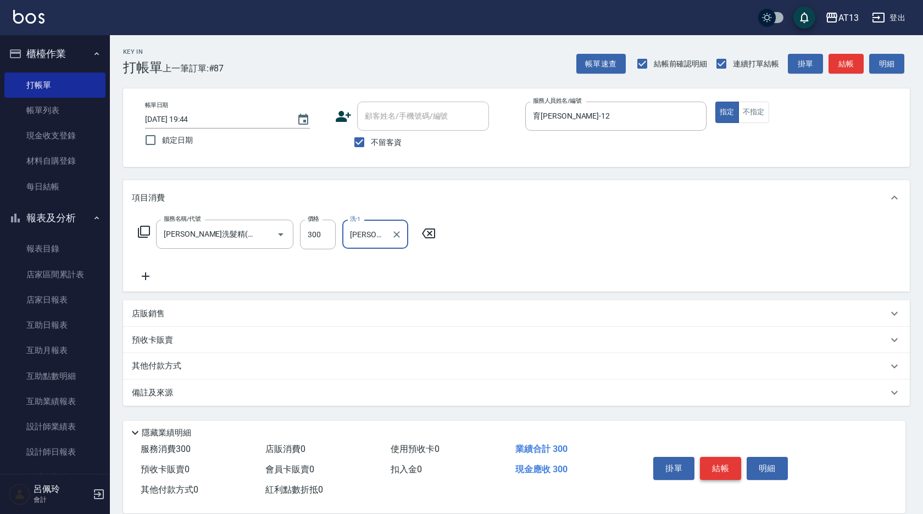
type input "葉采臻-24"
click at [733, 469] on button "結帳" at bounding box center [720, 468] width 41 height 23
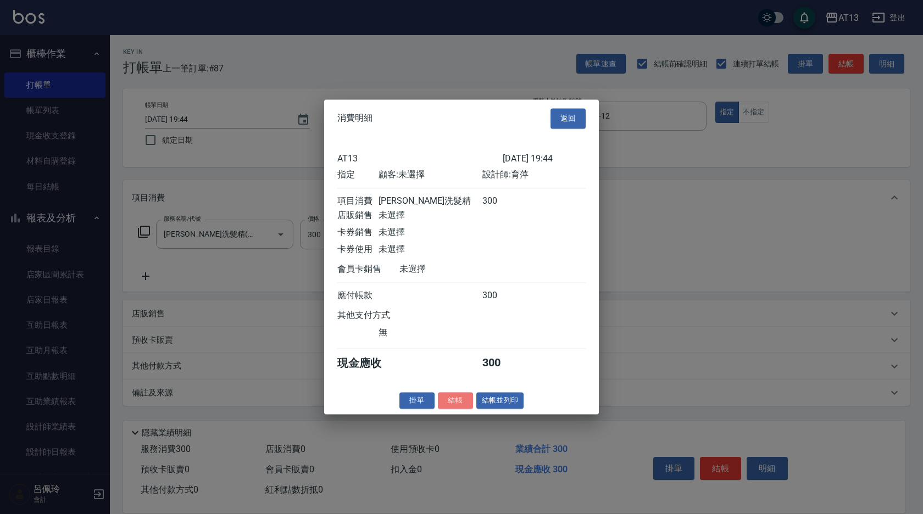
drag, startPoint x: 448, startPoint y: 402, endPoint x: 456, endPoint y: 402, distance: 7.7
click at [449, 402] on button "結帳" at bounding box center [455, 400] width 35 height 17
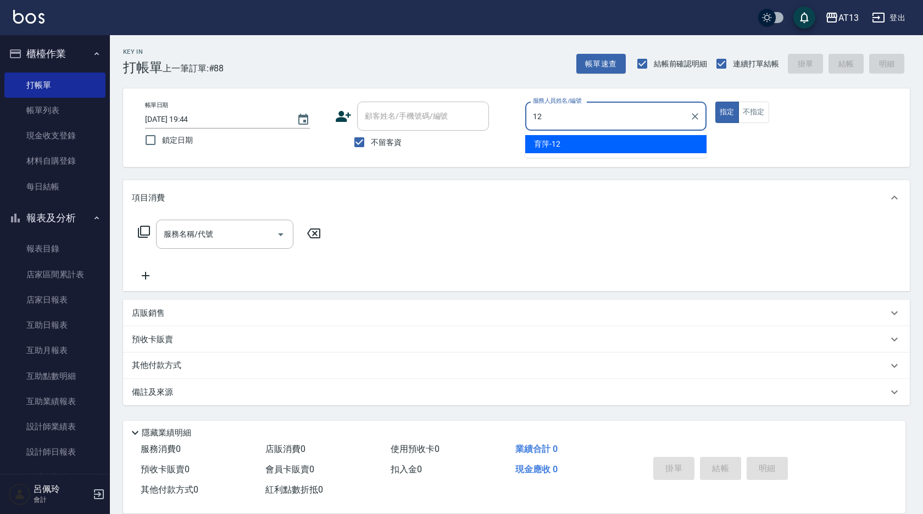
click at [565, 148] on div "育萍 -12" at bounding box center [615, 144] width 181 height 18
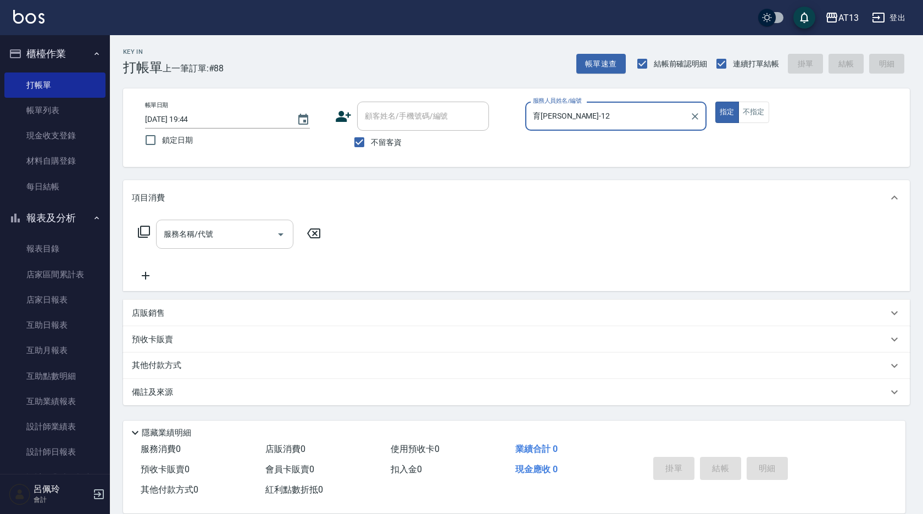
click at [241, 246] on div "服務名稱/代號" at bounding box center [224, 234] width 137 height 29
type input "育萍-12"
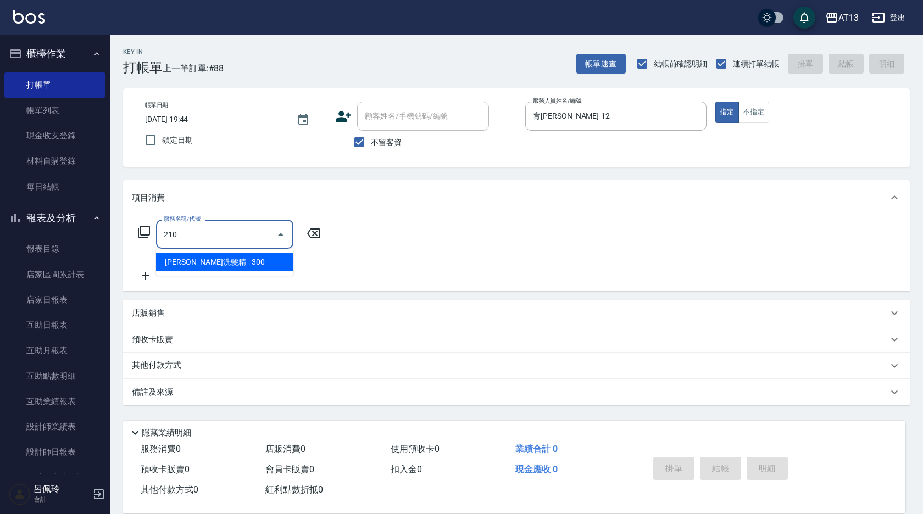
type input "[PERSON_NAME]洗髮精(210)"
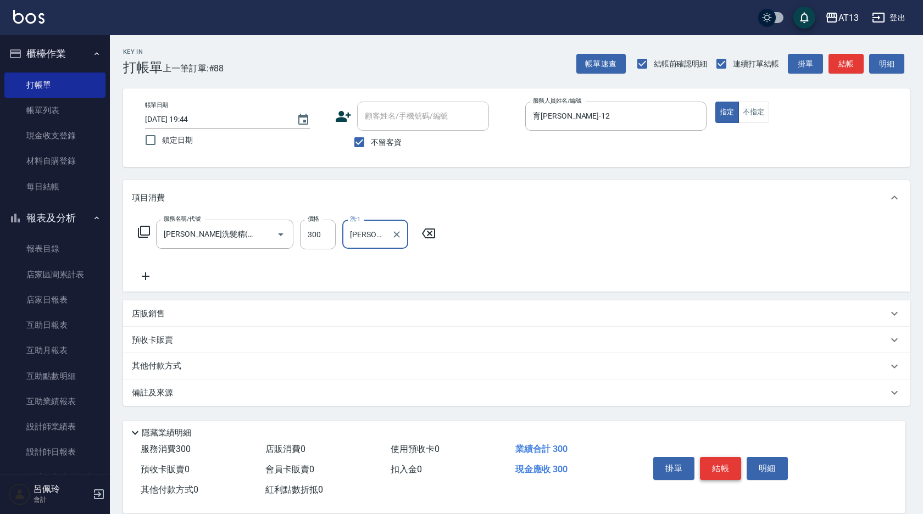
type input "吳映蓉-33"
drag, startPoint x: 715, startPoint y: 466, endPoint x: 709, endPoint y: 464, distance: 5.7
click at [715, 466] on button "結帳" at bounding box center [720, 468] width 41 height 23
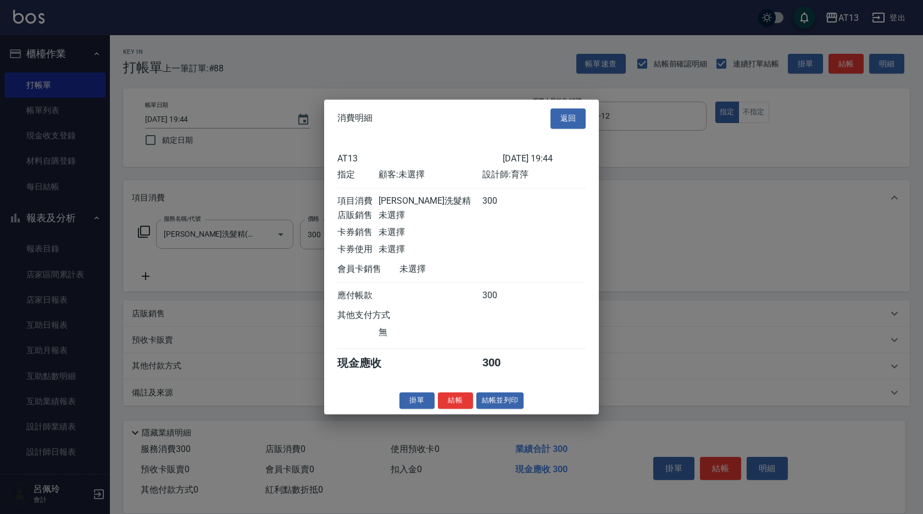
click at [443, 408] on button "結帳" at bounding box center [455, 400] width 35 height 17
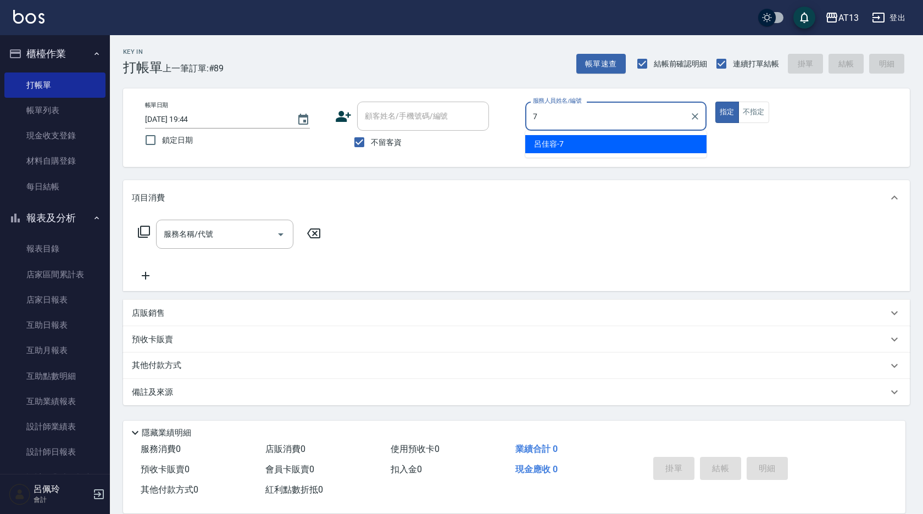
click at [649, 142] on div "呂佳容 -7" at bounding box center [615, 144] width 181 height 18
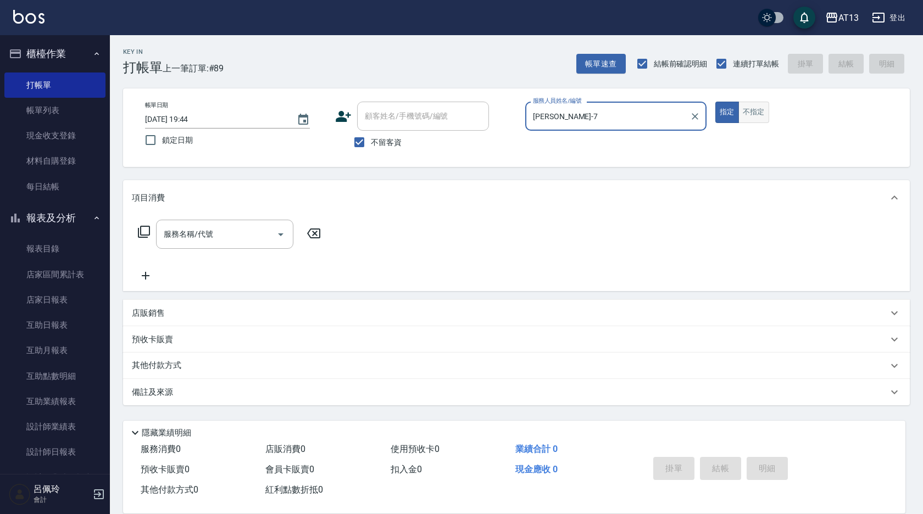
type input "呂佳容-7"
click at [757, 112] on button "不指定" at bounding box center [753, 112] width 31 height 21
click at [219, 230] on input "服務名稱/代號" at bounding box center [216, 234] width 111 height 19
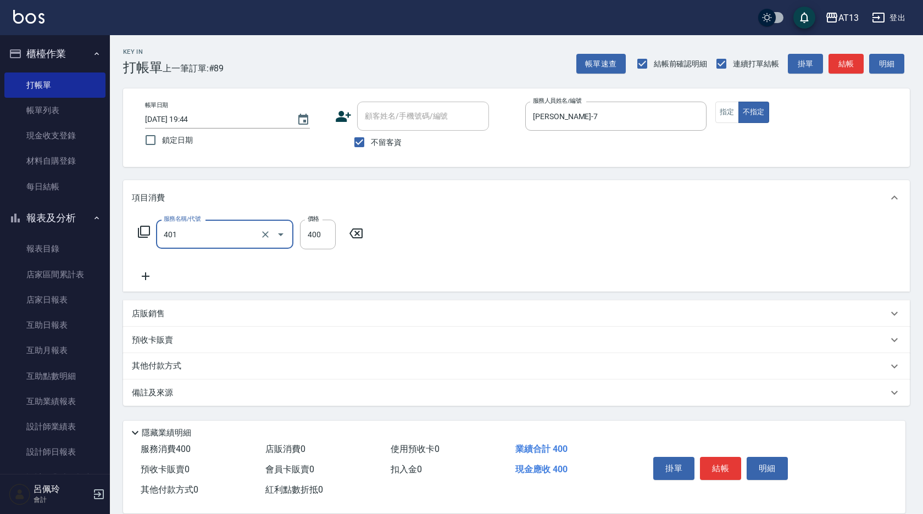
type input "剪髮(401)"
type input "150"
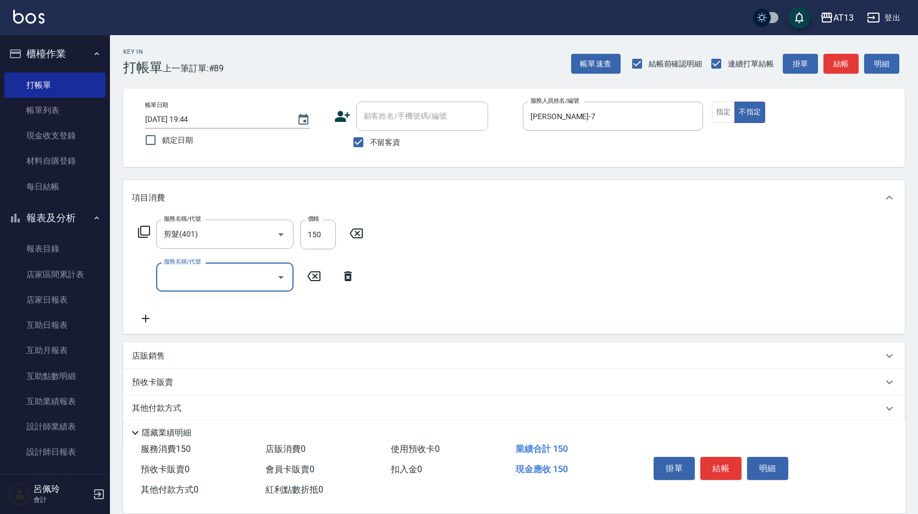
drag, startPoint x: 492, startPoint y: 283, endPoint x: 568, endPoint y: 312, distance: 81.0
click at [498, 285] on div "服務名稱/代號 剪髮(401) 服務名稱/代號 價格 150 價格 服務名稱/代號 服務名稱/代號" at bounding box center [513, 274] width 781 height 119
click at [726, 467] on button "結帳" at bounding box center [720, 468] width 41 height 23
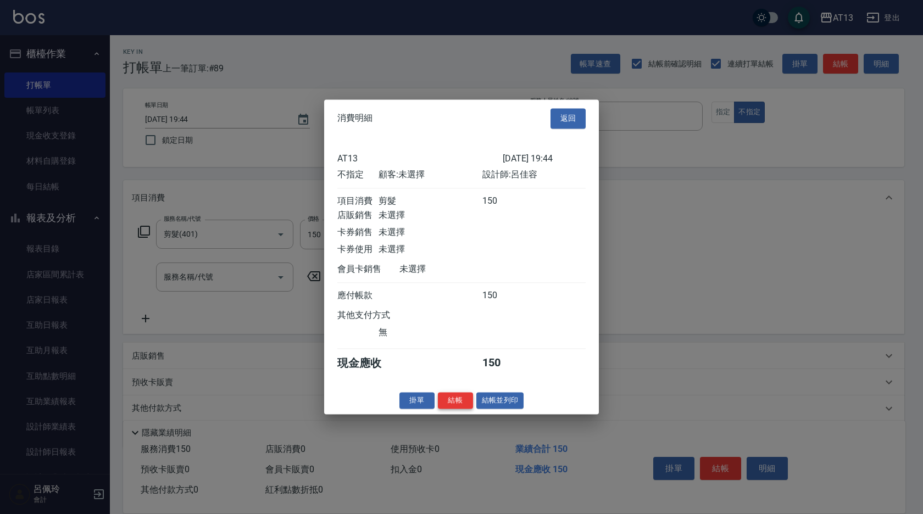
click at [463, 409] on button "結帳" at bounding box center [455, 400] width 35 height 17
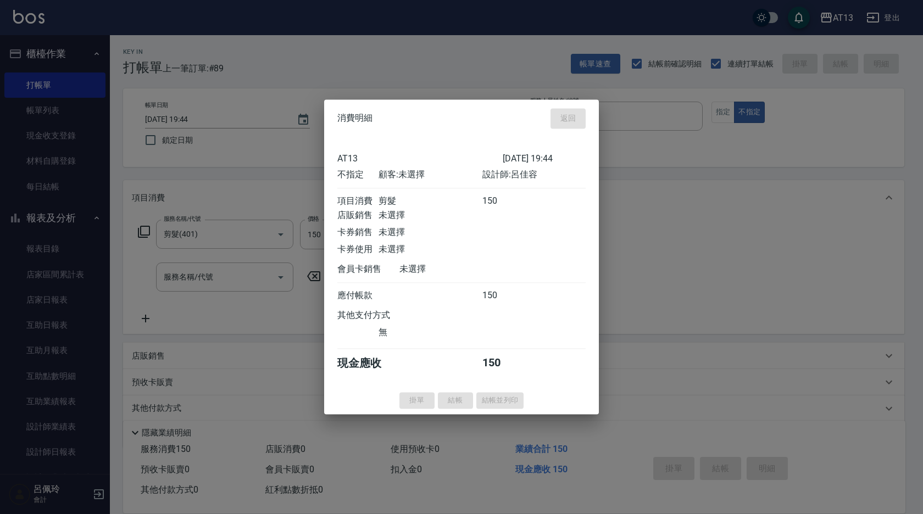
type input "2025/10/05 19:56"
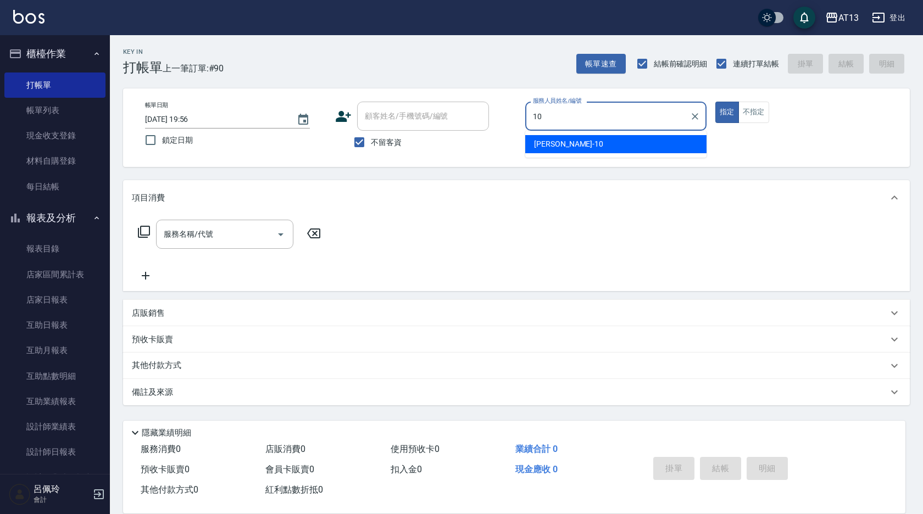
click at [559, 129] on div "10 服務人員姓名/編號" at bounding box center [615, 116] width 181 height 29
click at [559, 142] on span "稔穎 -10" at bounding box center [568, 144] width 69 height 12
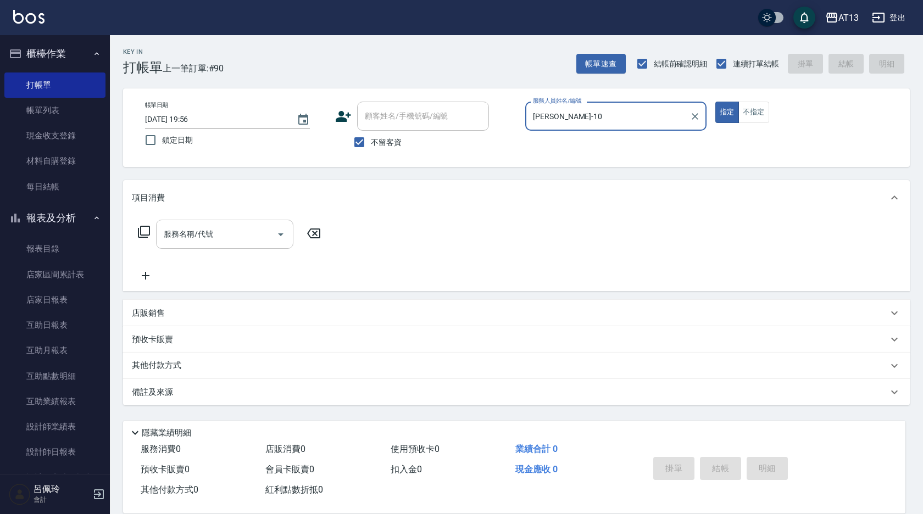
type input "稔穎-10"
click at [205, 227] on div "服務名稱/代號 服務名稱/代號" at bounding box center [224, 234] width 137 height 29
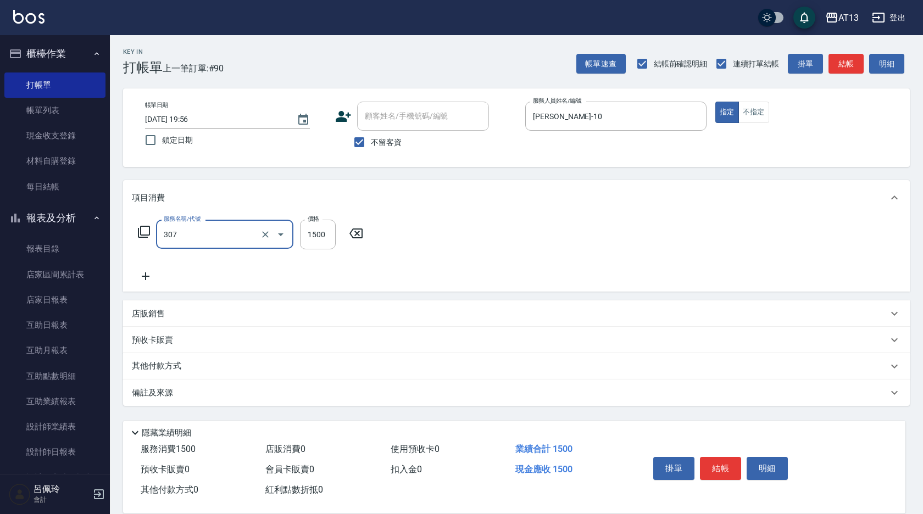
type input "EF麥拉寧燙髮1500(307)"
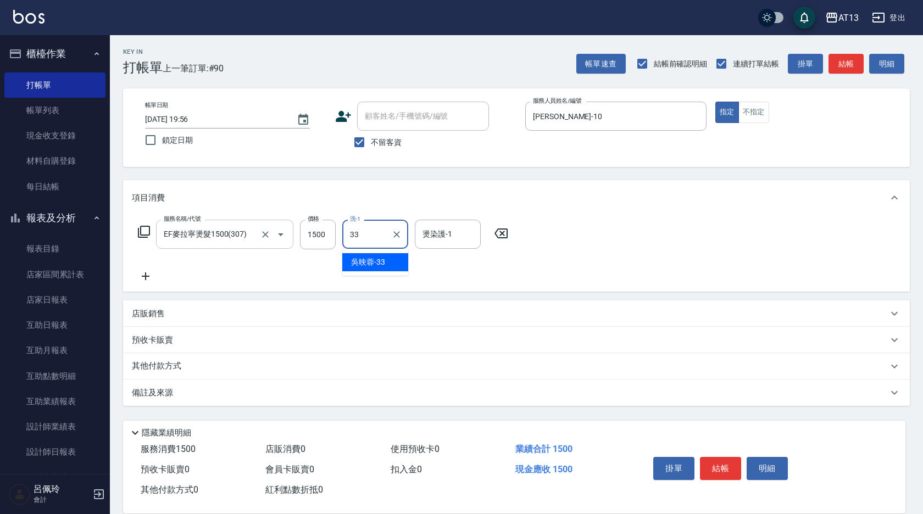
type input "吳映蓉-33"
click at [712, 463] on button "結帳" at bounding box center [720, 468] width 41 height 23
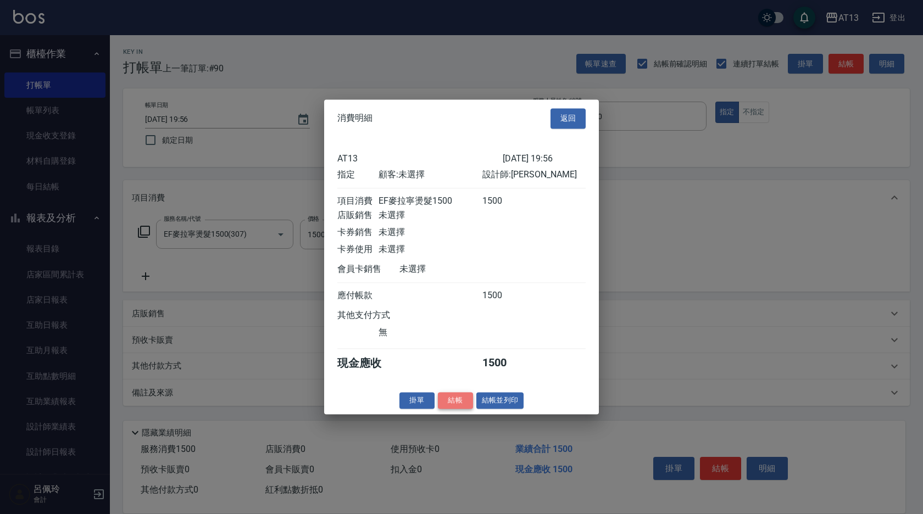
click at [447, 409] on button "結帳" at bounding box center [455, 400] width 35 height 17
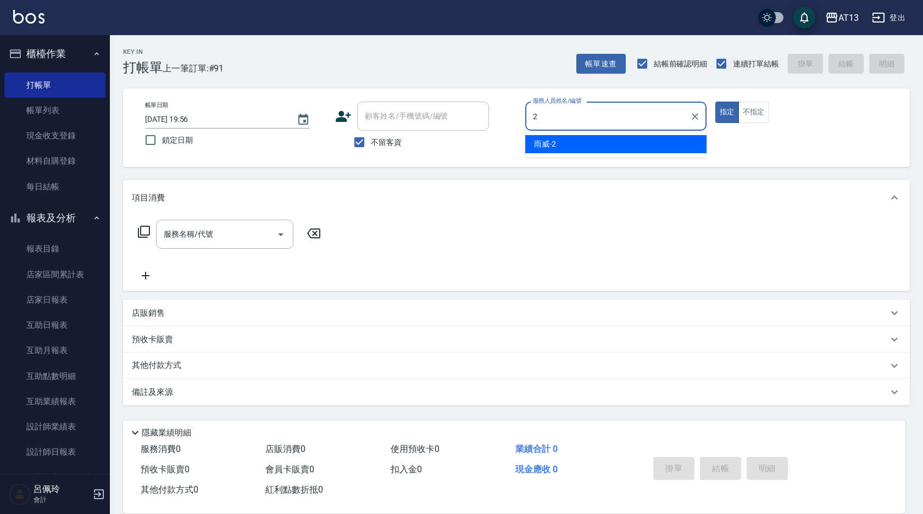
click at [547, 138] on div "雨威 -2" at bounding box center [615, 144] width 181 height 18
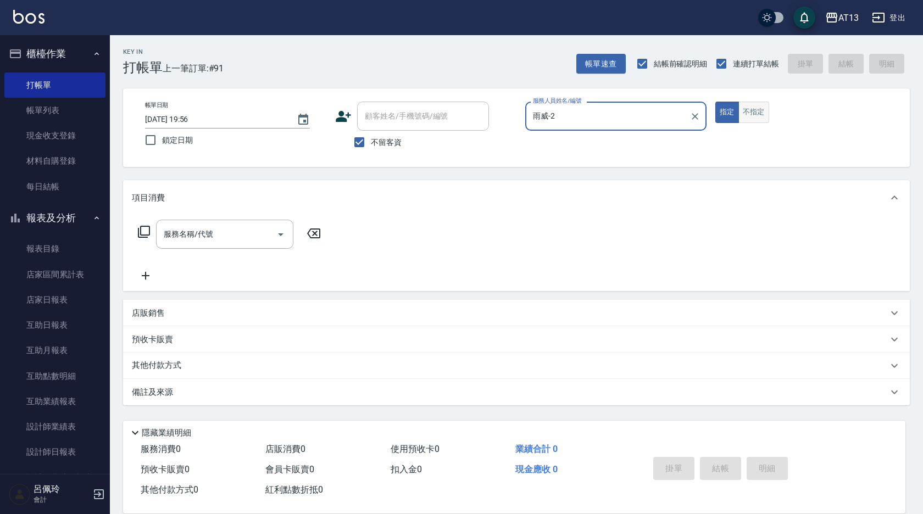
type input "雨威-2"
click at [754, 112] on button "不指定" at bounding box center [753, 112] width 31 height 21
drag, startPoint x: 205, startPoint y: 227, endPoint x: 201, endPoint y: 232, distance: 6.6
click at [204, 229] on div "服務名稱/代號 服務名稱/代號" at bounding box center [224, 234] width 137 height 29
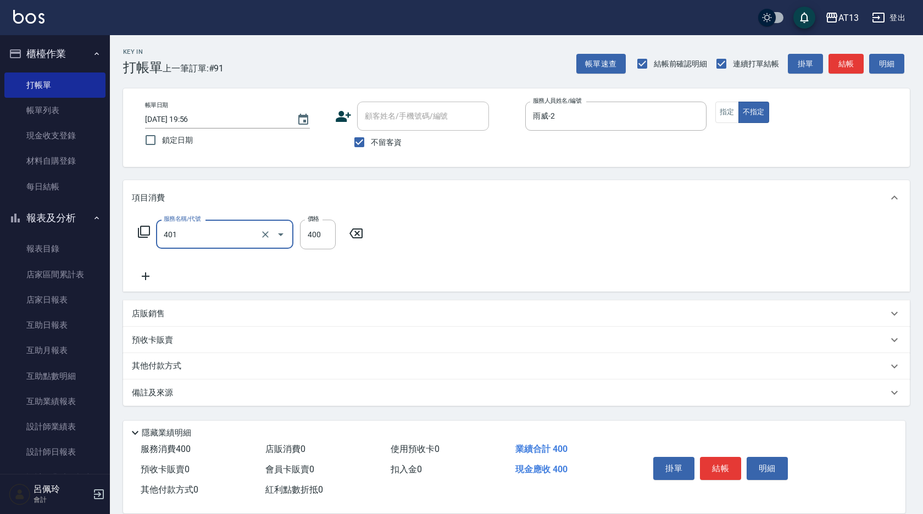
type input "剪髮(401)"
type input "200"
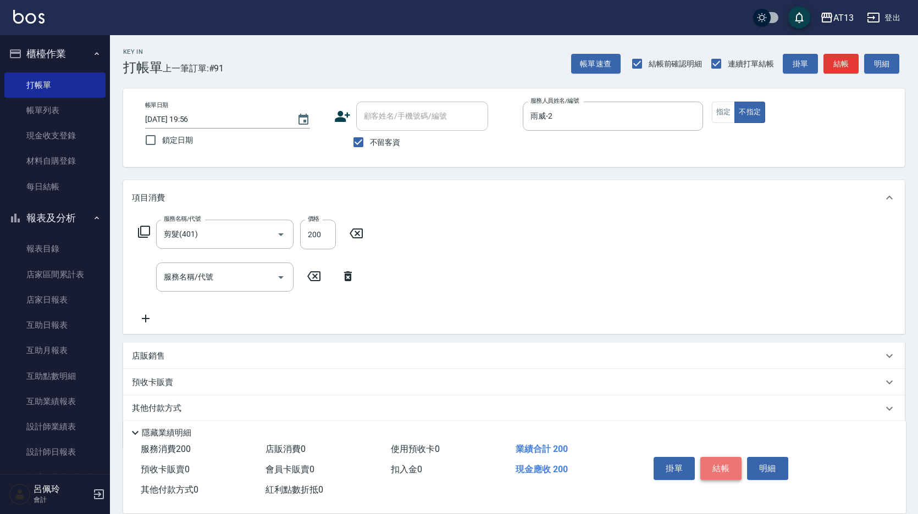
click at [733, 470] on button "結帳" at bounding box center [720, 468] width 41 height 23
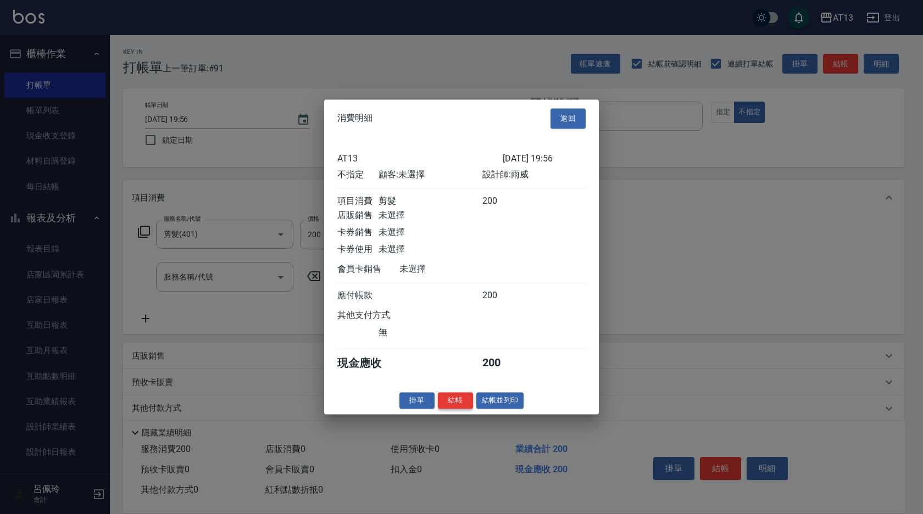
click at [454, 401] on button "結帳" at bounding box center [455, 400] width 35 height 17
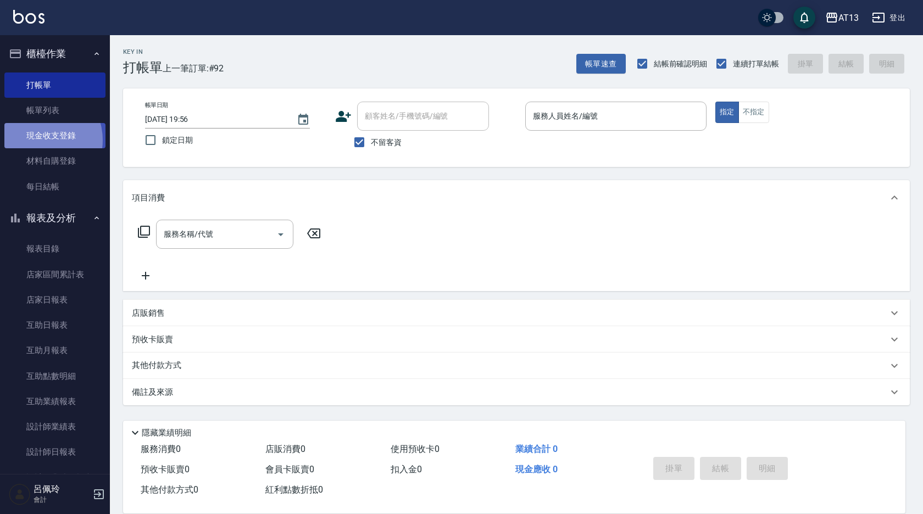
click at [38, 140] on link "現金收支登錄" at bounding box center [54, 135] width 101 height 25
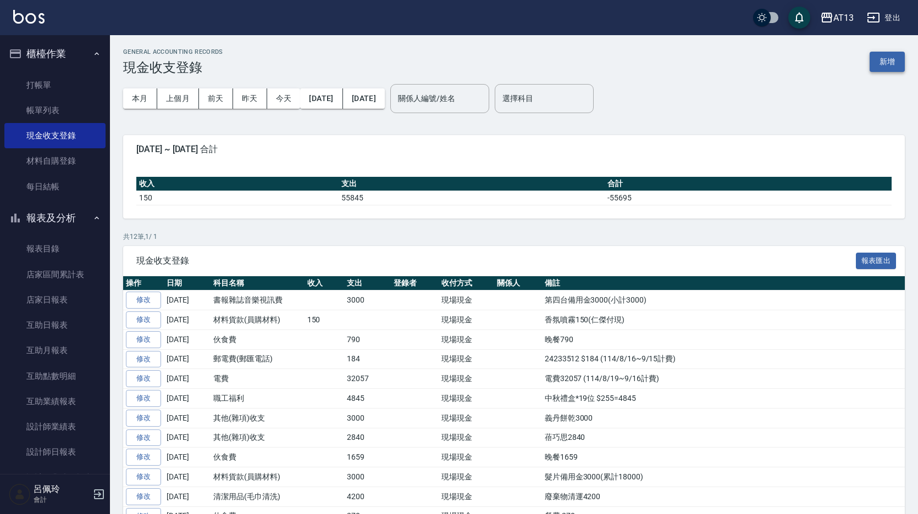
click at [875, 67] on button "新增" at bounding box center [886, 62] width 35 height 20
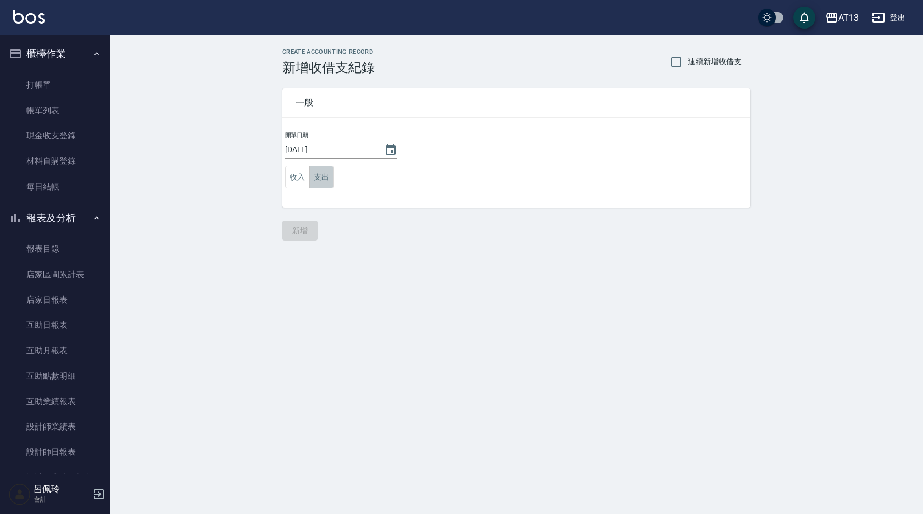
click at [326, 178] on button "支出" at bounding box center [321, 177] width 25 height 23
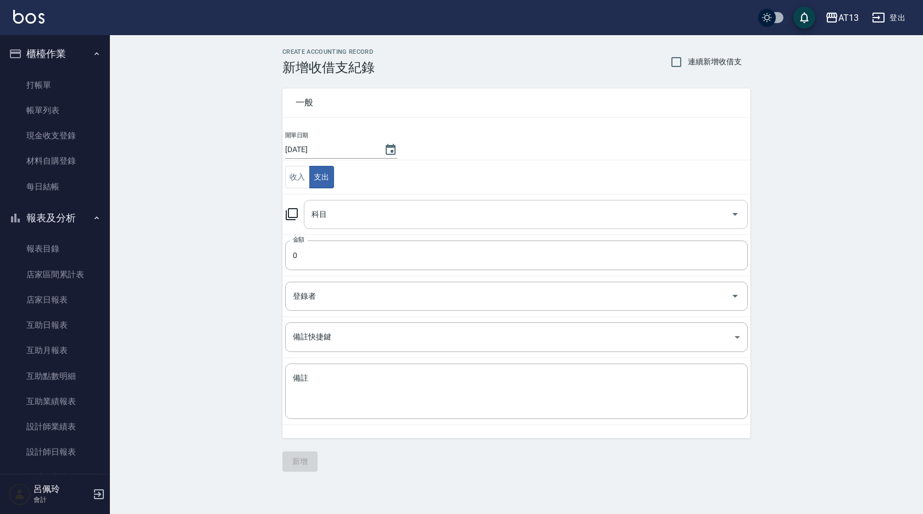
click at [739, 212] on icon "Open" at bounding box center [735, 214] width 13 height 13
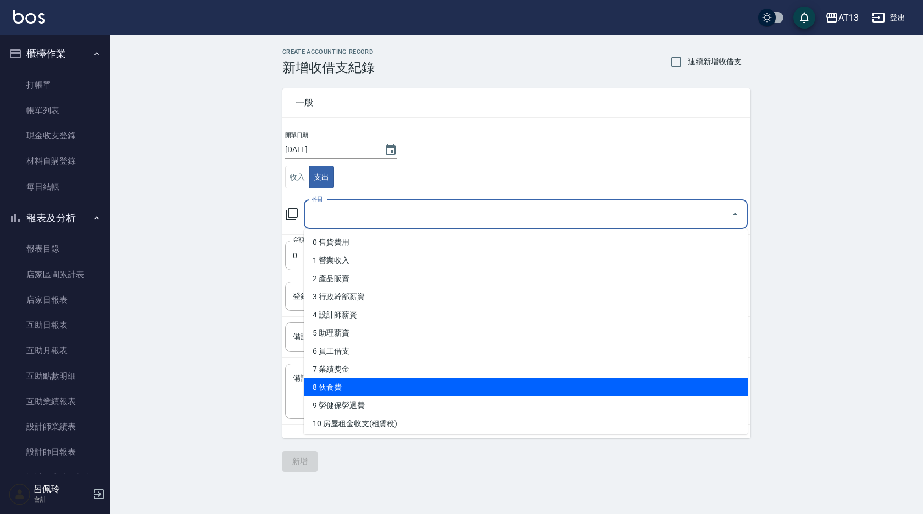
click at [346, 388] on li "8 伙食費" at bounding box center [526, 388] width 444 height 18
type input "8 伙食費"
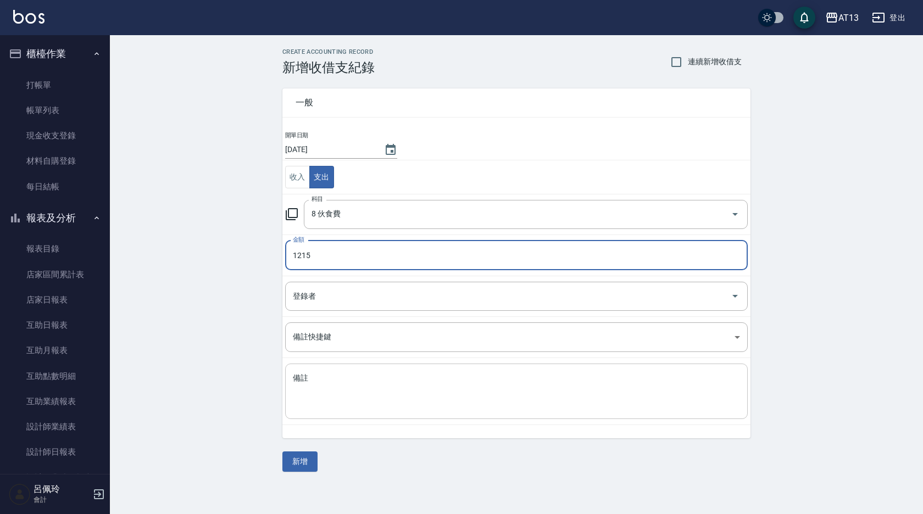
type input "1215"
click at [389, 393] on textarea "備註" at bounding box center [516, 391] width 447 height 37
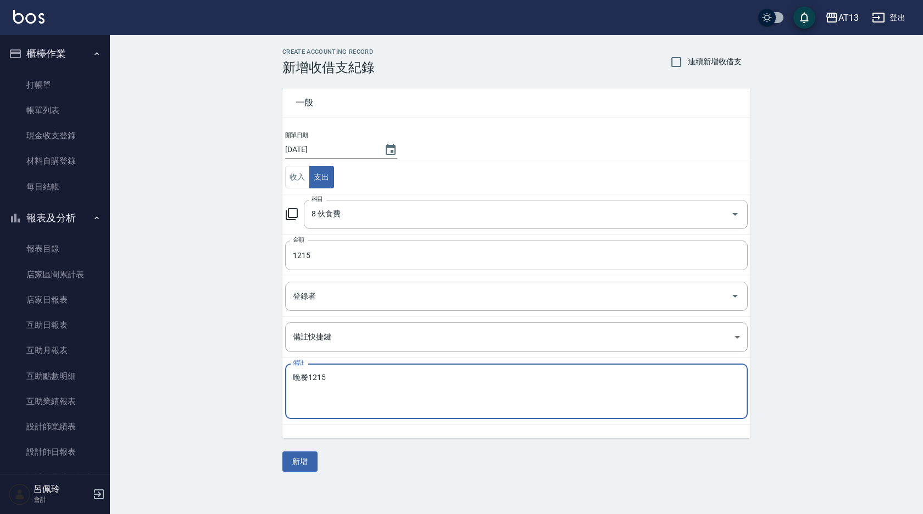
drag, startPoint x: 410, startPoint y: 390, endPoint x: 408, endPoint y: 395, distance: 6.1
click at [410, 391] on textarea "晚餐1215" at bounding box center [516, 391] width 447 height 37
type textarea "晚餐1215"
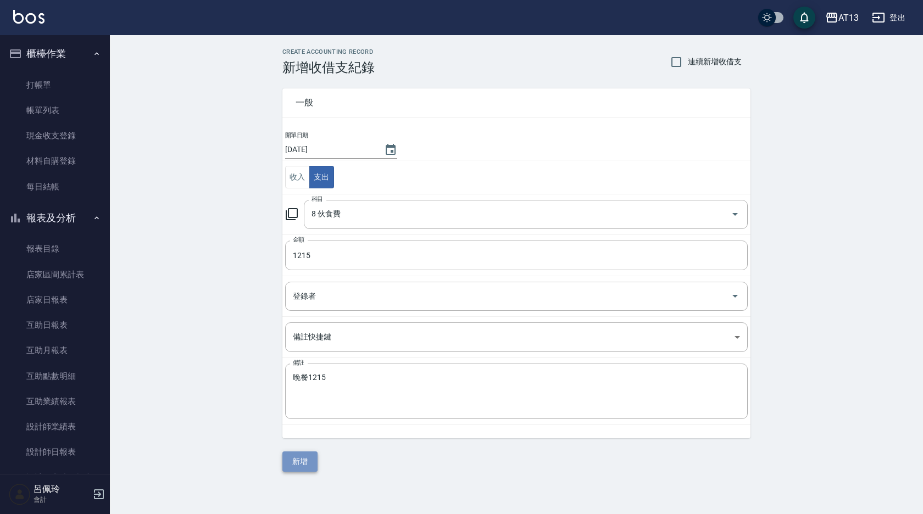
click at [292, 464] on button "新增" at bounding box center [299, 462] width 35 height 20
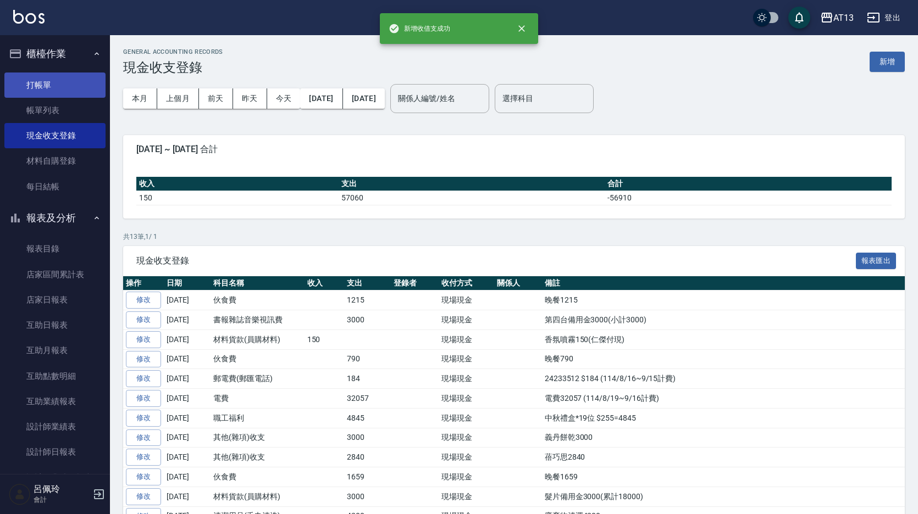
click at [52, 84] on link "打帳單" at bounding box center [54, 85] width 101 height 25
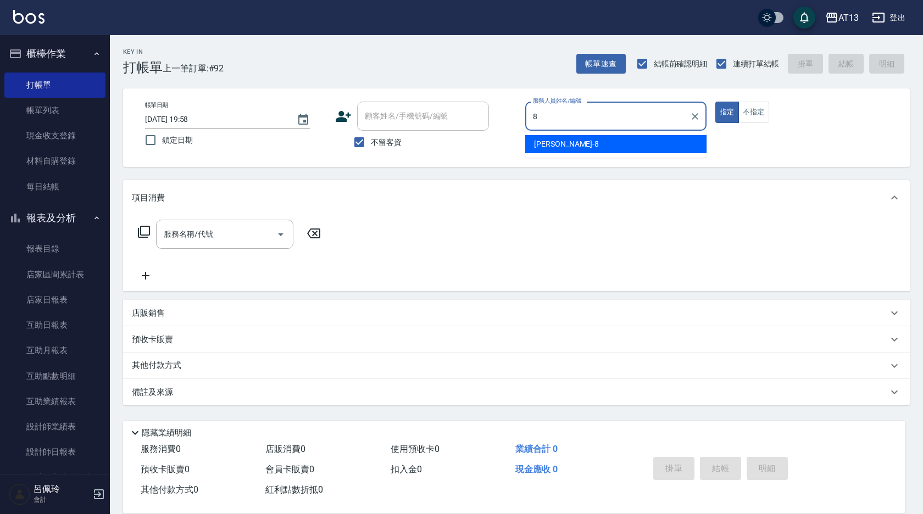
click at [575, 143] on div "Jerry -8" at bounding box center [615, 144] width 181 height 18
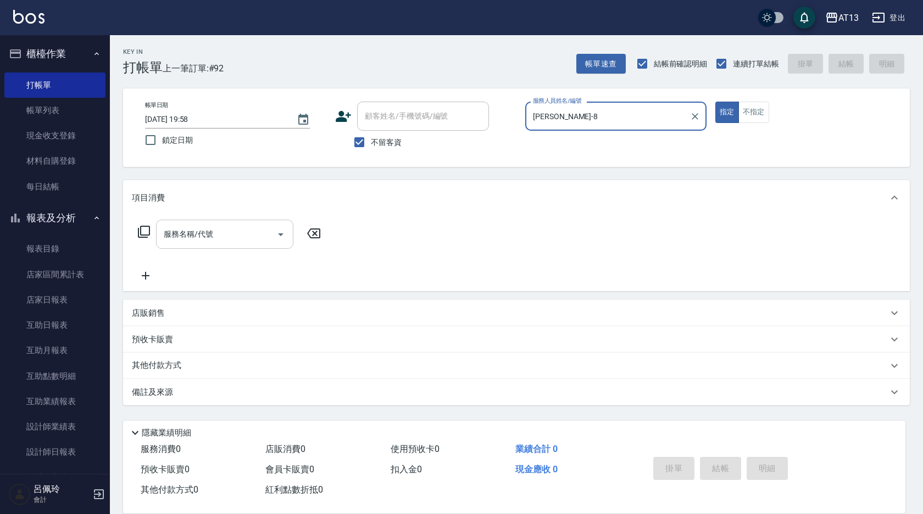
click at [216, 224] on div "服務名稱/代號" at bounding box center [224, 234] width 137 height 29
type input "Jerry-8"
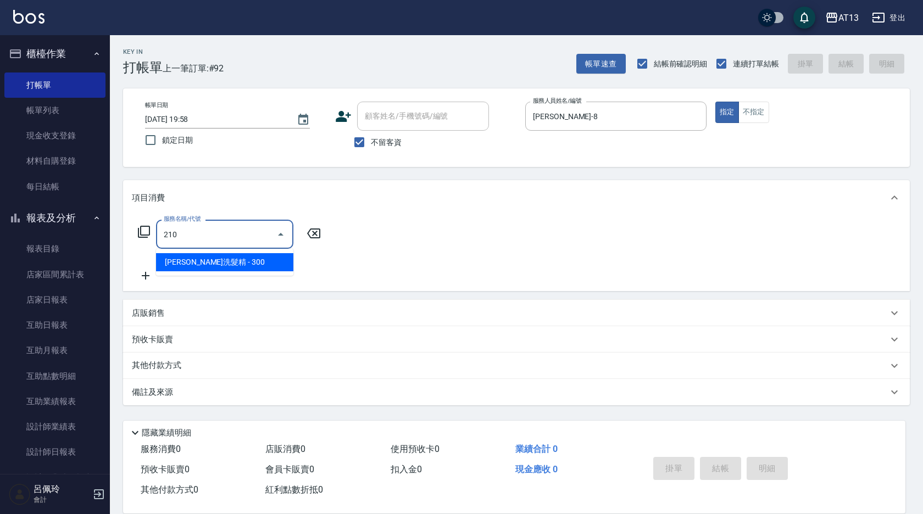
type input "[PERSON_NAME]洗髮精(210)"
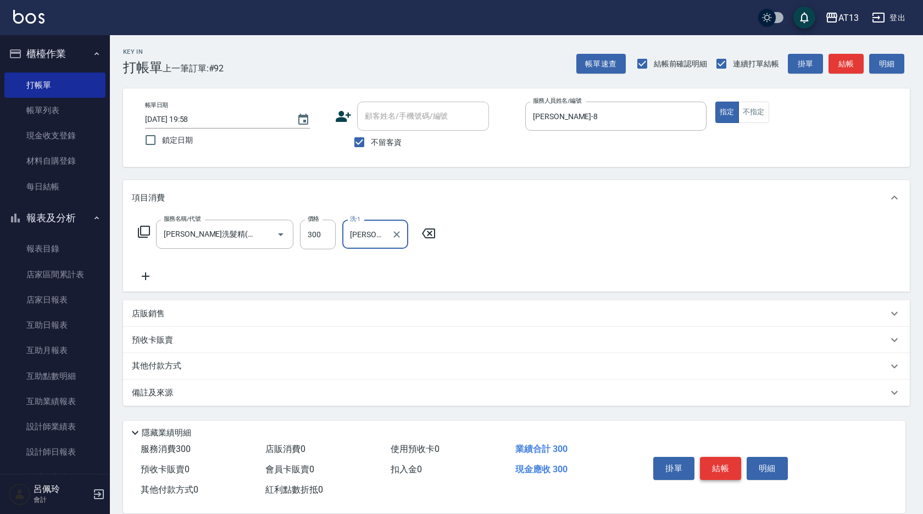
type input "[PERSON_NAME]-31"
click at [719, 460] on button "結帳" at bounding box center [720, 468] width 41 height 23
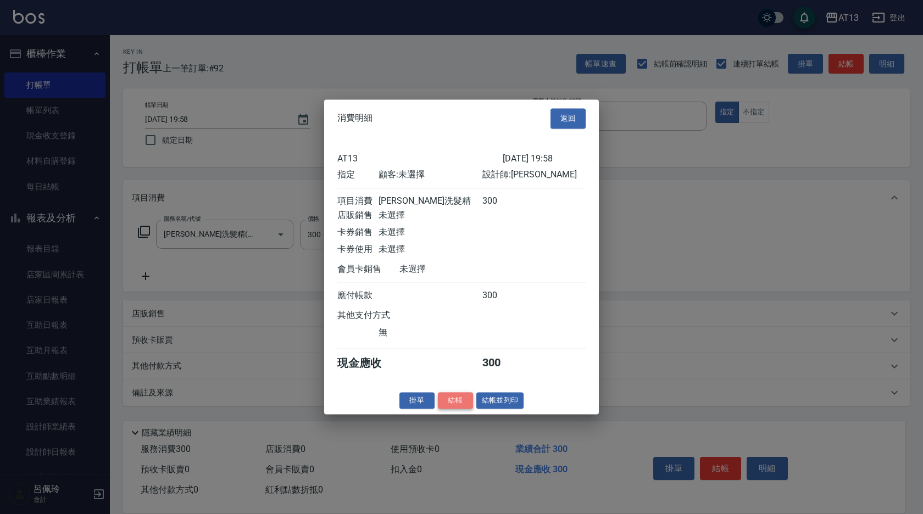
click at [455, 409] on button "結帳" at bounding box center [455, 400] width 35 height 17
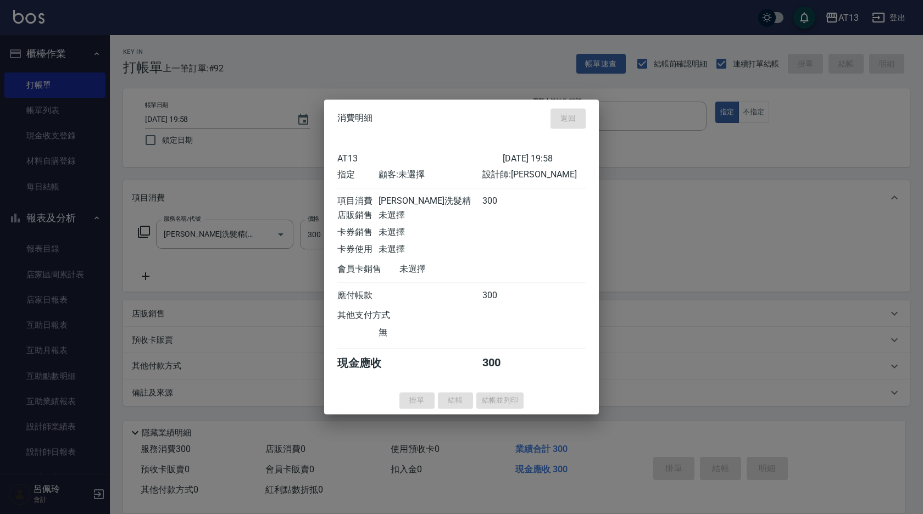
type input "2025/10/05 20:00"
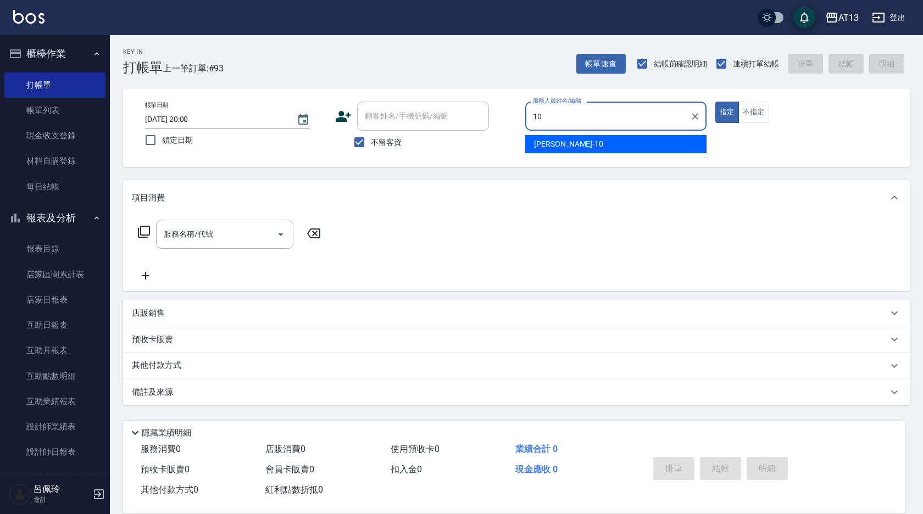
click at [633, 152] on div "稔穎 -10" at bounding box center [615, 144] width 181 height 18
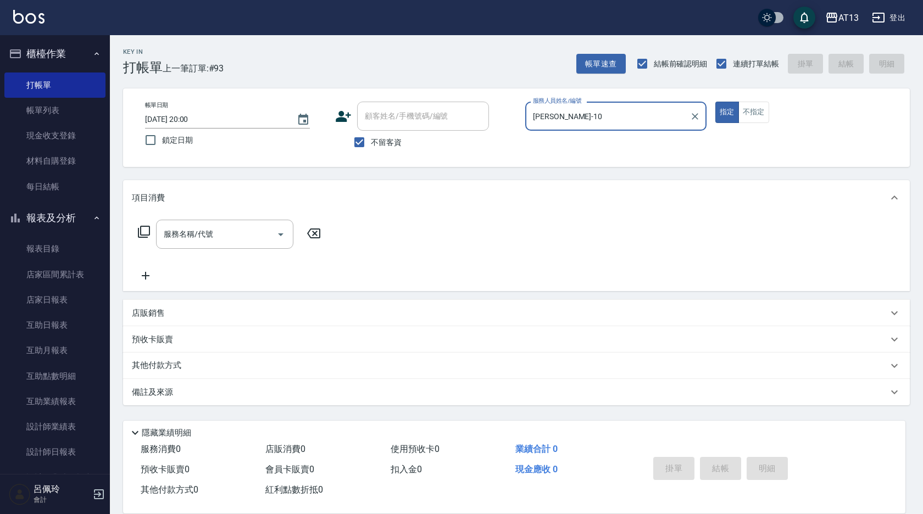
type input "稔穎-10"
click at [166, 318] on div "店販銷售" at bounding box center [510, 314] width 756 height 12
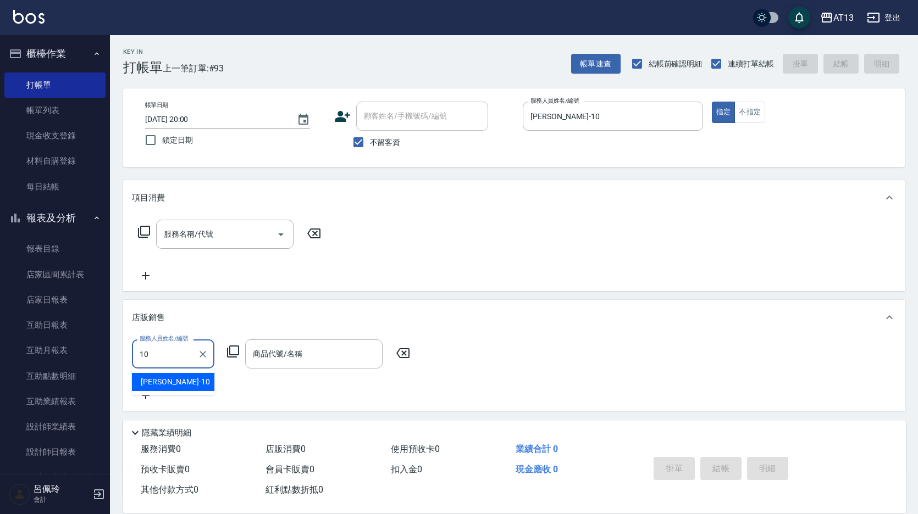
click at [174, 385] on div "稔穎 -10" at bounding box center [173, 382] width 82 height 18
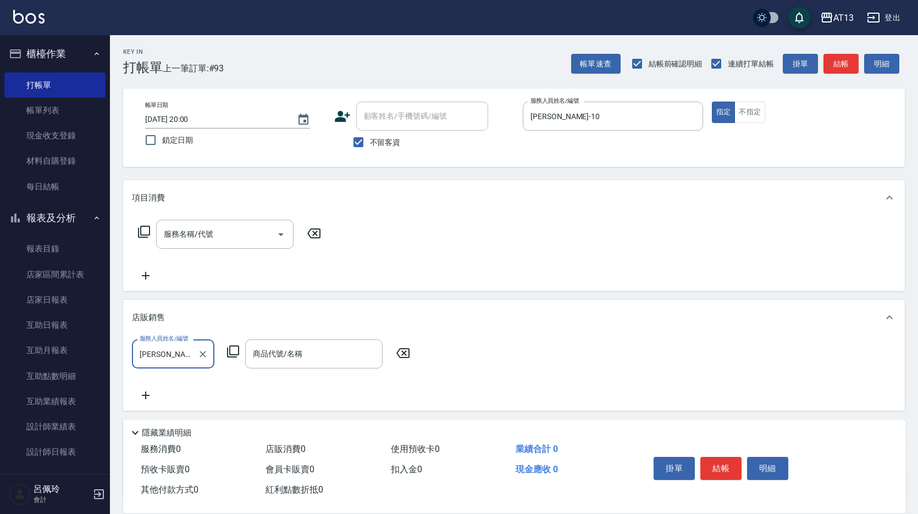
type input "稔穎-10"
click at [286, 372] on div "服務人員姓名/編號 稔穎-10 服務人員姓名/編號 商品代號/名稱 商品代號/名稱" at bounding box center [514, 371] width 764 height 63
click at [294, 363] on input "商品代號/名稱" at bounding box center [313, 353] width 127 height 19
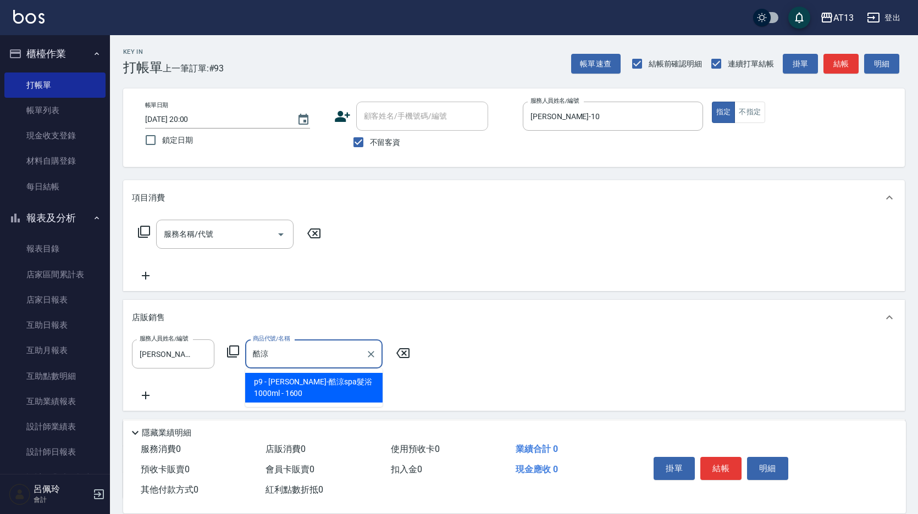
click at [320, 384] on span "p9 - 荷昀-酷涼spa髮浴1000ml - 1600" at bounding box center [313, 388] width 137 height 30
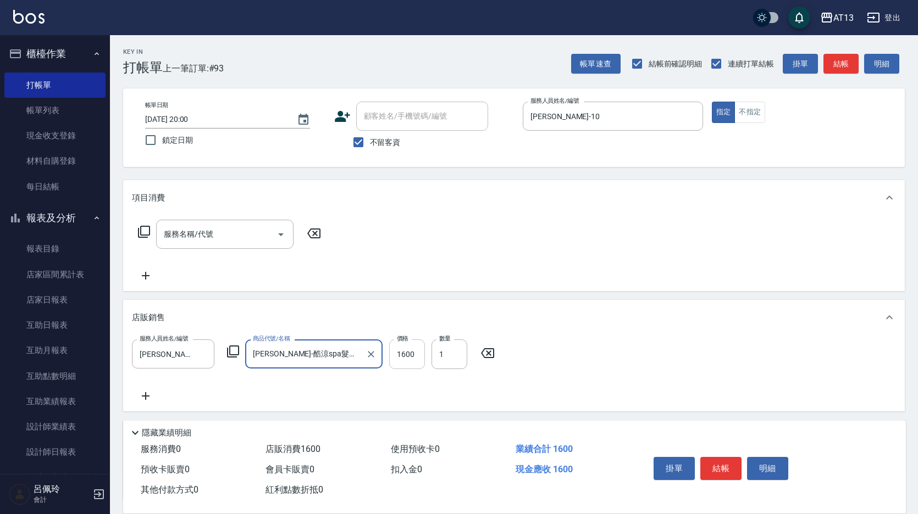
type input "[PERSON_NAME]-酷涼spa髮浴1000ml"
click at [405, 356] on input "1600" at bounding box center [407, 355] width 36 height 30
type input "1280"
type input "2"
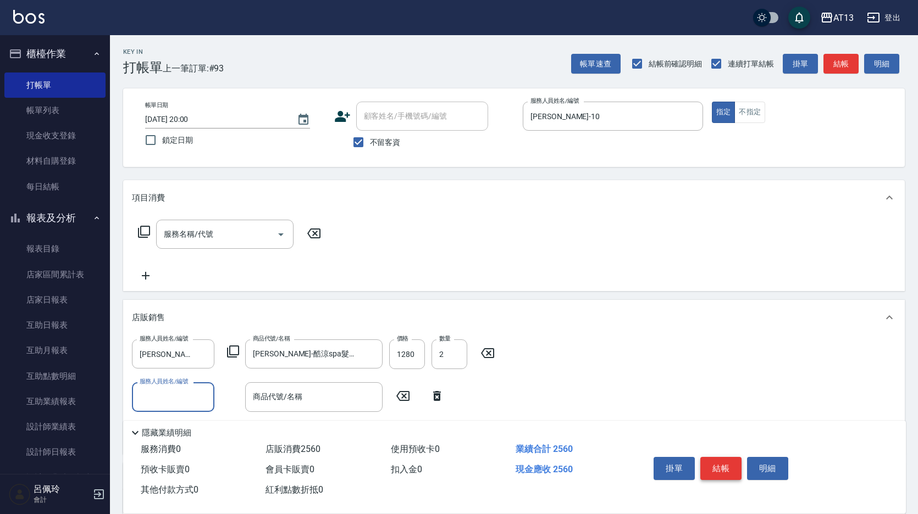
click at [726, 464] on button "結帳" at bounding box center [720, 468] width 41 height 23
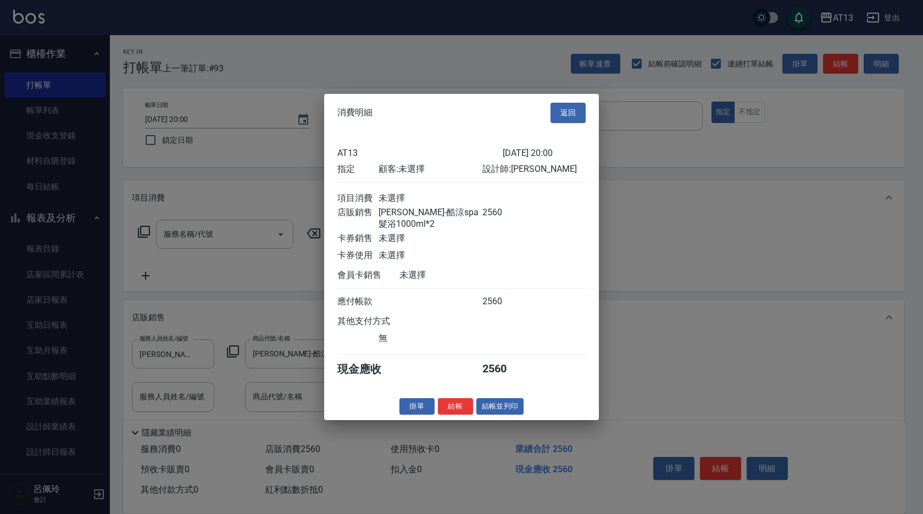
click at [470, 413] on button "結帳" at bounding box center [455, 406] width 35 height 17
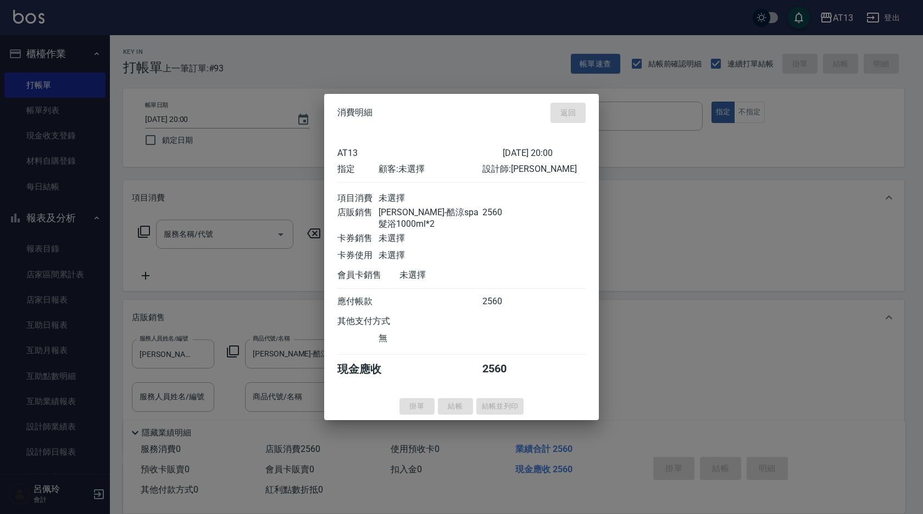
type input "2025/10/05 20:09"
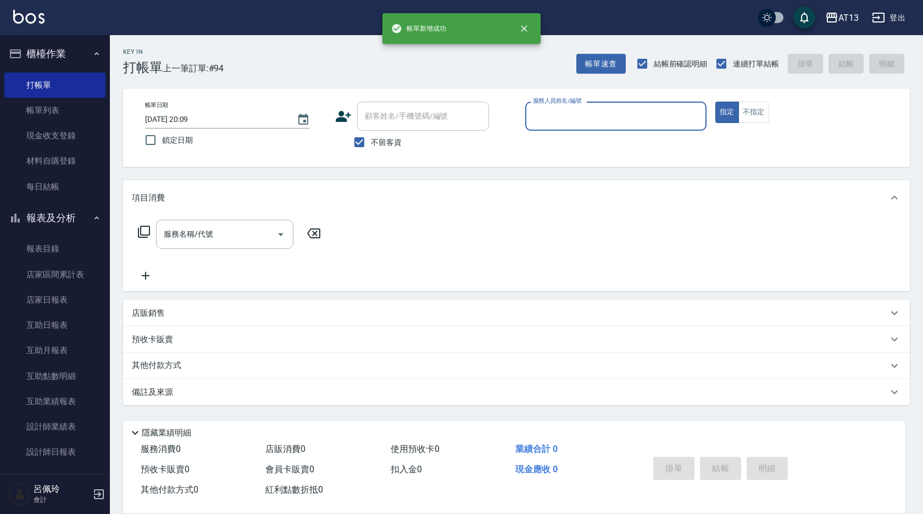
drag, startPoint x: 468, startPoint y: 413, endPoint x: 110, endPoint y: 186, distance: 423.3
click at [45, 193] on link "每日結帳" at bounding box center [54, 186] width 101 height 25
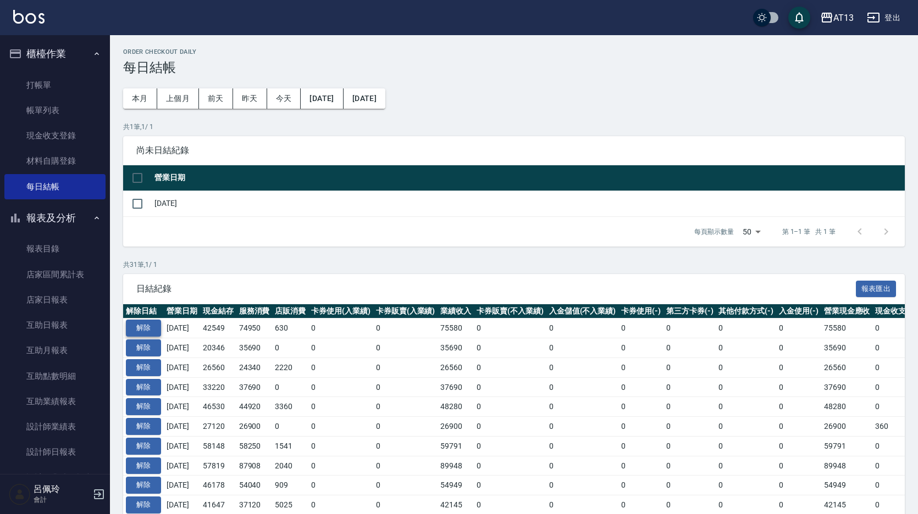
click at [154, 330] on button "解除" at bounding box center [143, 328] width 35 height 17
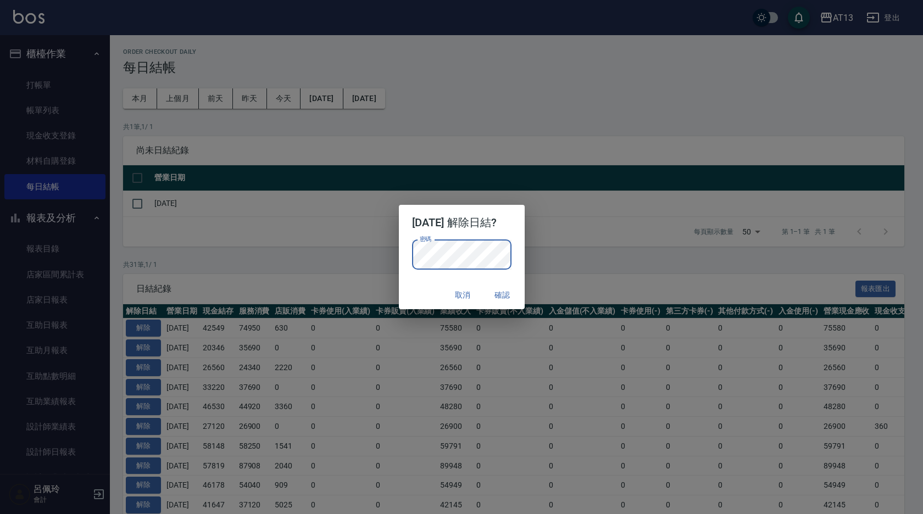
click at [515, 296] on button "確認" at bounding box center [502, 295] width 35 height 20
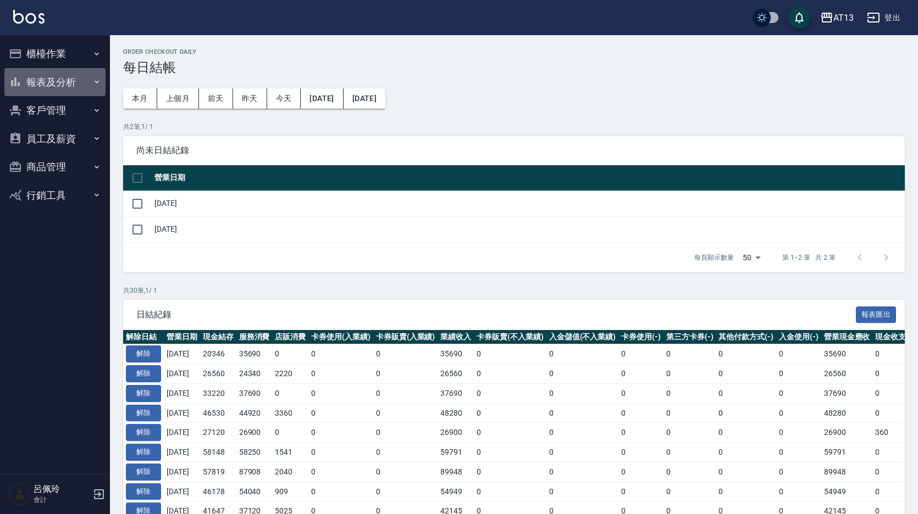
click at [58, 84] on button "報表及分析" at bounding box center [54, 82] width 101 height 29
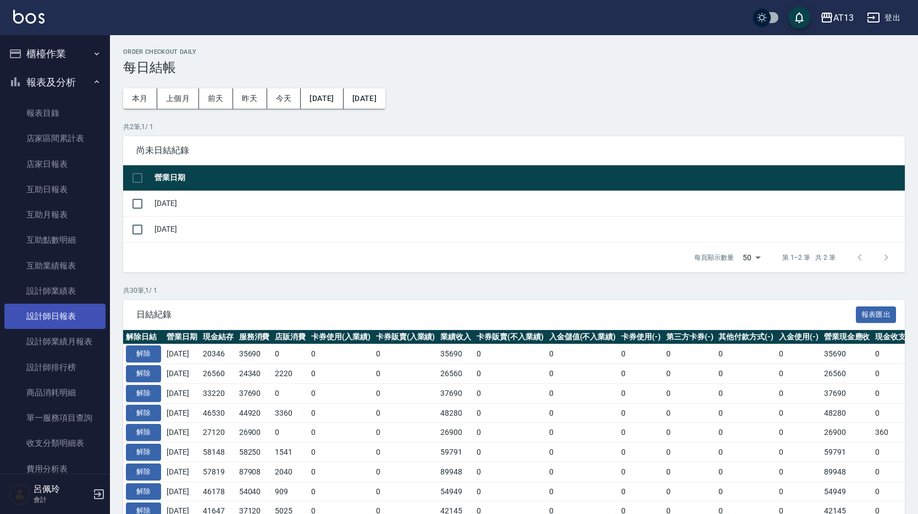
click at [81, 312] on link "設計師日報表" at bounding box center [54, 316] width 101 height 25
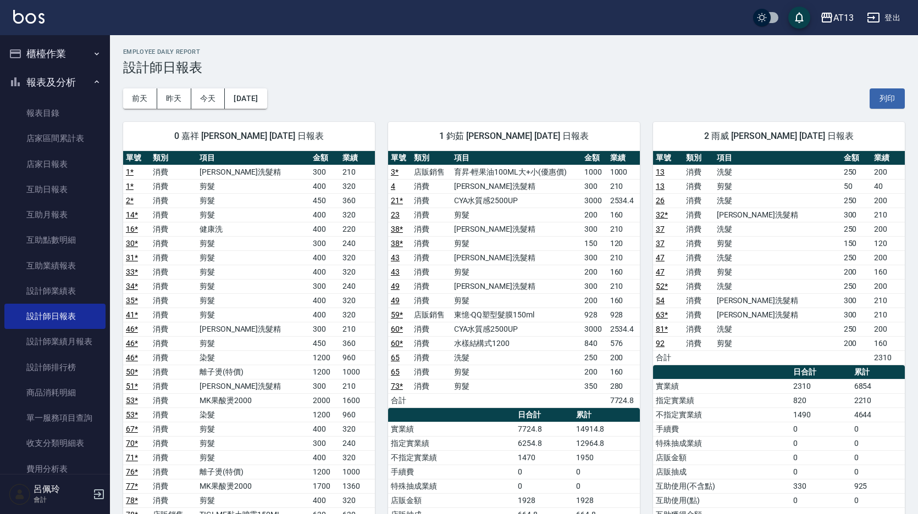
click at [51, 53] on button "櫃檯作業" at bounding box center [54, 54] width 101 height 29
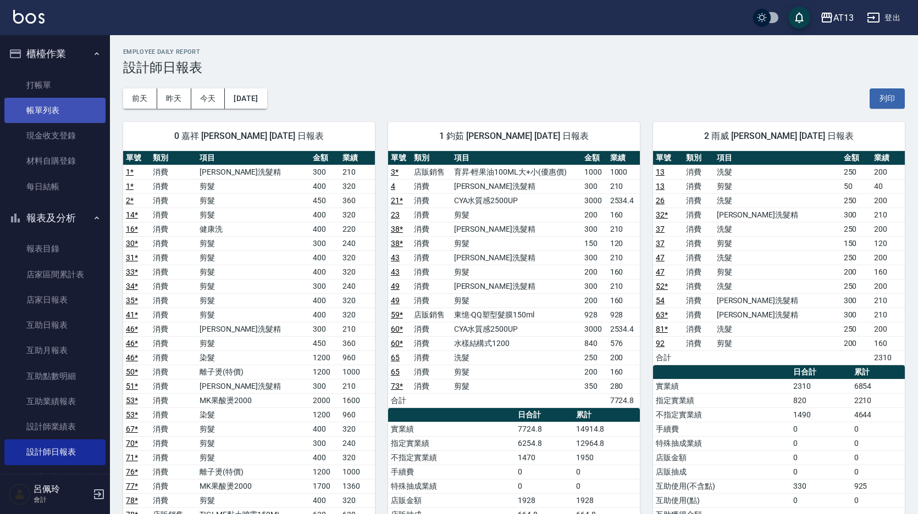
click at [60, 104] on link "帳單列表" at bounding box center [54, 110] width 101 height 25
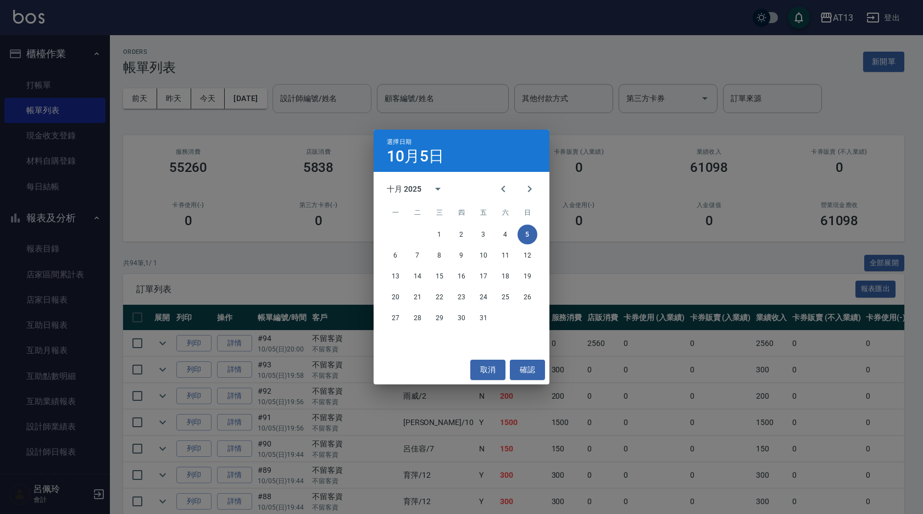
click at [270, 104] on div "選擇日期 10月5日 十月 2025 一 二 三 四 五 六 日 1 2 3 4 5 6 7 8 9 10 11 12 13 14 15 16 17 18 1…" at bounding box center [461, 257] width 923 height 514
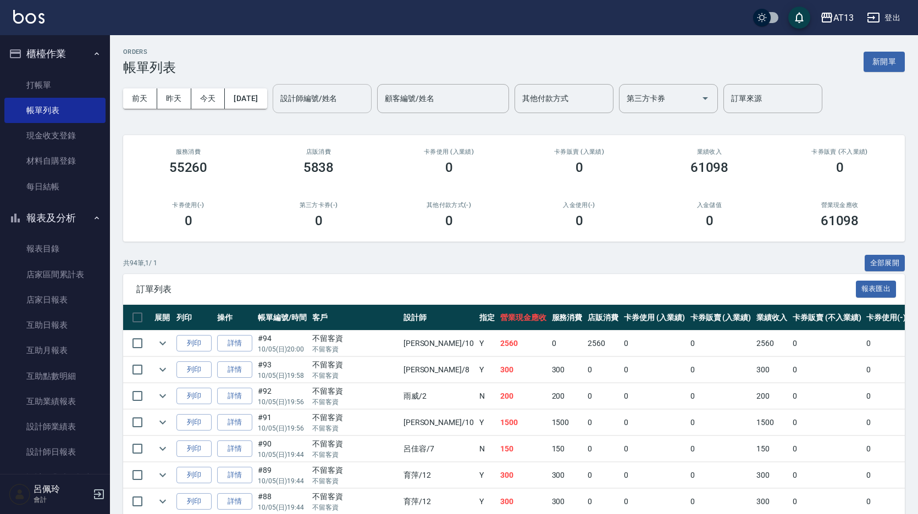
click at [266, 104] on button "[DATE]" at bounding box center [246, 98] width 42 height 20
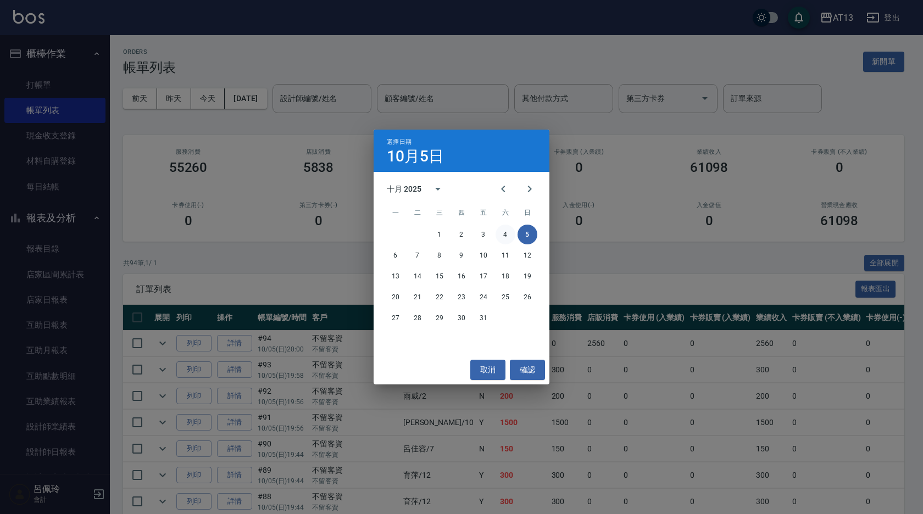
click at [508, 236] on button "4" at bounding box center [506, 235] width 20 height 20
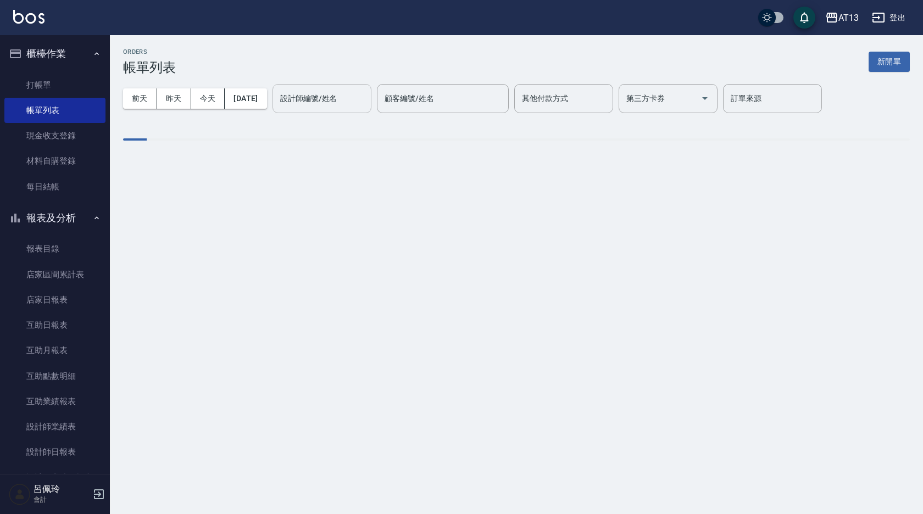
click at [346, 96] on div "設計師編號/姓名 設計師編號/姓名" at bounding box center [322, 98] width 99 height 29
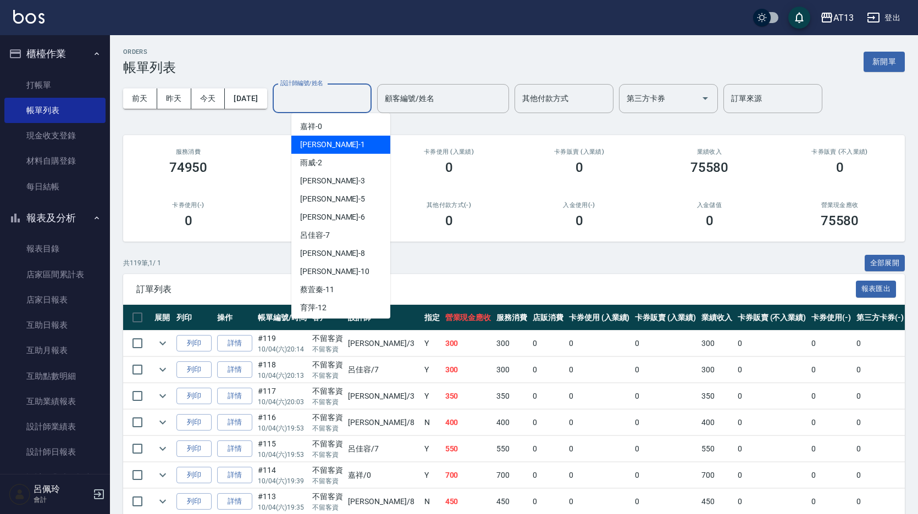
click at [311, 147] on span "[PERSON_NAME] -1" at bounding box center [332, 145] width 65 height 12
type input "[PERSON_NAME]-1"
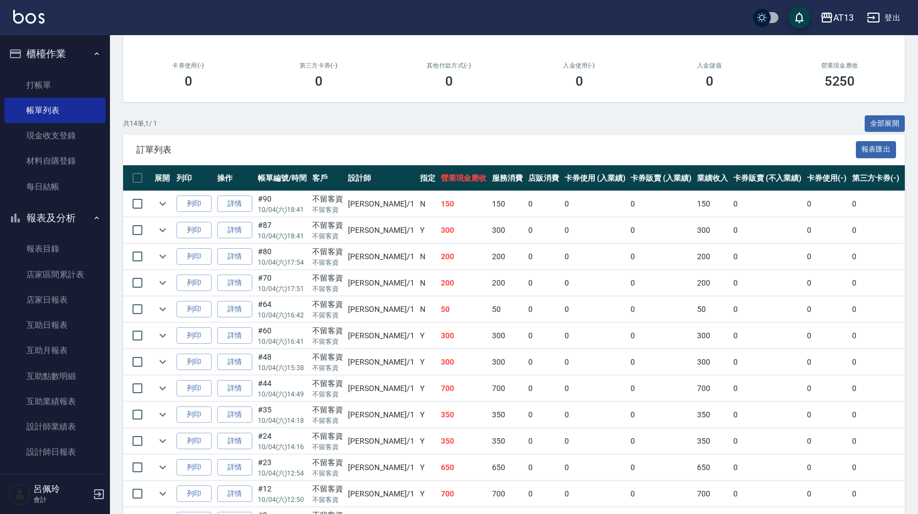
scroll to position [165, 0]
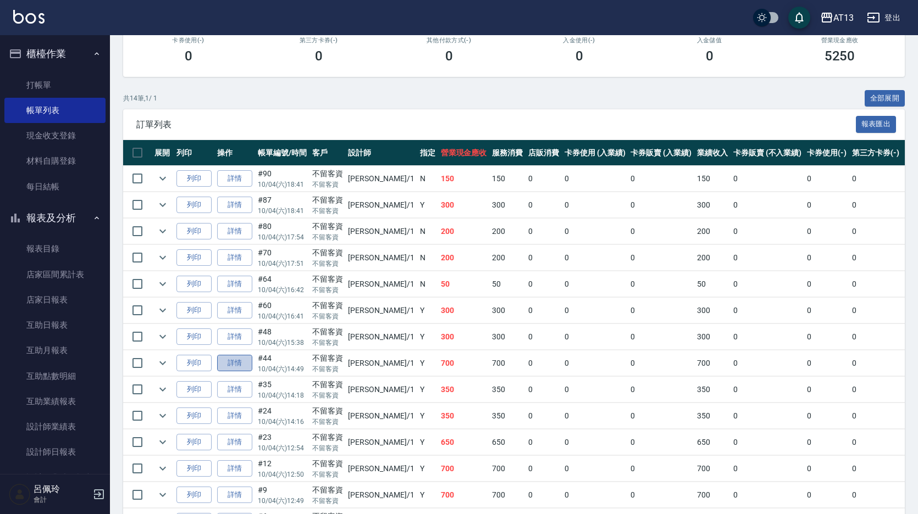
click at [243, 359] on link "詳情" at bounding box center [234, 363] width 35 height 17
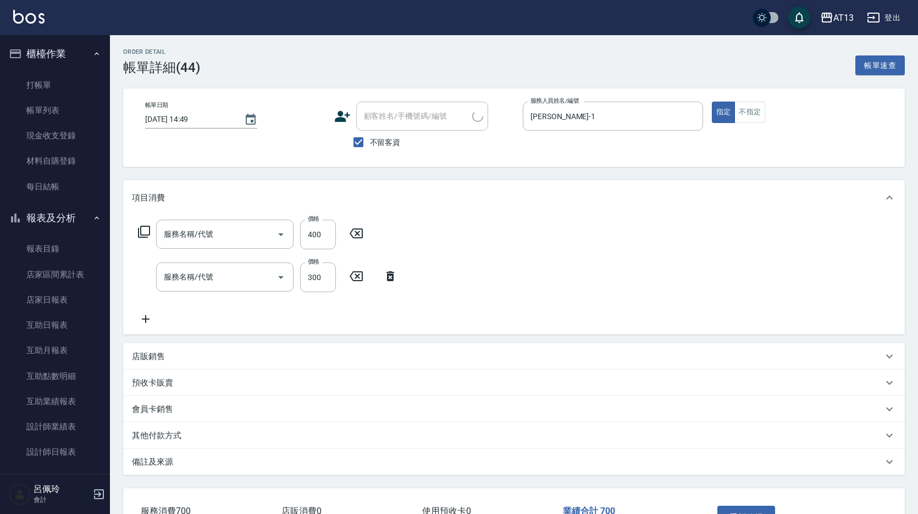
type input "[DATE] 14:49"
checkbox input "true"
type input "[PERSON_NAME]-1"
type input "剪髮(401)"
type input "[PERSON_NAME]洗髮精(210)"
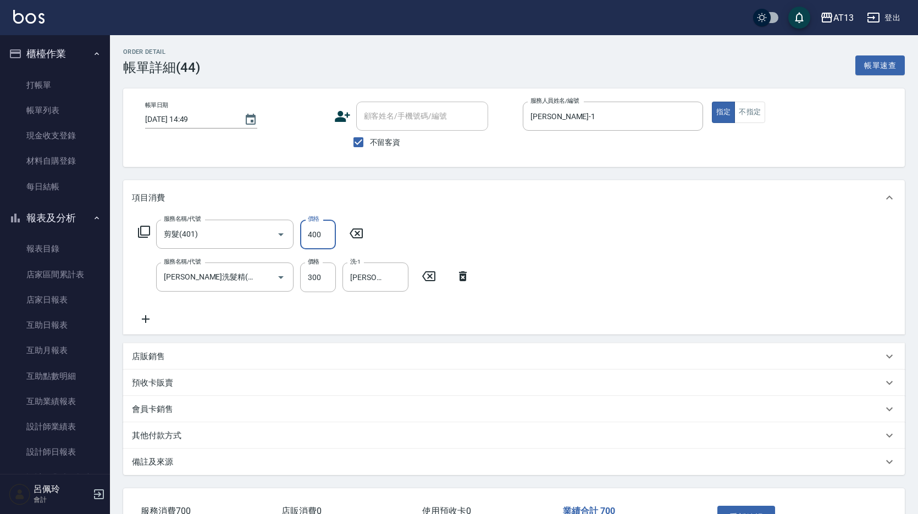
click at [308, 226] on input "400" at bounding box center [318, 235] width 36 height 30
type input "200"
click at [454, 229] on div "服務名稱/代號 剪髮(401) 服務名稱/代號 價格 200 價格 服務名稱/代號 [PERSON_NAME]洗髮精(210) 服務名稱/代號 價格 300 …" at bounding box center [304, 273] width 344 height 106
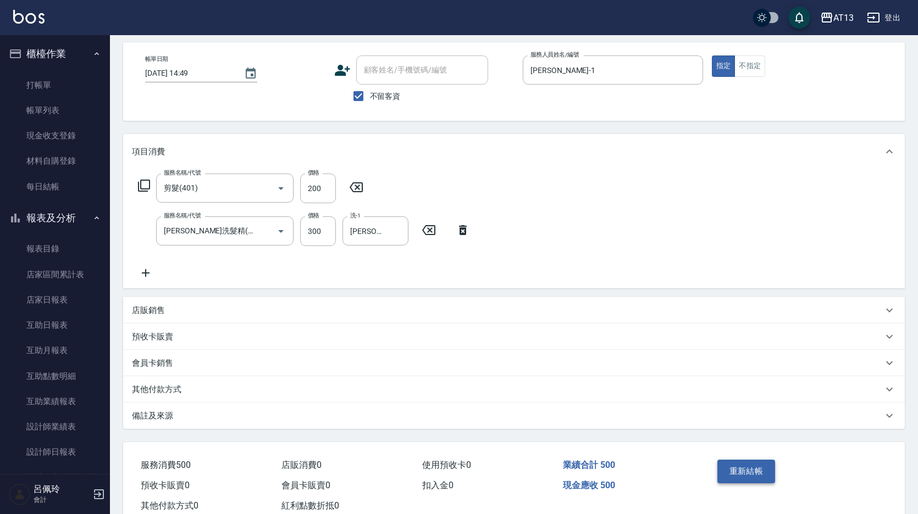
scroll to position [80, 0]
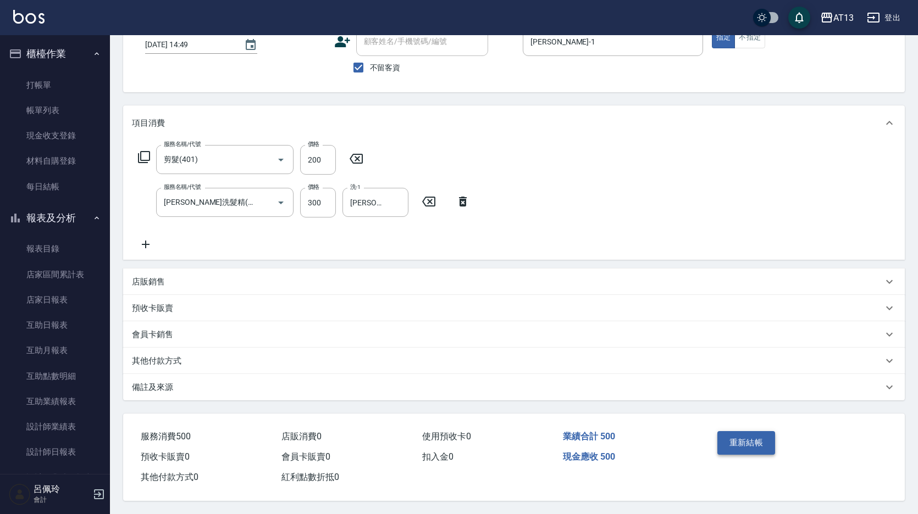
click at [742, 444] on button "重新結帳" at bounding box center [746, 442] width 58 height 23
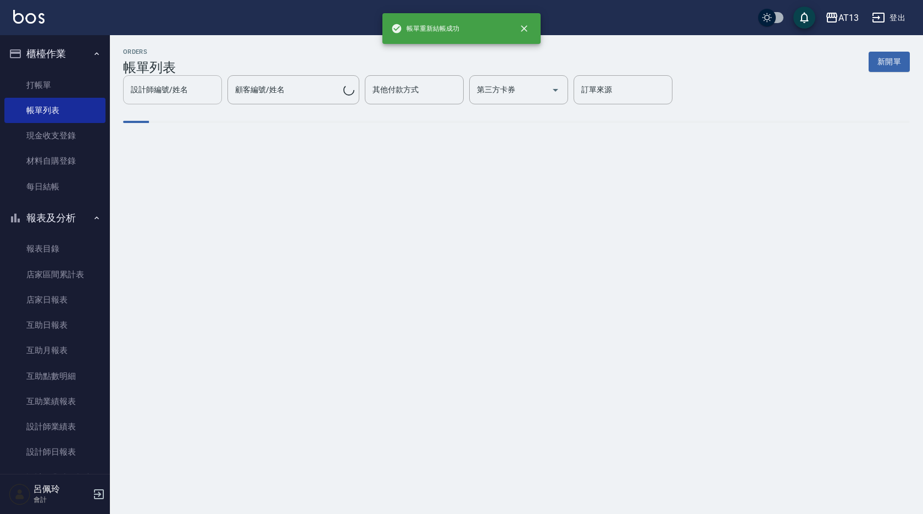
click at [217, 99] on input "設計師編號/姓名" at bounding box center [172, 89] width 89 height 19
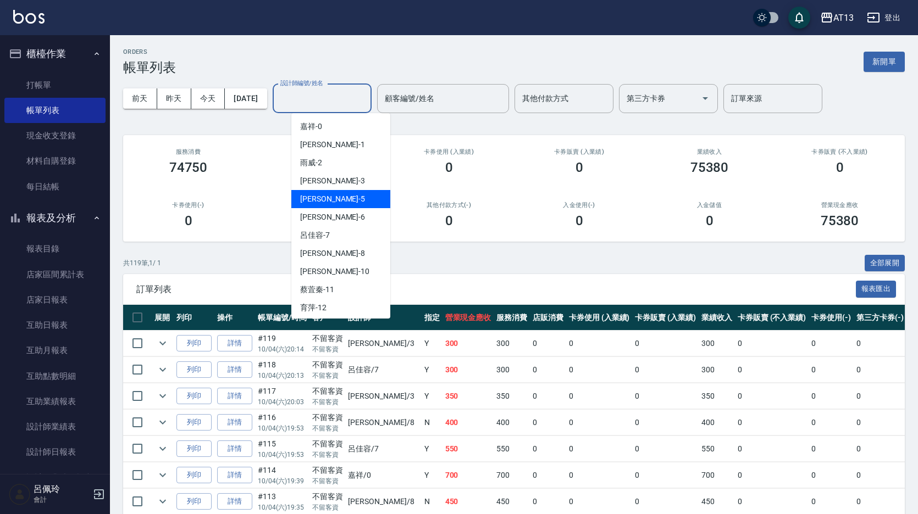
click at [321, 196] on span "[PERSON_NAME] -5" at bounding box center [332, 199] width 65 height 12
type input "[PERSON_NAME]-5"
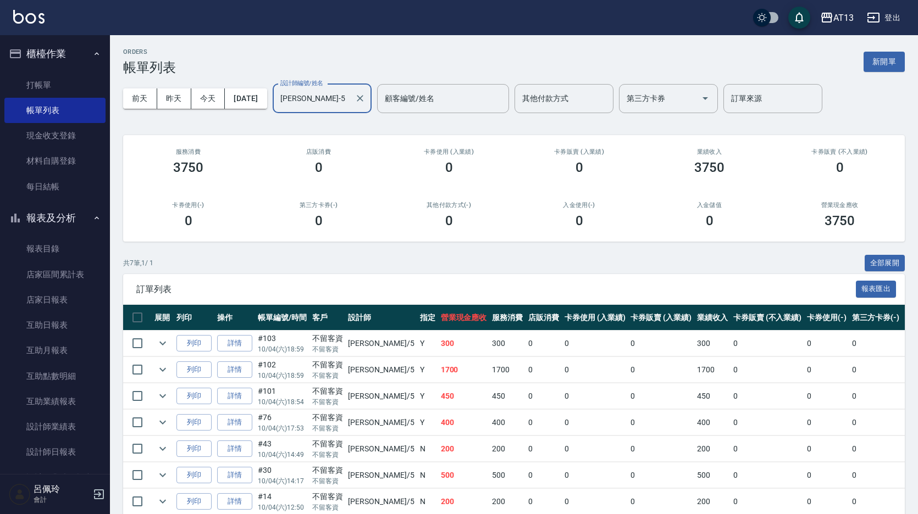
scroll to position [52, 0]
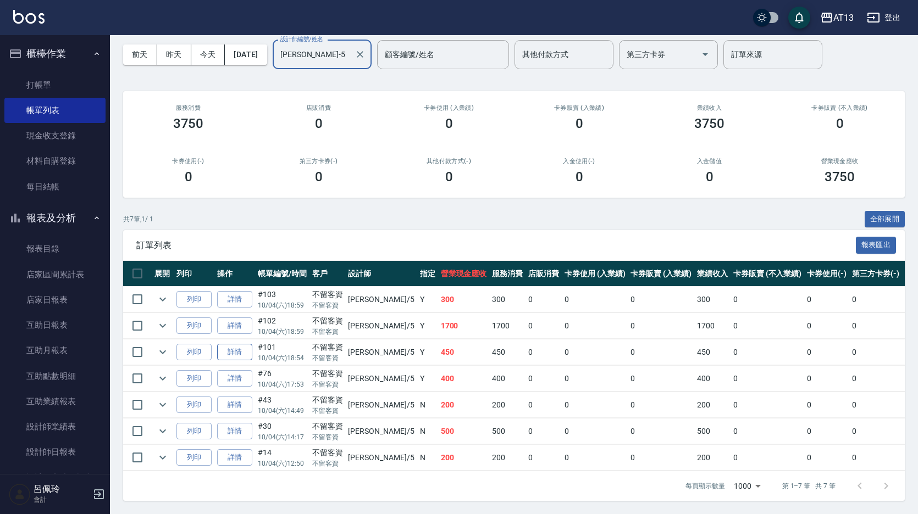
click at [243, 345] on link "詳情" at bounding box center [234, 352] width 35 height 17
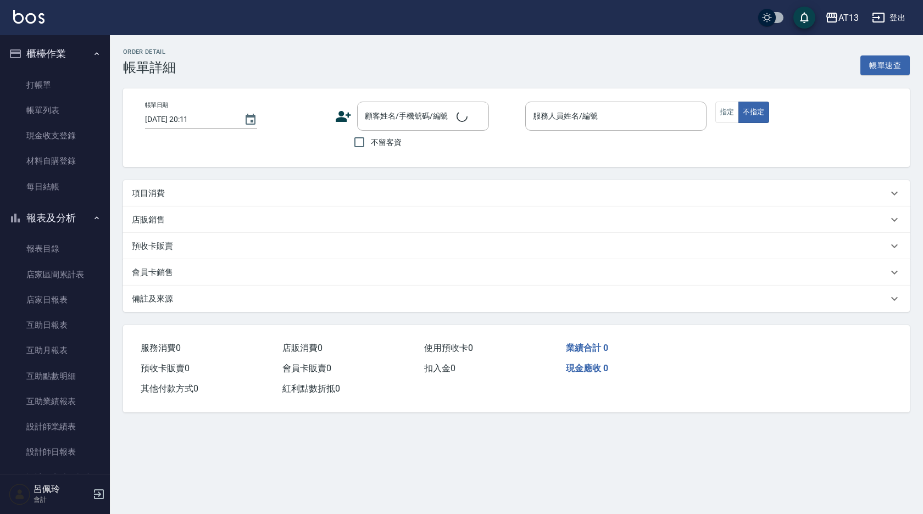
type input "[DATE] 18:54"
checkbox input "true"
type input "[PERSON_NAME]-5"
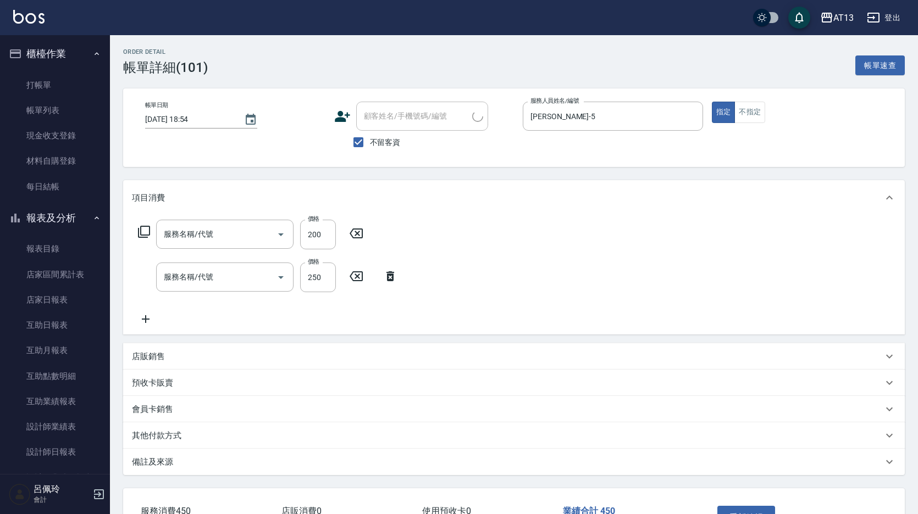
type input "剪髮(401)"
type input "洗髮(201)"
click at [352, 232] on icon at bounding box center [355, 234] width 13 height 10
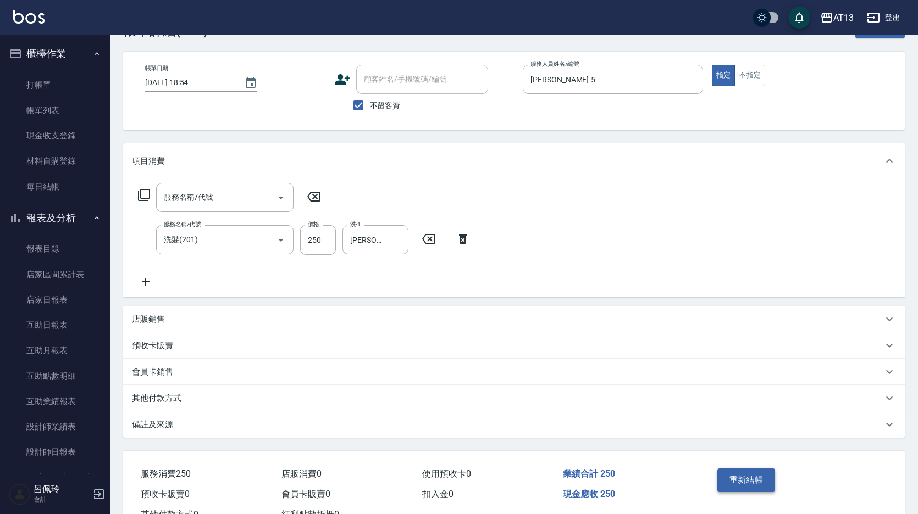
scroll to position [79, 0]
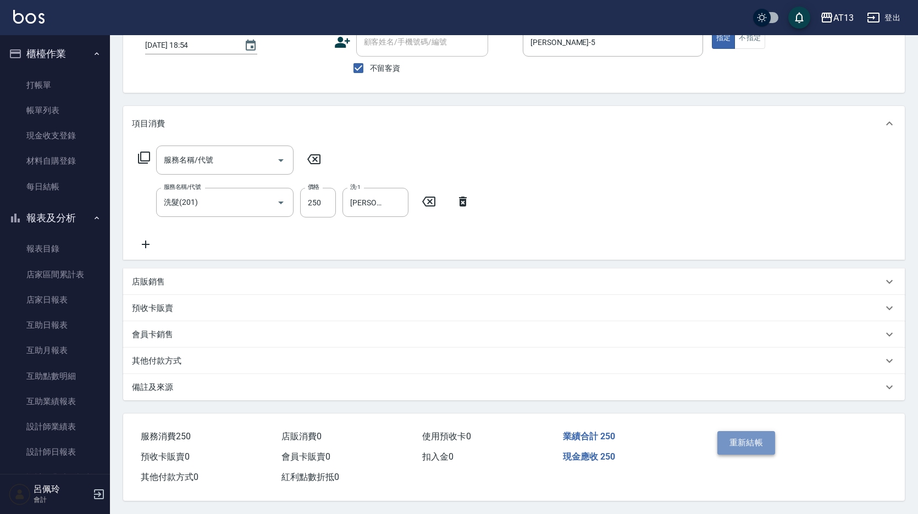
click at [757, 436] on button "重新結帳" at bounding box center [746, 442] width 58 height 23
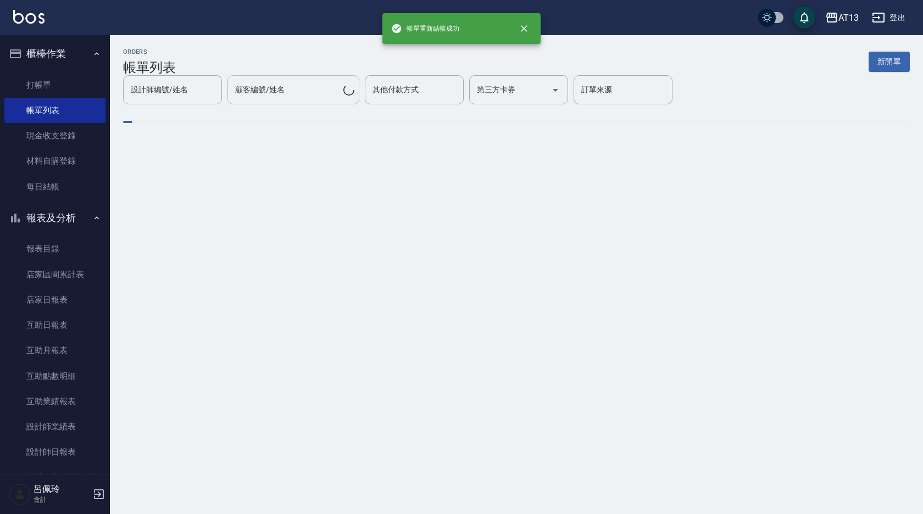
click at [292, 81] on input "顧客編號/姓名" at bounding box center [287, 89] width 111 height 19
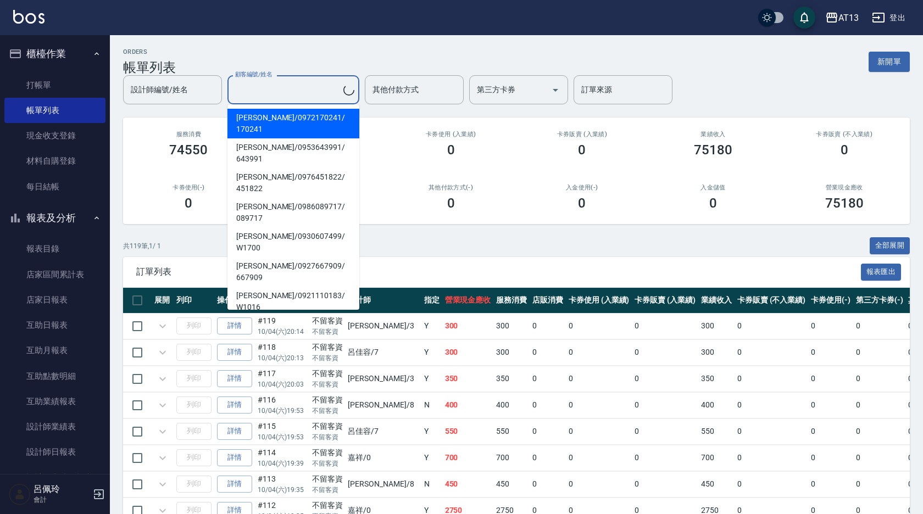
click at [292, 89] on input "顧客編號/姓名" at bounding box center [287, 89] width 111 height 19
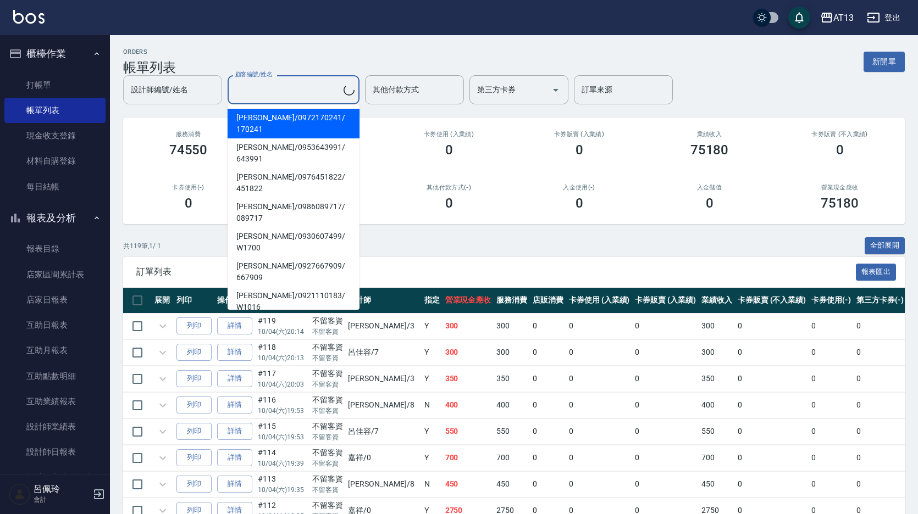
click at [217, 90] on input "設計師編號/姓名" at bounding box center [172, 89] width 89 height 19
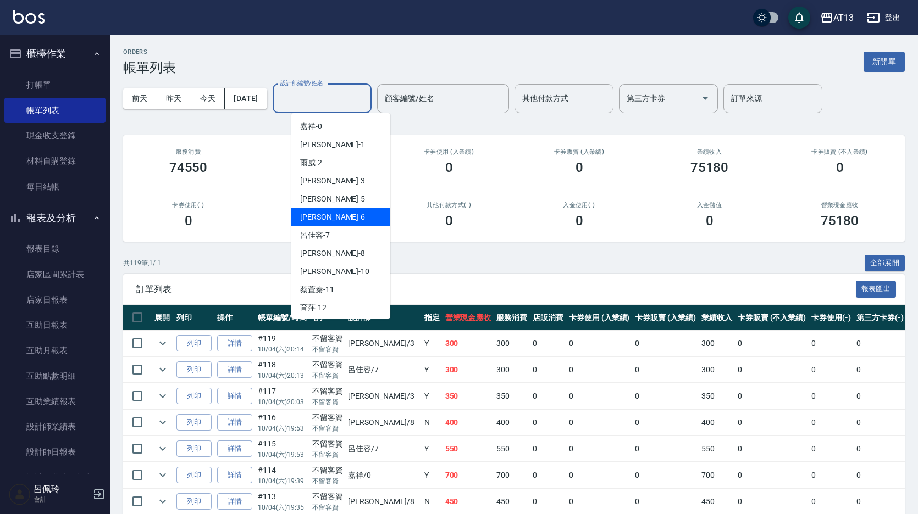
click at [328, 218] on div "亭妤 -6" at bounding box center [340, 217] width 99 height 18
type input "[PERSON_NAME]-6"
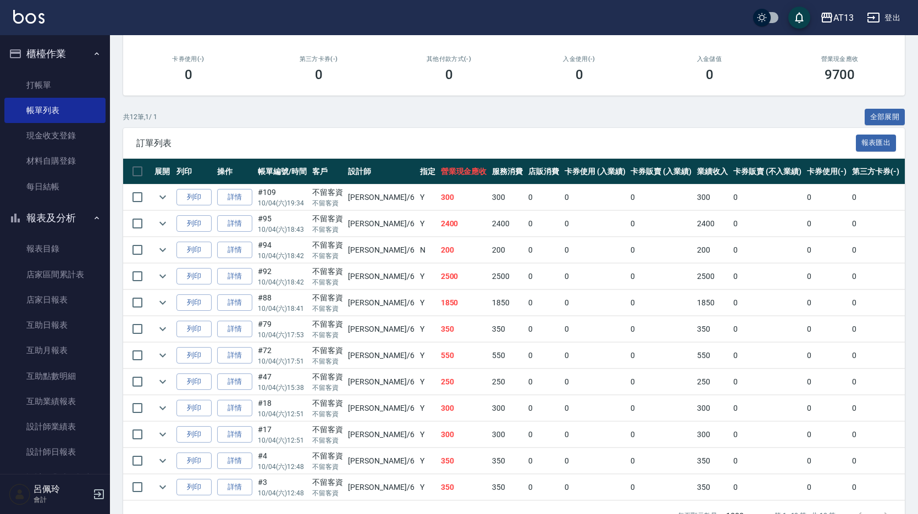
scroll to position [165, 0]
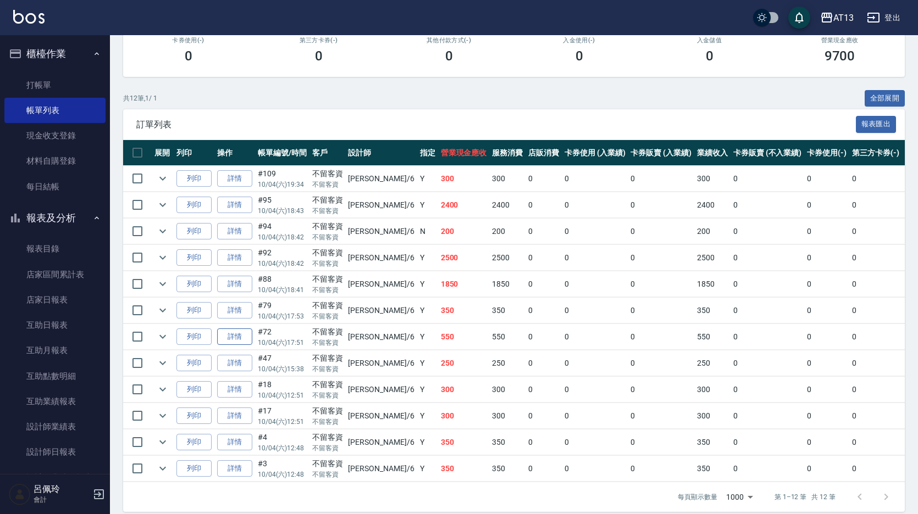
click at [237, 337] on link "詳情" at bounding box center [234, 337] width 35 height 17
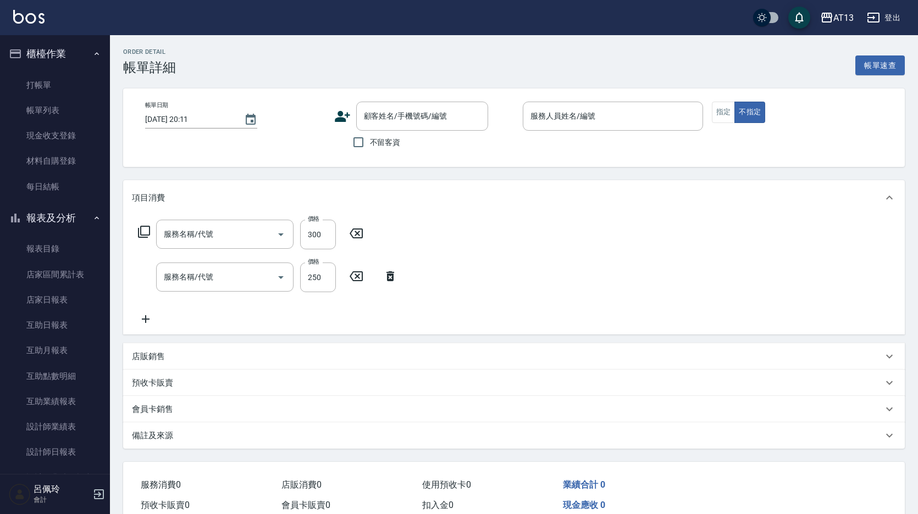
type input "[DATE] 17:51"
checkbox input "true"
type input "[PERSON_NAME]-6"
type input "剪髮(401)"
type input "洗髮(201)"
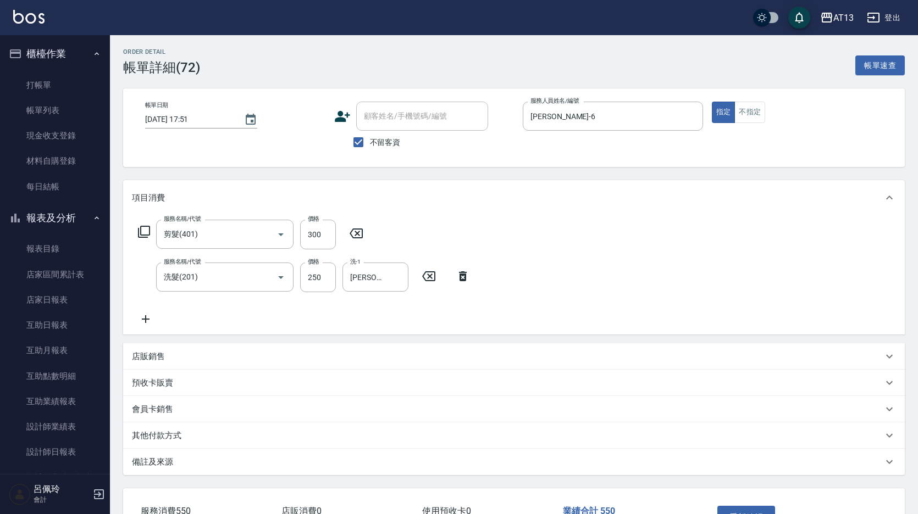
click at [355, 231] on icon at bounding box center [355, 233] width 27 height 13
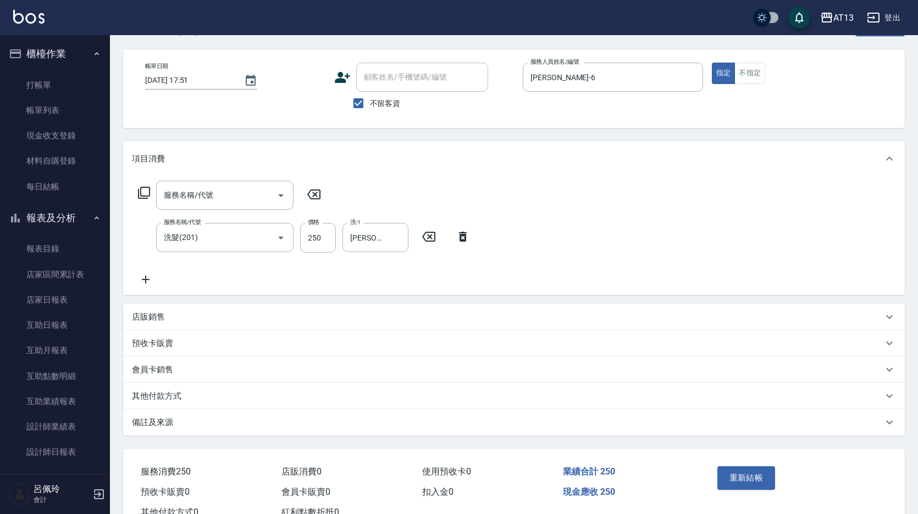
scroll to position [79, 0]
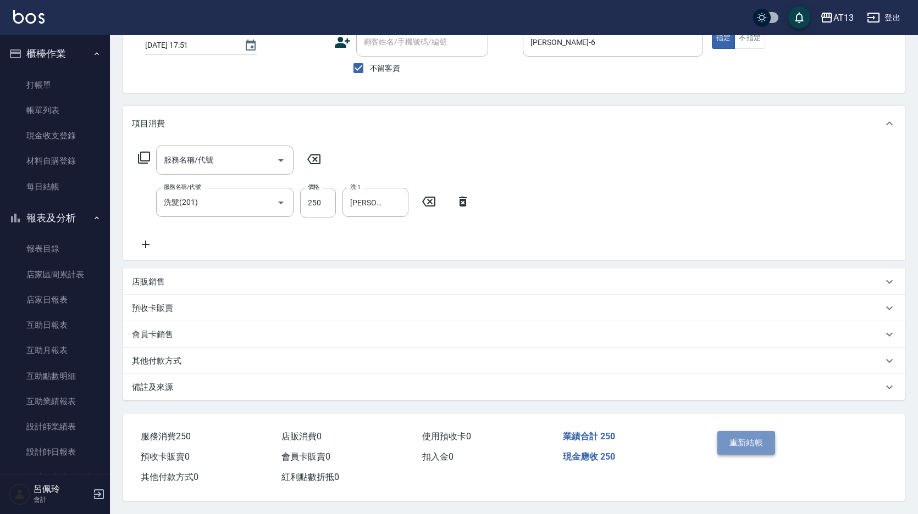
click at [753, 437] on button "重新結帳" at bounding box center [746, 442] width 58 height 23
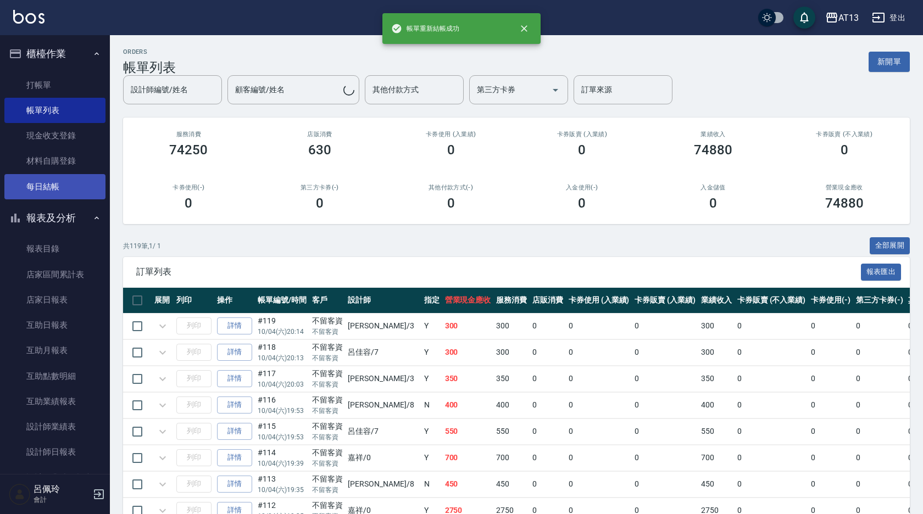
click at [47, 184] on link "每日結帳" at bounding box center [54, 186] width 101 height 25
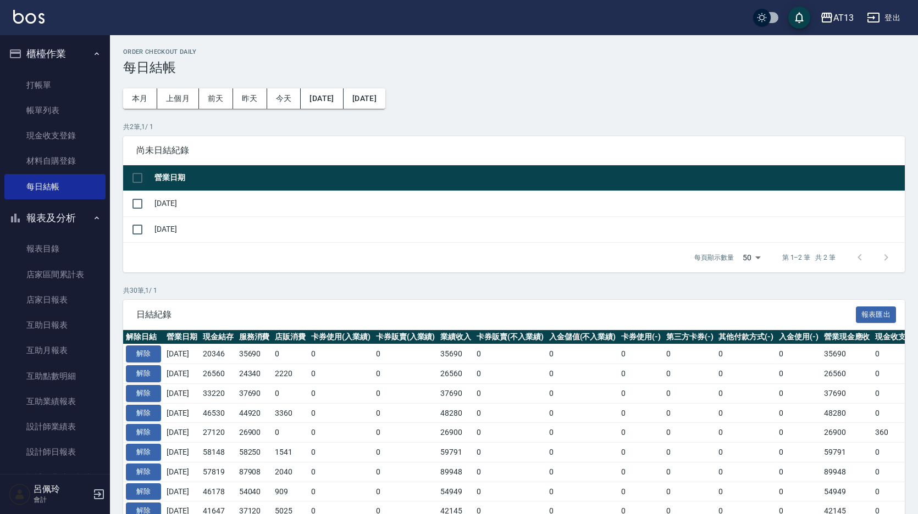
click at [143, 172] on input "checkbox" at bounding box center [137, 177] width 23 height 23
checkbox input "true"
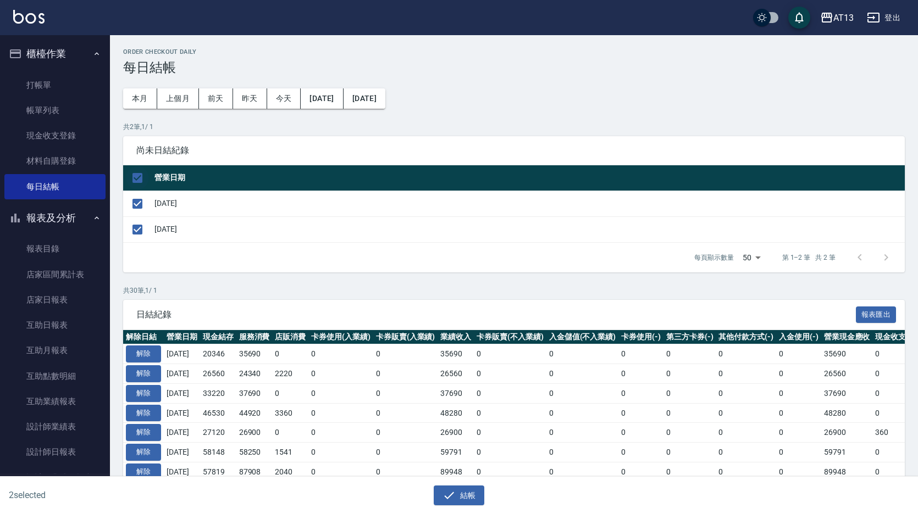
checkbox input "true"
click at [477, 497] on button "結帳" at bounding box center [458, 496] width 51 height 20
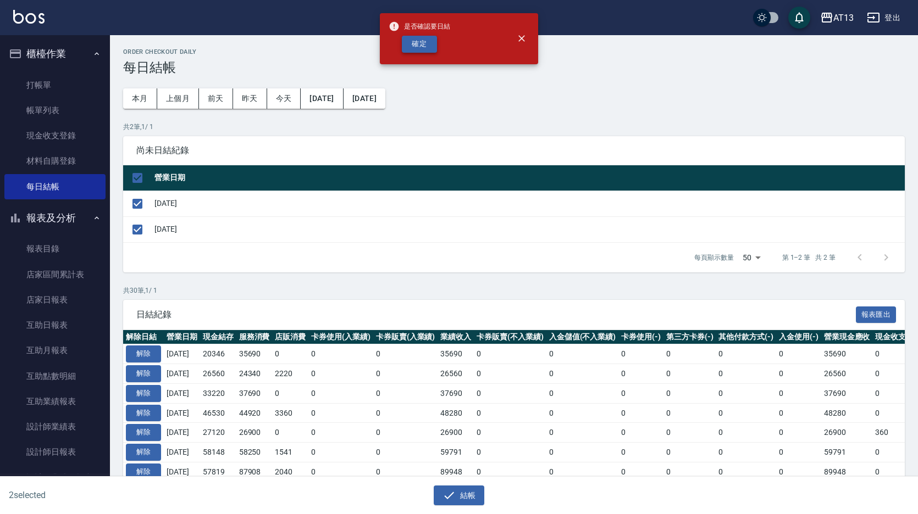
click at [421, 47] on button "確定" at bounding box center [419, 44] width 35 height 17
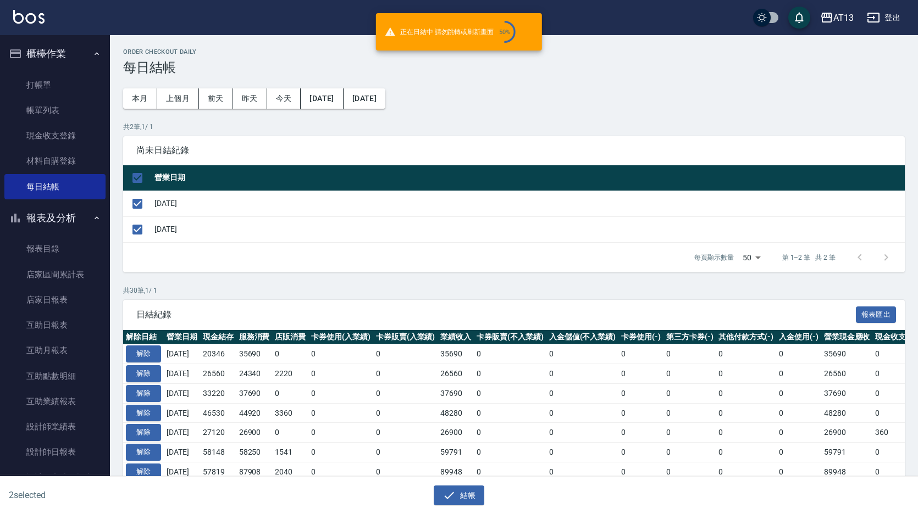
checkbox input "false"
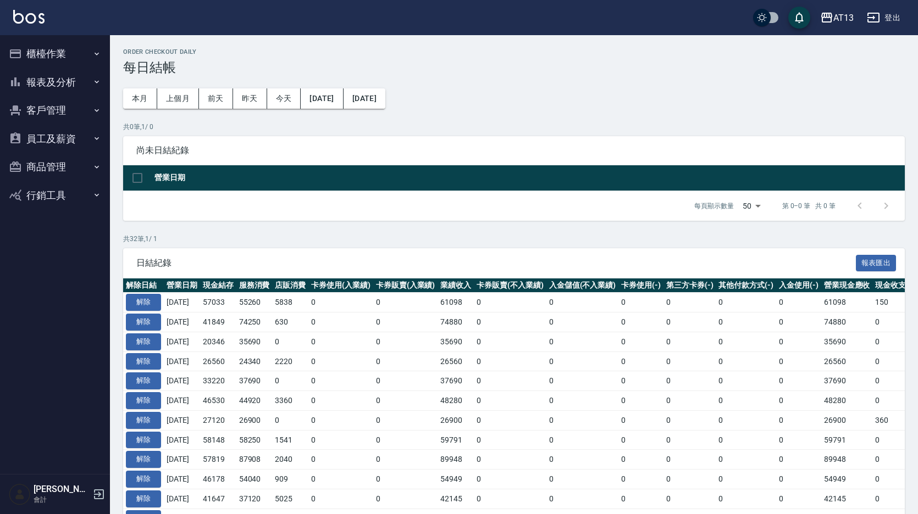
click at [41, 82] on button "報表及分析" at bounding box center [54, 82] width 101 height 29
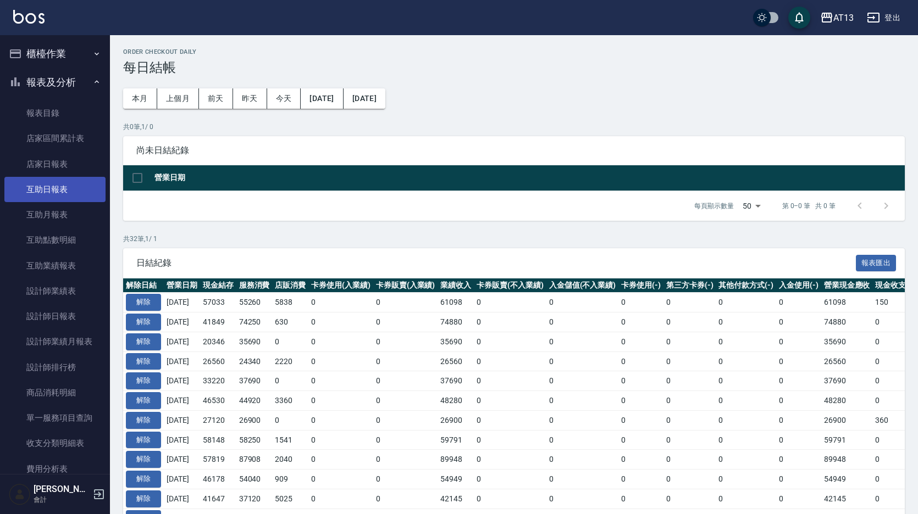
click at [58, 184] on link "互助日報表" at bounding box center [54, 189] width 101 height 25
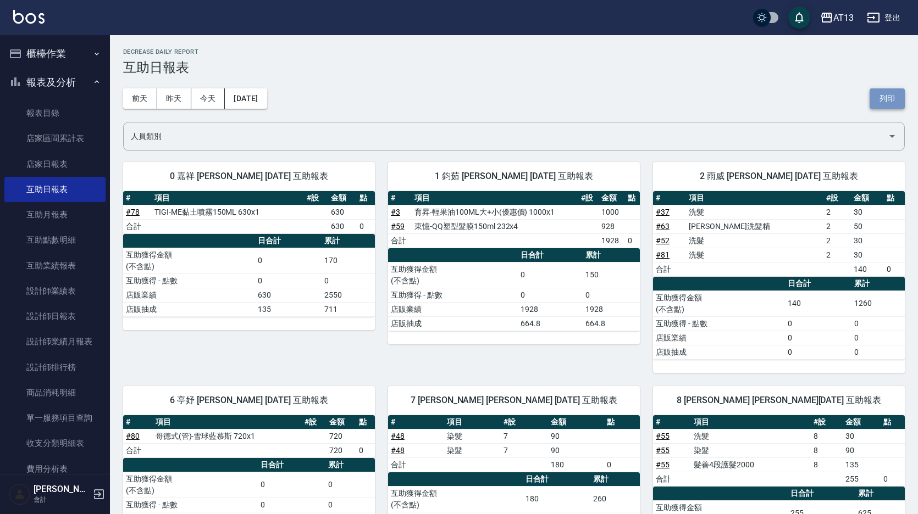
click at [896, 97] on button "列印" at bounding box center [886, 98] width 35 height 20
click at [51, 319] on link "設計師日報表" at bounding box center [54, 316] width 101 height 25
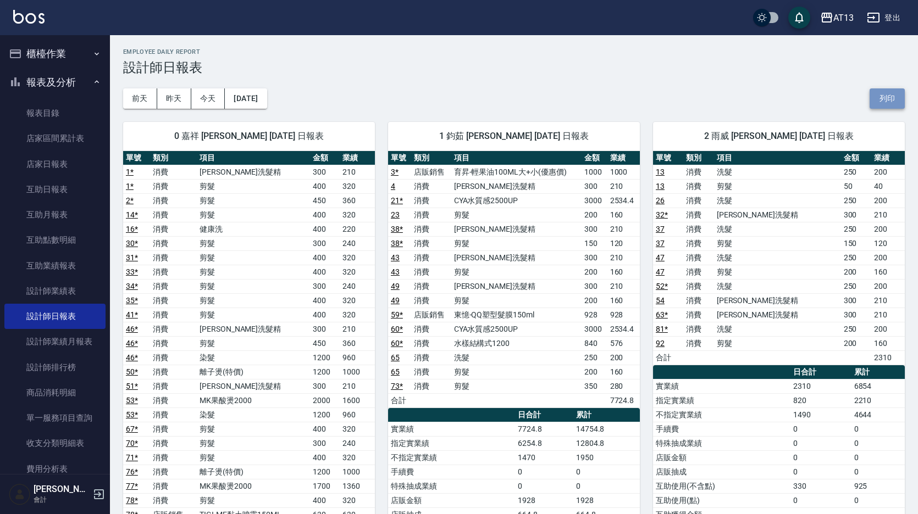
click at [892, 89] on button "列印" at bounding box center [886, 98] width 35 height 20
click at [60, 164] on link "店家日報表" at bounding box center [54, 164] width 101 height 25
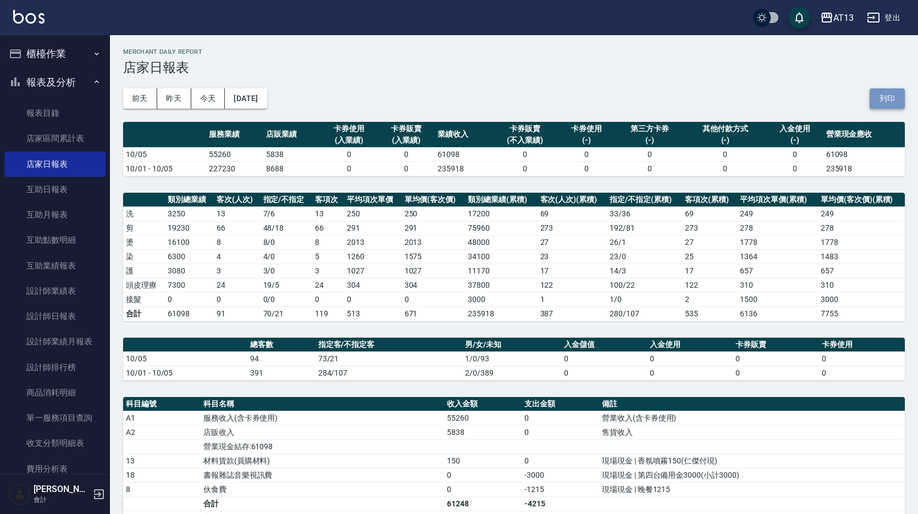
click at [889, 101] on button "列印" at bounding box center [886, 98] width 35 height 20
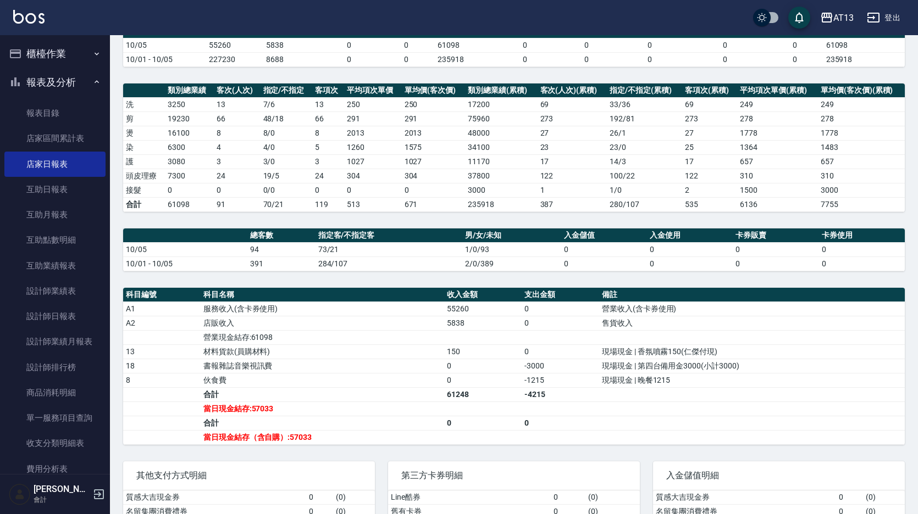
scroll to position [110, 0]
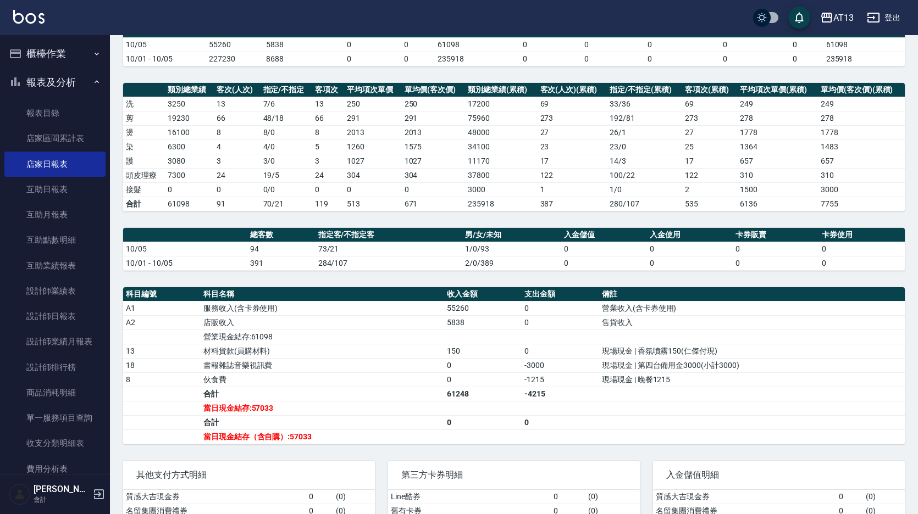
click at [653, 425] on td "a dense table" at bounding box center [751, 422] width 305 height 14
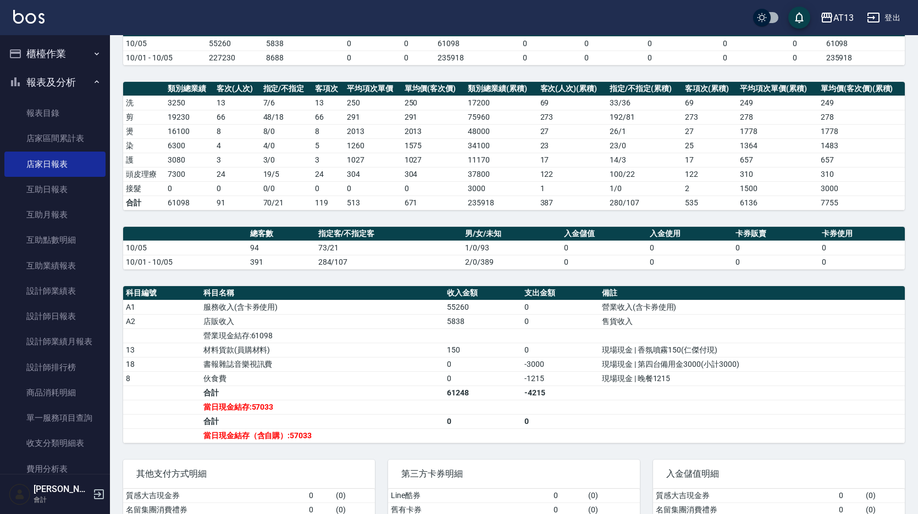
scroll to position [0, 0]
